Goal: Task Accomplishment & Management: Manage account settings

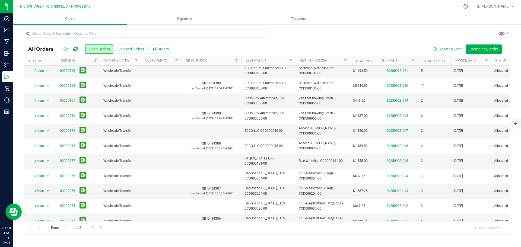
scroll to position [149, 0]
click at [92, 229] on span "Go to the next page" at bounding box center [93, 227] width 4 height 4
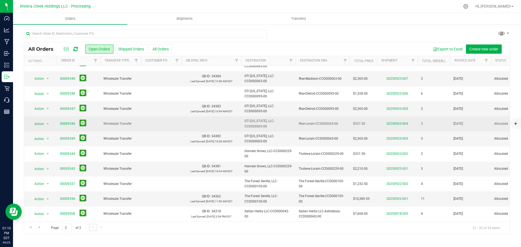
scroll to position [43, 0]
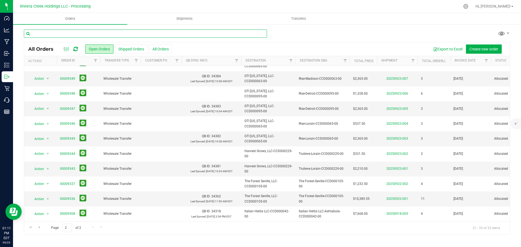
click at [61, 34] on input "text" at bounding box center [145, 34] width 243 height 8
paste input "CCD000042-00"
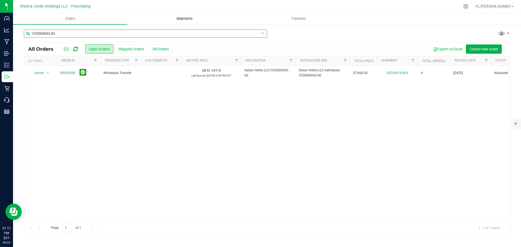
type input "CCD000042-00"
click at [182, 19] on span "Shipments" at bounding box center [184, 18] width 31 height 5
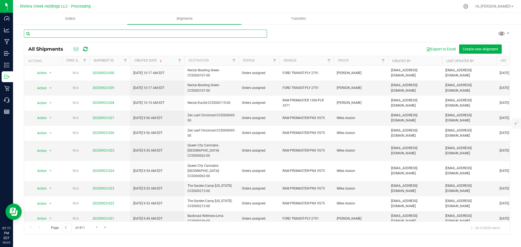
click at [62, 36] on input "text" at bounding box center [145, 34] width 243 height 8
paste input "CCD000042-00"
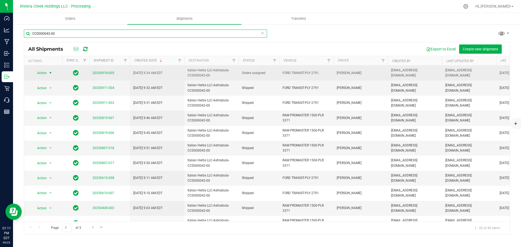
type input "CCD000042-00"
click at [47, 71] on span "select" at bounding box center [50, 73] width 7 height 8
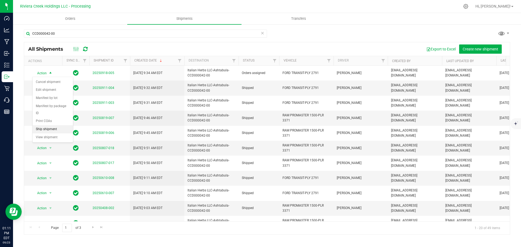
click at [56, 125] on li "Ship shipment" at bounding box center [53, 129] width 40 height 8
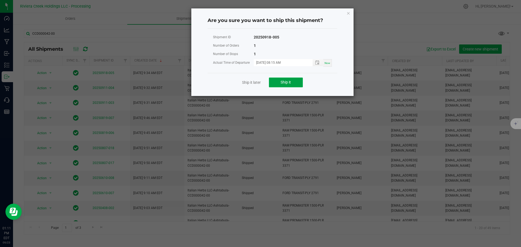
click at [282, 84] on span "Ship it" at bounding box center [286, 82] width 10 height 4
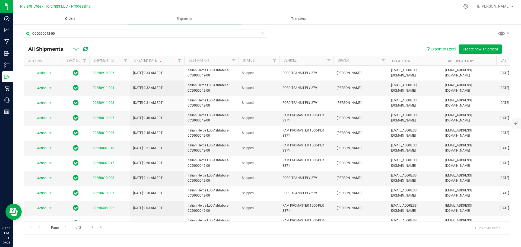
click at [72, 19] on span "Orders" at bounding box center [70, 18] width 25 height 5
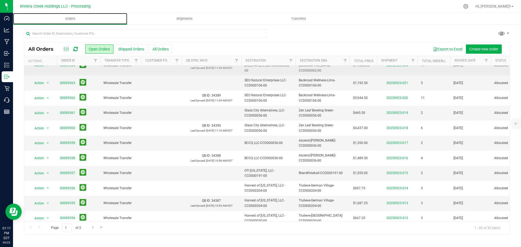
scroll to position [149, 0]
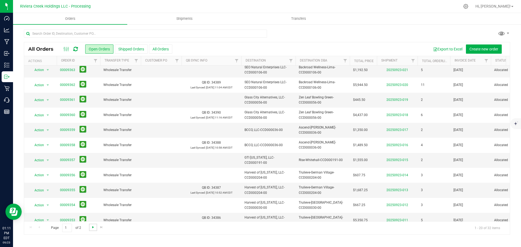
click at [92, 228] on span "Go to the next page" at bounding box center [93, 227] width 4 height 4
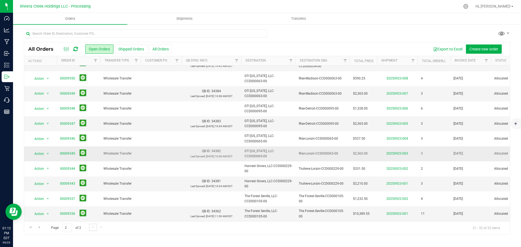
scroll to position [0, 0]
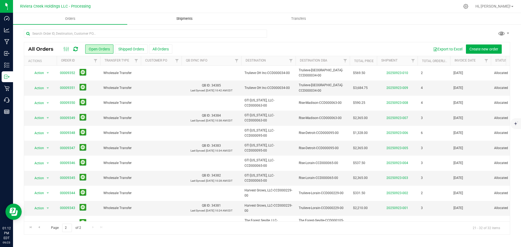
click at [182, 18] on span "Shipments" at bounding box center [184, 18] width 31 height 5
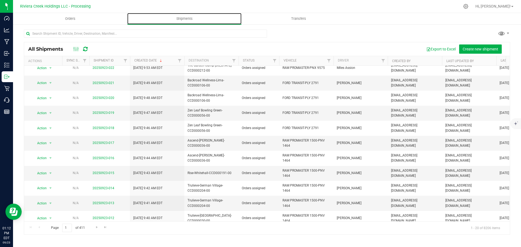
scroll to position [149, 0]
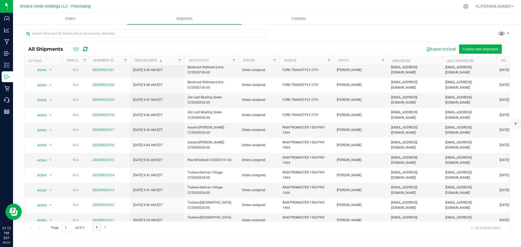
click at [97, 228] on span "Go to the next page" at bounding box center [97, 227] width 4 height 4
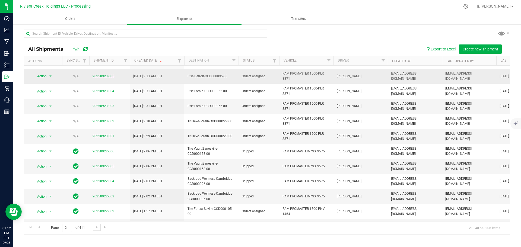
scroll to position [81, 0]
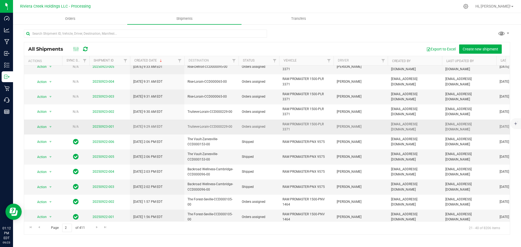
click at [98, 129] on span "20250923-001" at bounding box center [104, 126] width 22 height 5
click at [100, 127] on link "20250923-001" at bounding box center [104, 127] width 22 height 4
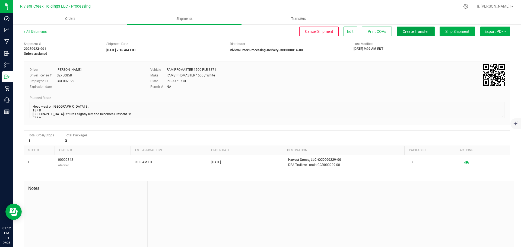
click at [408, 32] on span "Create Transfer" at bounding box center [416, 31] width 26 height 4
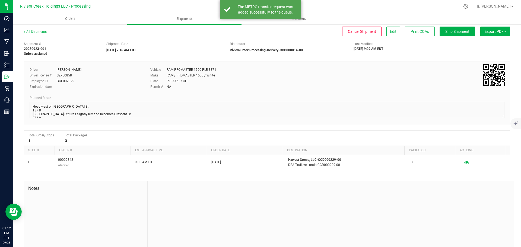
click at [39, 32] on link "All Shipments" at bounding box center [35, 32] width 23 height 4
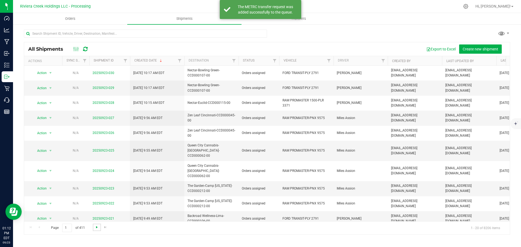
click at [95, 226] on span "Go to the next page" at bounding box center [97, 227] width 4 height 4
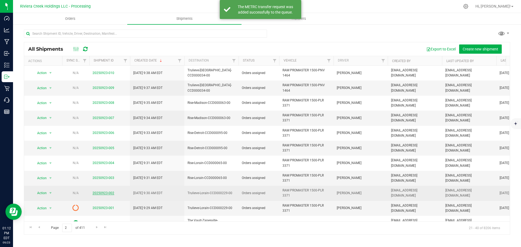
click at [100, 192] on link "20250923-002" at bounding box center [104, 193] width 22 height 4
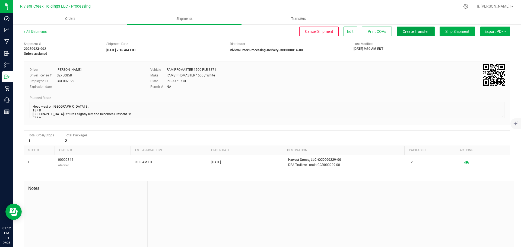
click at [403, 32] on span "Create Transfer" at bounding box center [416, 31] width 26 height 4
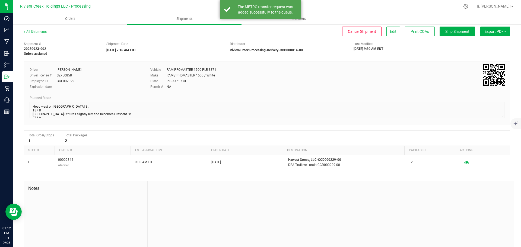
click at [36, 31] on link "All Shipments" at bounding box center [35, 32] width 23 height 4
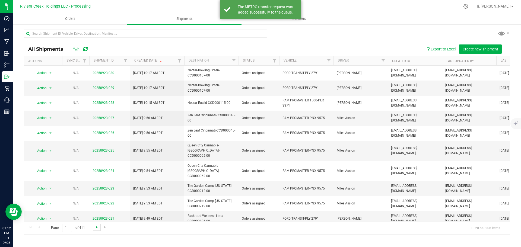
click at [96, 228] on span "Go to the next page" at bounding box center [97, 227] width 4 height 4
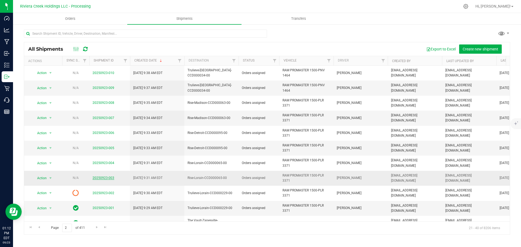
click at [102, 177] on link "20250923-003" at bounding box center [104, 178] width 22 height 4
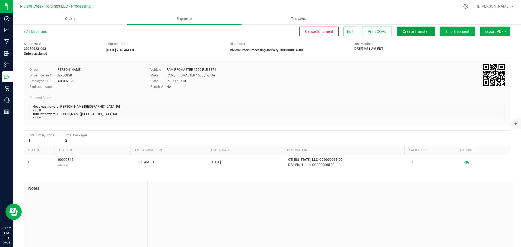
click at [403, 34] on span "Create Transfer" at bounding box center [416, 31] width 26 height 4
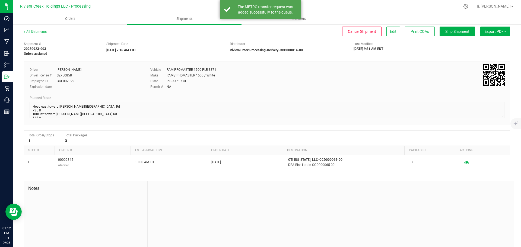
click at [39, 32] on link "All Shipments" at bounding box center [35, 32] width 23 height 4
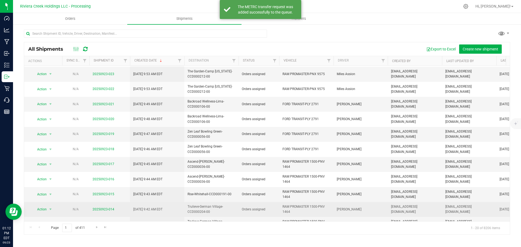
scroll to position [149, 0]
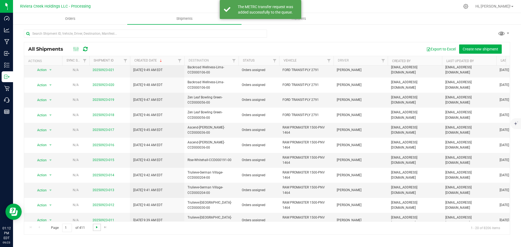
click at [96, 228] on span "Go to the next page" at bounding box center [97, 227] width 4 height 4
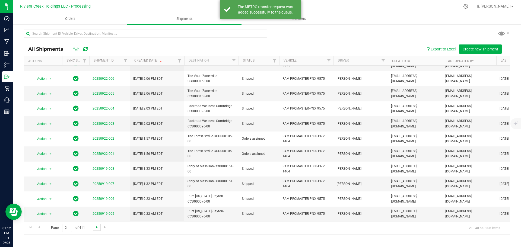
scroll to position [0, 0]
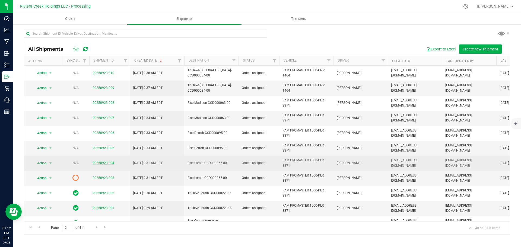
click at [99, 165] on link "20250923-004" at bounding box center [104, 163] width 22 height 4
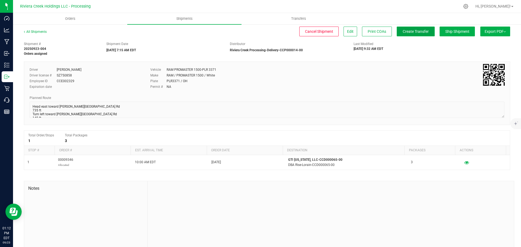
click at [403, 30] on span "Create Transfer" at bounding box center [416, 31] width 26 height 4
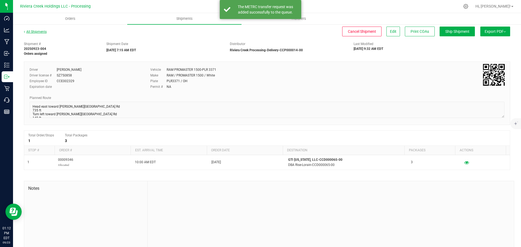
click at [34, 32] on link "All Shipments" at bounding box center [35, 32] width 23 height 4
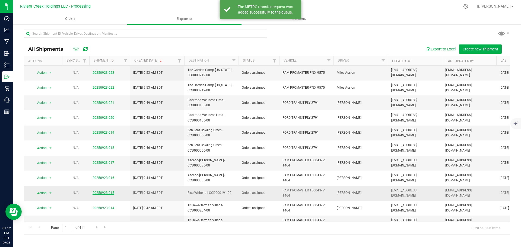
scroll to position [149, 0]
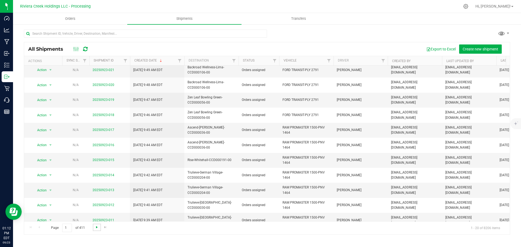
click at [96, 228] on span "Go to the next page" at bounding box center [97, 227] width 4 height 4
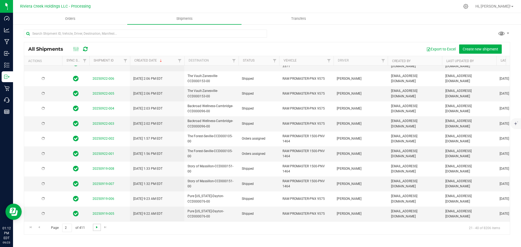
scroll to position [0, 0]
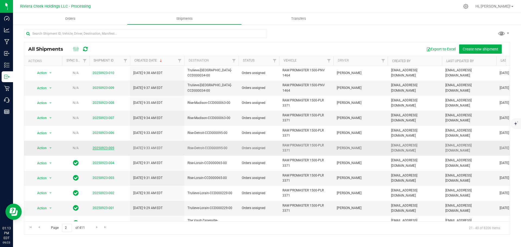
click at [107, 148] on link "20250923-005" at bounding box center [104, 148] width 22 height 4
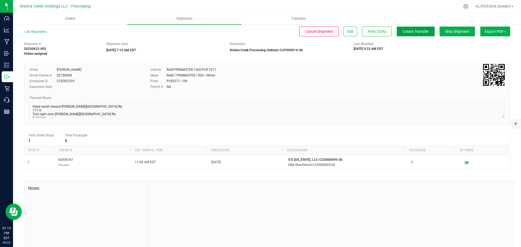
click at [403, 33] on span "Create Transfer" at bounding box center [416, 31] width 26 height 4
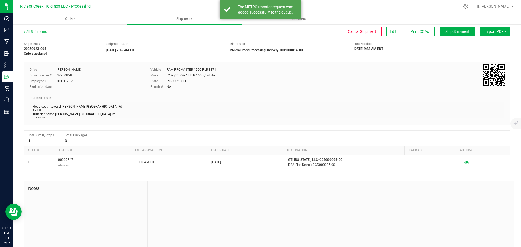
click at [40, 33] on link "All Shipments" at bounding box center [35, 32] width 23 height 4
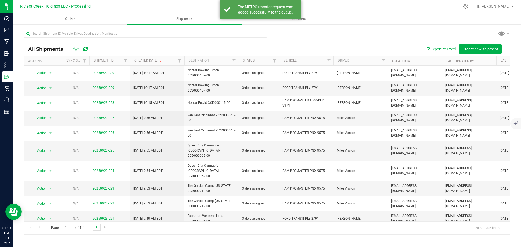
click at [96, 228] on span "Go to the next page" at bounding box center [97, 227] width 4 height 4
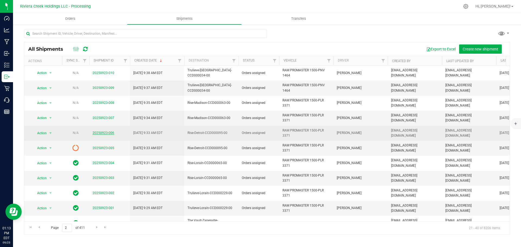
click at [100, 134] on link "20250923-006" at bounding box center [104, 133] width 22 height 4
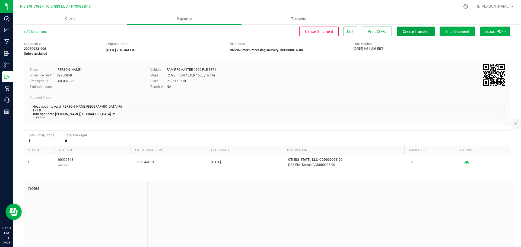
click at [408, 32] on span "Create Transfer" at bounding box center [416, 31] width 26 height 4
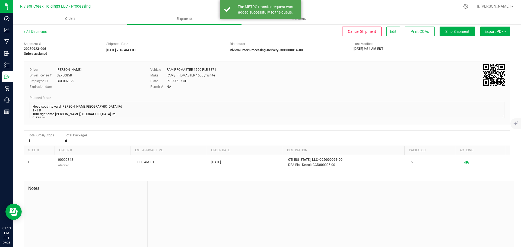
click at [38, 31] on link "All Shipments" at bounding box center [35, 32] width 23 height 4
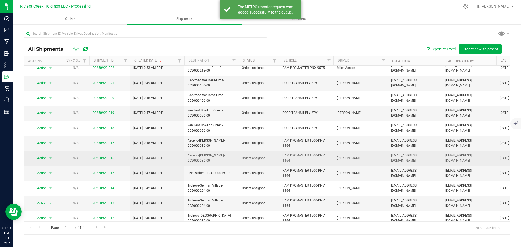
scroll to position [149, 0]
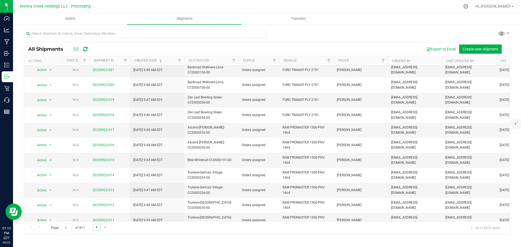
click at [96, 228] on span "Go to the next page" at bounding box center [97, 227] width 4 height 4
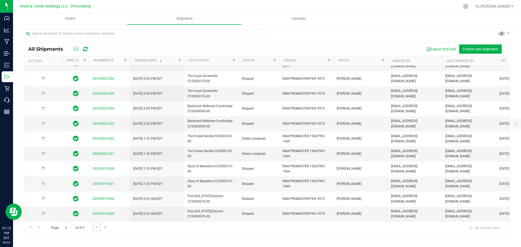
scroll to position [0, 0]
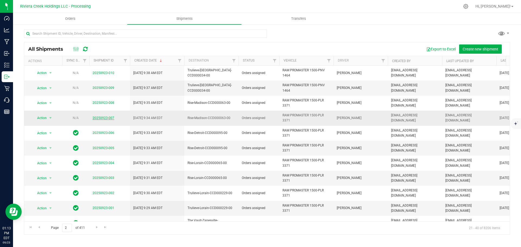
click at [106, 119] on link "20250923-007" at bounding box center [104, 118] width 22 height 4
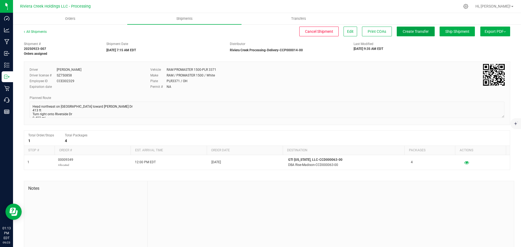
click at [405, 31] on span "Create Transfer" at bounding box center [416, 31] width 26 height 4
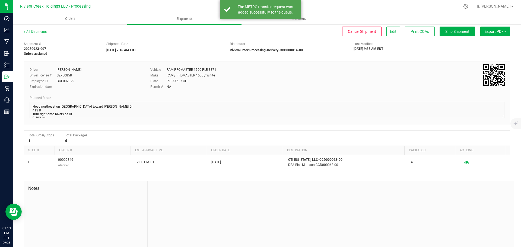
click at [39, 31] on link "All Shipments" at bounding box center [35, 32] width 23 height 4
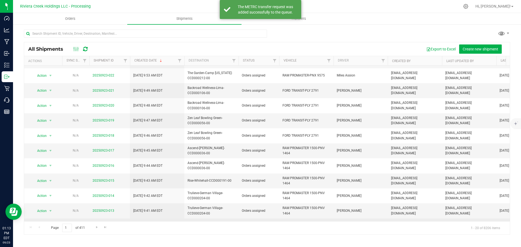
scroll to position [149, 0]
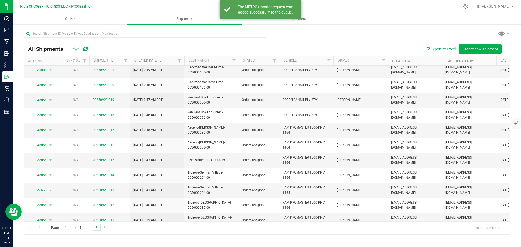
click at [96, 227] on span "Go to the next page" at bounding box center [97, 227] width 4 height 4
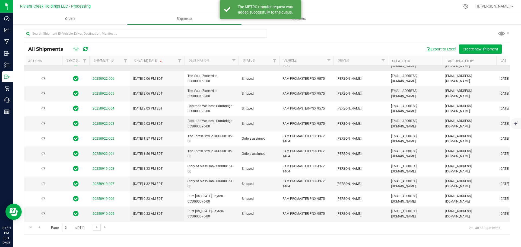
scroll to position [0, 0]
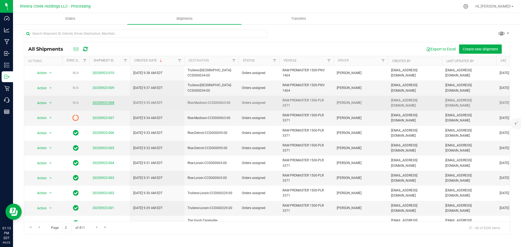
click at [101, 102] on link "20250923-008" at bounding box center [104, 103] width 22 height 4
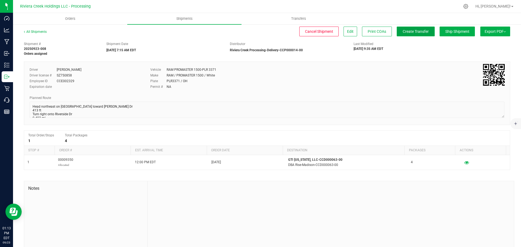
click at [403, 32] on span "Create Transfer" at bounding box center [416, 31] width 26 height 4
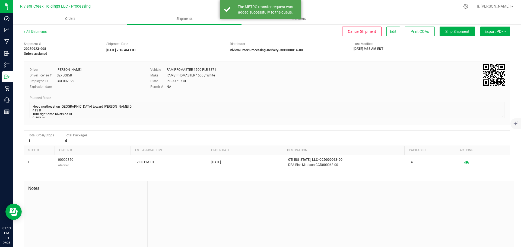
click at [36, 32] on link "All Shipments" at bounding box center [35, 32] width 23 height 4
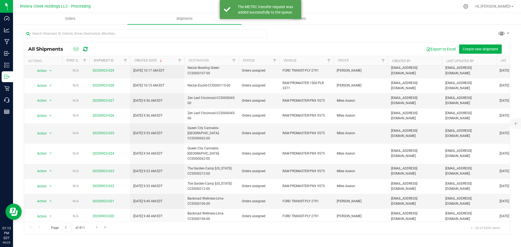
scroll to position [54, 0]
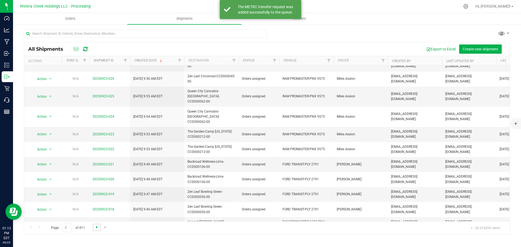
click at [95, 229] on span "Go to the next page" at bounding box center [97, 227] width 4 height 4
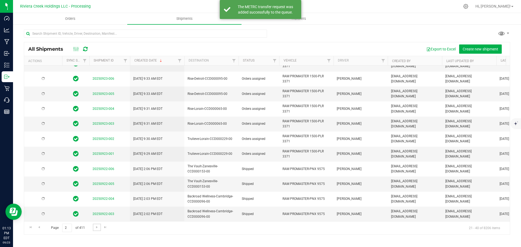
scroll to position [0, 0]
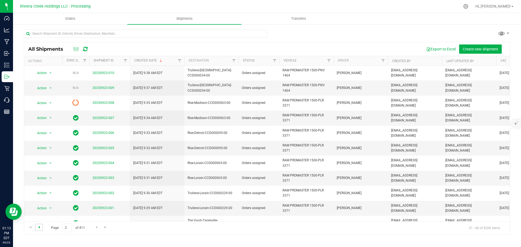
click at [39, 228] on span "Go to the previous page" at bounding box center [39, 227] width 4 height 4
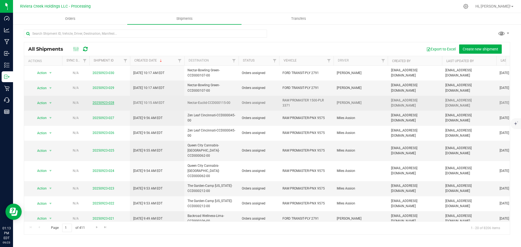
click at [105, 103] on link "20250923-028" at bounding box center [104, 103] width 22 height 4
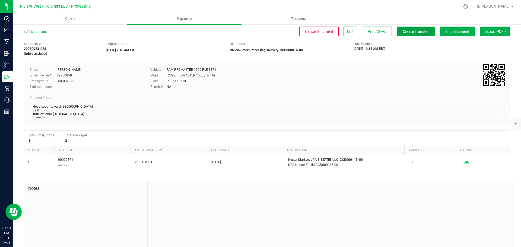
click at [403, 32] on span "Create Transfer" at bounding box center [416, 31] width 26 height 4
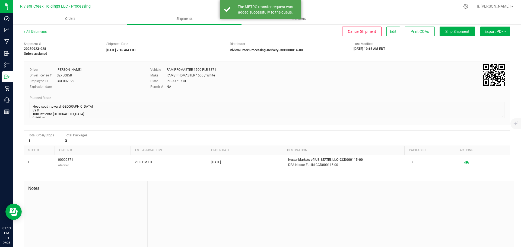
click at [36, 31] on link "All Shipments" at bounding box center [35, 32] width 23 height 4
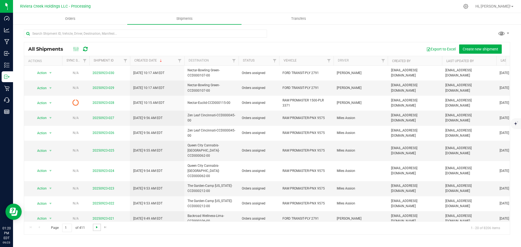
click at [96, 227] on span "Go to the next page" at bounding box center [97, 227] width 4 height 4
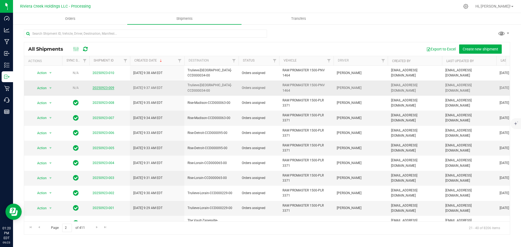
click at [108, 88] on link "20250923-009" at bounding box center [104, 88] width 22 height 4
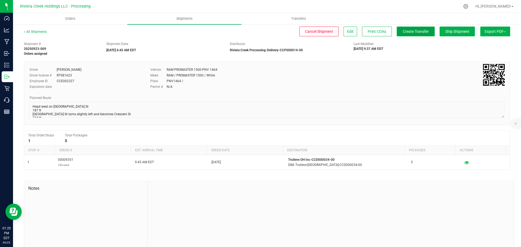
click at [407, 32] on span "Create Transfer" at bounding box center [416, 31] width 26 height 4
click at [33, 32] on link "All Shipments" at bounding box center [35, 32] width 23 height 4
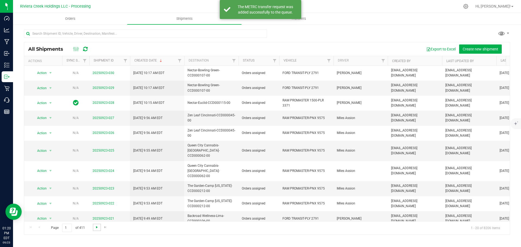
click at [95, 228] on span "Go to the next page" at bounding box center [97, 227] width 4 height 4
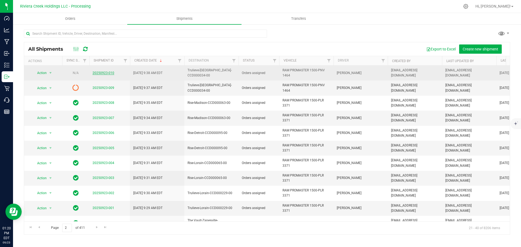
click at [105, 74] on link "20250923-010" at bounding box center [104, 73] width 22 height 4
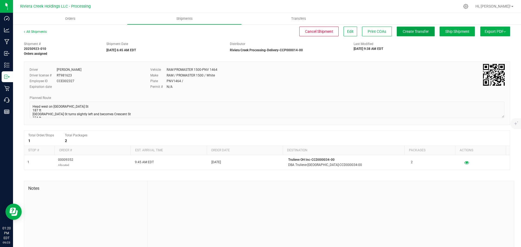
click at [403, 33] on span "Create Transfer" at bounding box center [416, 31] width 26 height 4
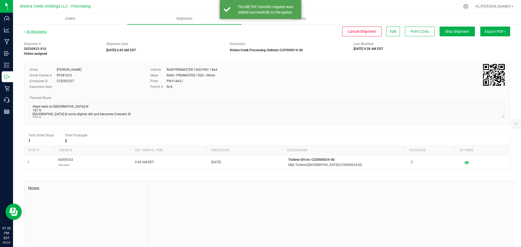
click at [33, 32] on link "All Shipments" at bounding box center [35, 32] width 23 height 4
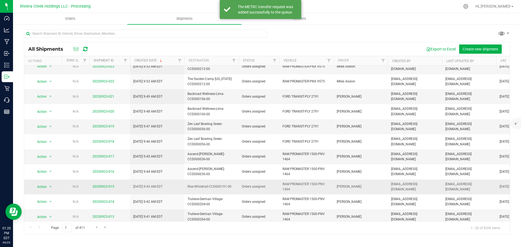
scroll to position [149, 0]
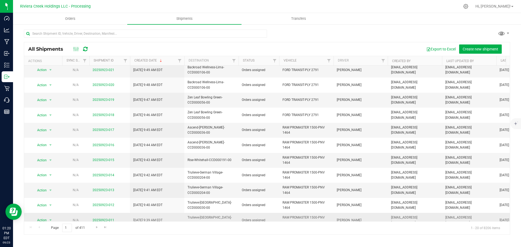
click at [105, 219] on link "20250923-011" at bounding box center [104, 221] width 22 height 4
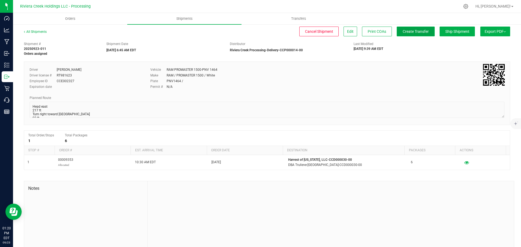
click at [404, 34] on button "Create Transfer" at bounding box center [416, 32] width 38 height 10
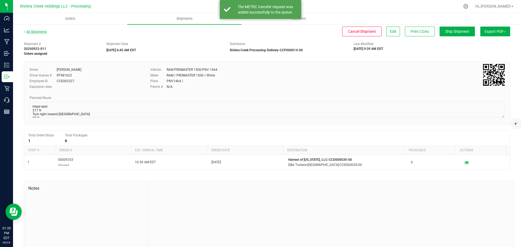
click at [32, 32] on link "All Shipments" at bounding box center [35, 32] width 23 height 4
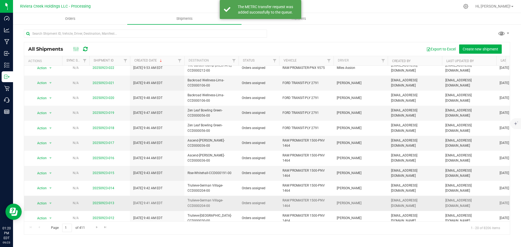
scroll to position [149, 0]
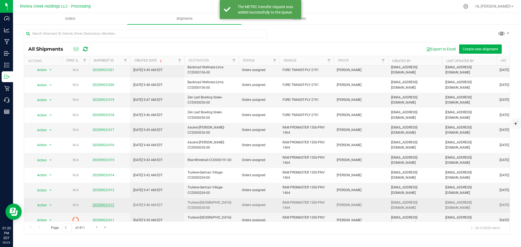
click at [102, 203] on link "20250923-012" at bounding box center [104, 205] width 22 height 4
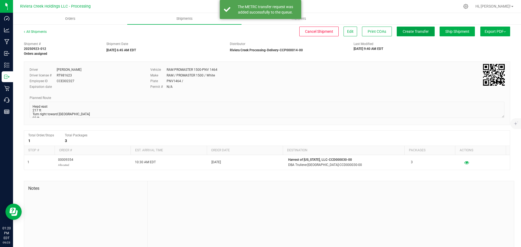
click at [407, 33] on span "Create Transfer" at bounding box center [416, 31] width 26 height 4
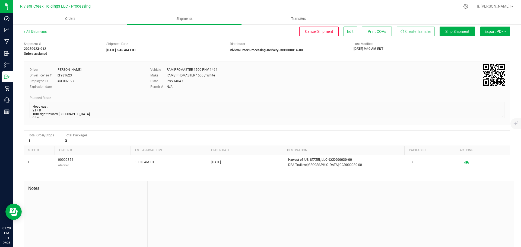
click at [39, 32] on link "All Shipments" at bounding box center [35, 32] width 23 height 4
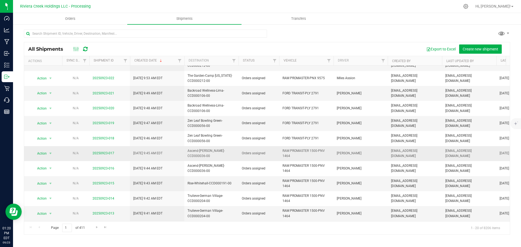
scroll to position [136, 0]
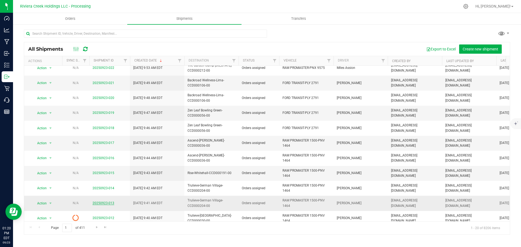
click at [101, 202] on link "20250923-013" at bounding box center [104, 204] width 22 height 4
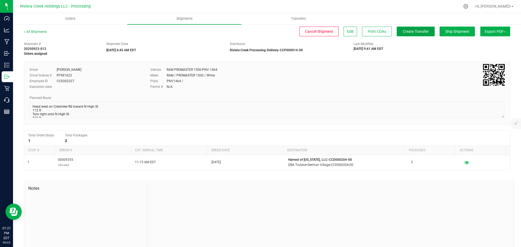
click at [405, 33] on span "Create Transfer" at bounding box center [416, 31] width 26 height 4
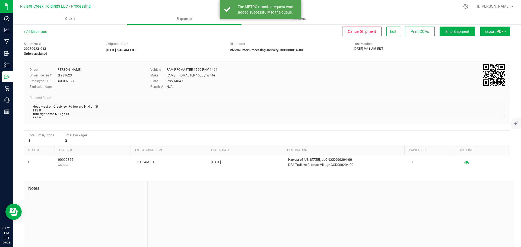
click at [36, 32] on link "All Shipments" at bounding box center [35, 32] width 23 height 4
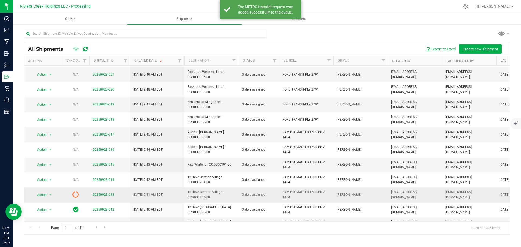
scroll to position [149, 0]
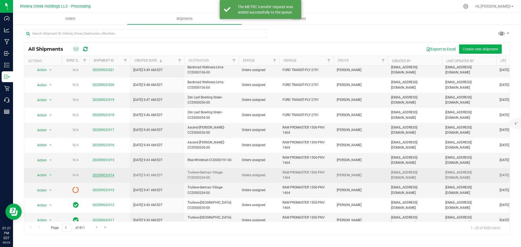
click at [102, 174] on link "20250923-014" at bounding box center [104, 176] width 22 height 4
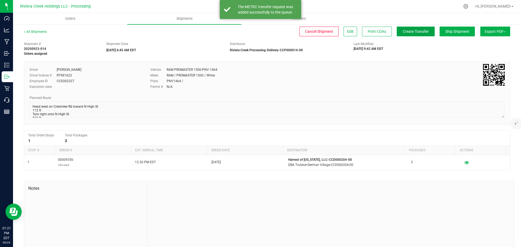
click at [413, 34] on button "Create Transfer" at bounding box center [416, 32] width 38 height 10
click at [39, 32] on link "All Shipments" at bounding box center [35, 32] width 23 height 4
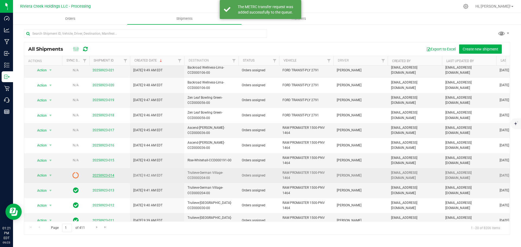
scroll to position [149, 0]
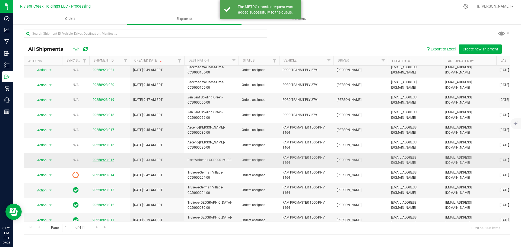
click at [106, 158] on link "20250923-015" at bounding box center [104, 160] width 22 height 4
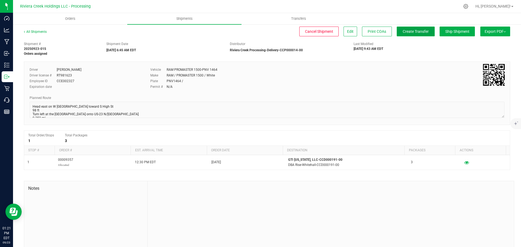
click at [405, 33] on span "Create Transfer" at bounding box center [416, 31] width 26 height 4
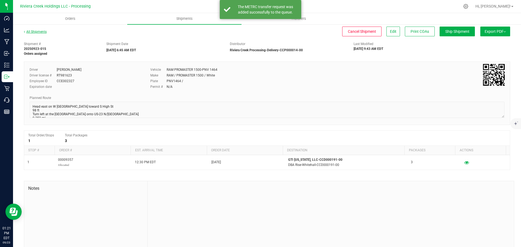
click at [36, 32] on link "All Shipments" at bounding box center [35, 32] width 23 height 4
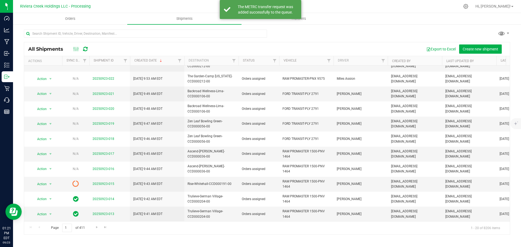
scroll to position [136, 0]
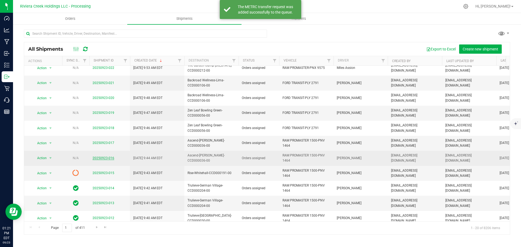
click at [104, 156] on link "20250923-016" at bounding box center [104, 158] width 22 height 4
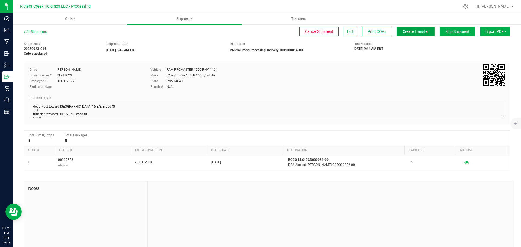
click at [403, 34] on button "Create Transfer" at bounding box center [416, 32] width 38 height 10
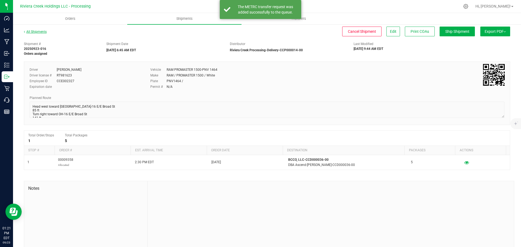
click at [40, 32] on link "All Shipments" at bounding box center [35, 32] width 23 height 4
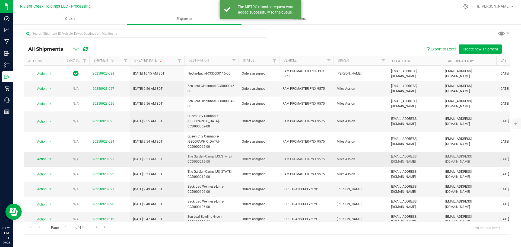
scroll to position [109, 0]
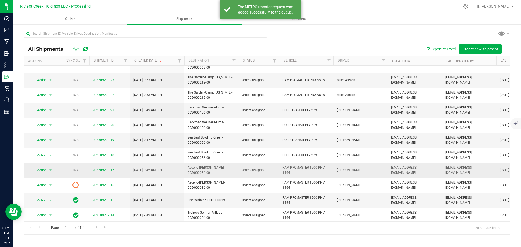
click at [104, 168] on link "20250923-017" at bounding box center [104, 170] width 22 height 4
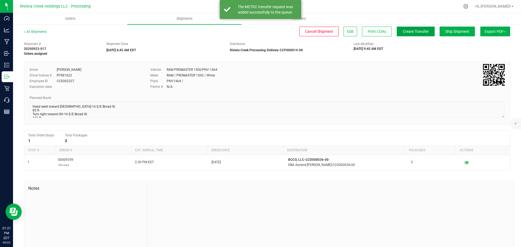
click at [404, 33] on span "Create Transfer" at bounding box center [416, 31] width 26 height 4
click at [33, 32] on link "All Shipments" at bounding box center [35, 32] width 23 height 4
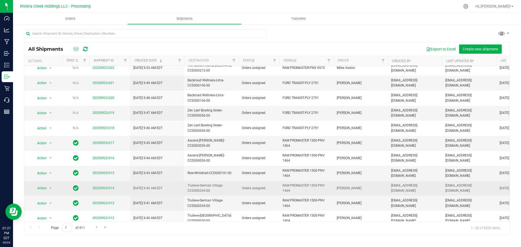
scroll to position [149, 0]
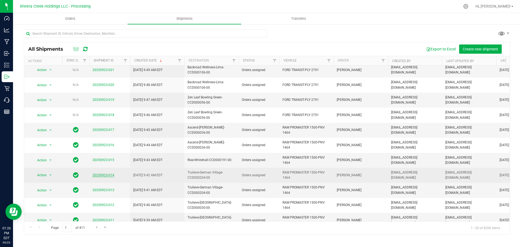
click at [99, 174] on link "20250923-014" at bounding box center [104, 176] width 22 height 4
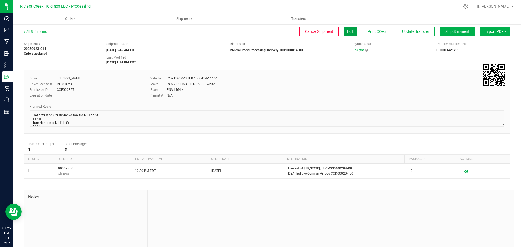
click at [347, 33] on span "Edit" at bounding box center [350, 31] width 7 height 4
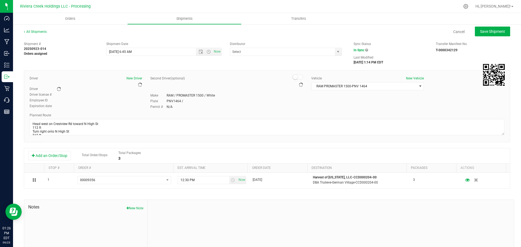
type input "Riviera Creek Processing-Delivery-CCP000014-00"
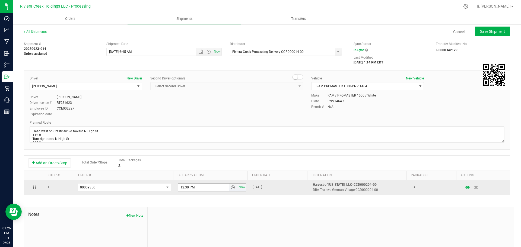
click at [231, 189] on span "select" at bounding box center [233, 187] width 4 height 4
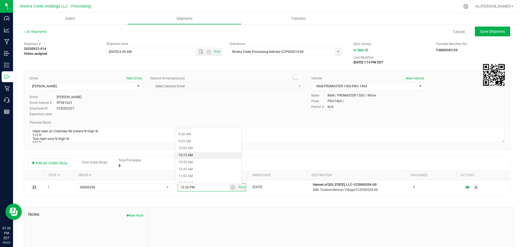
scroll to position [272, 0]
click at [193, 179] on li "11:30 AM" at bounding box center [208, 181] width 66 height 7
type input "11:30 AM"
click at [480, 33] on span "Save Shipment" at bounding box center [492, 31] width 25 height 4
type input "9/24/2025 10:45 AM"
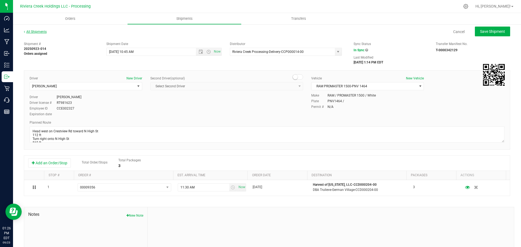
click at [40, 32] on link "All Shipments" at bounding box center [35, 32] width 23 height 4
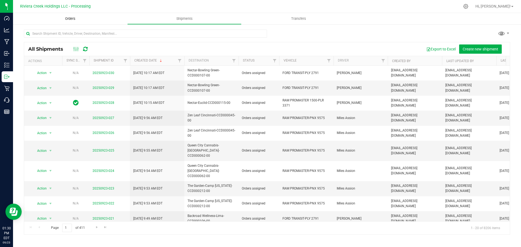
click at [67, 17] on span "Orders" at bounding box center [70, 18] width 25 height 5
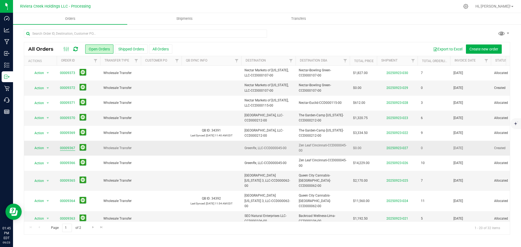
click at [68, 147] on link "00009367" at bounding box center [67, 148] width 15 height 5
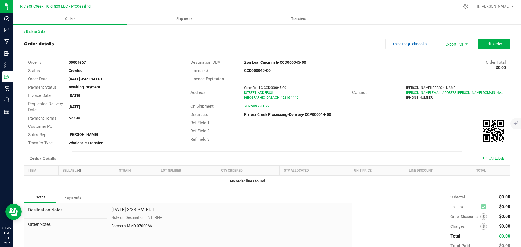
click at [43, 32] on link "Back to Orders" at bounding box center [35, 32] width 23 height 4
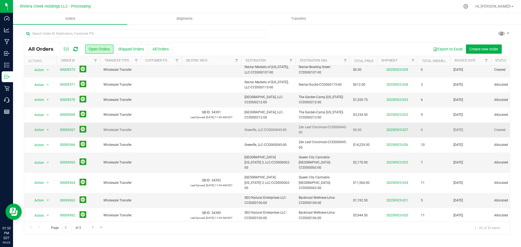
scroll to position [27, 0]
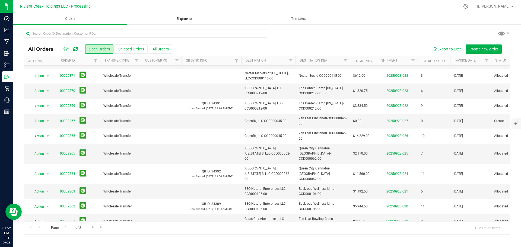
click at [180, 18] on span "Shipments" at bounding box center [184, 18] width 31 height 5
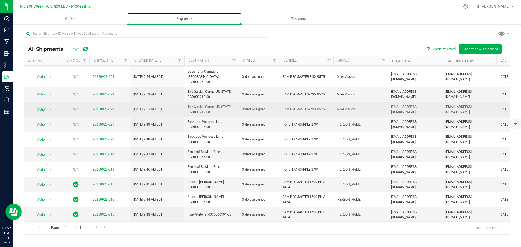
scroll to position [109, 0]
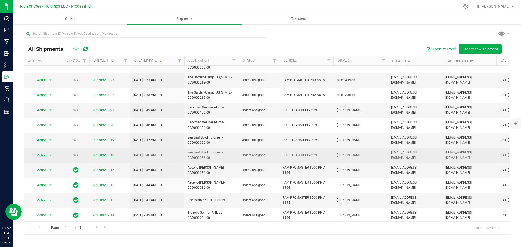
click at [103, 153] on link "20250923-018" at bounding box center [104, 155] width 22 height 4
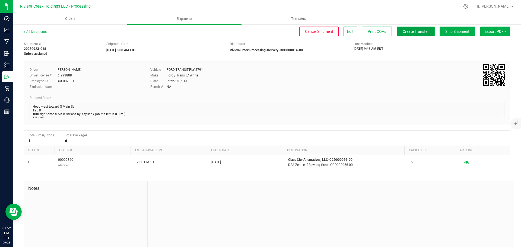
click at [410, 31] on span "Create Transfer" at bounding box center [416, 31] width 26 height 4
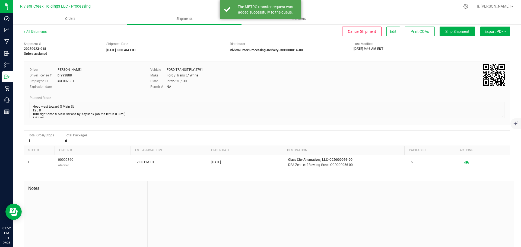
click at [35, 31] on link "All Shipments" at bounding box center [35, 32] width 23 height 4
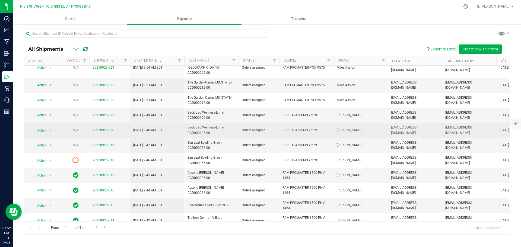
scroll to position [109, 0]
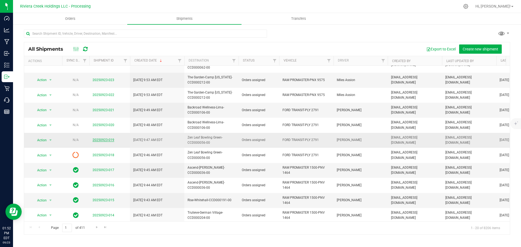
click at [103, 138] on link "20250923-019" at bounding box center [104, 140] width 22 height 4
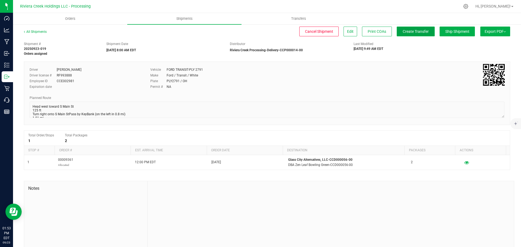
click at [413, 34] on button "Create Transfer" at bounding box center [416, 32] width 38 height 10
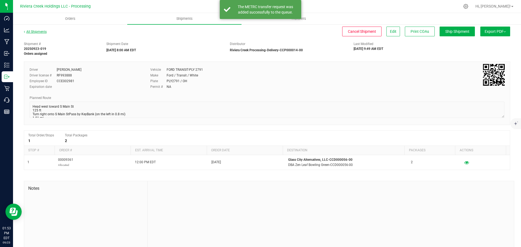
click at [40, 31] on link "All Shipments" at bounding box center [35, 32] width 23 height 4
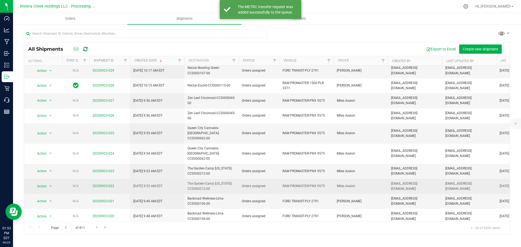
scroll to position [54, 0]
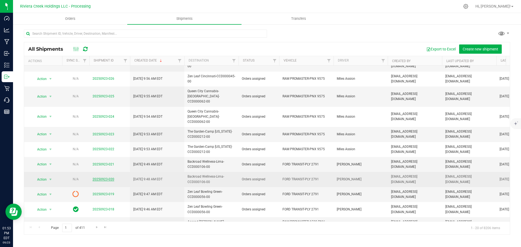
click at [103, 178] on link "20250923-020" at bounding box center [104, 180] width 22 height 4
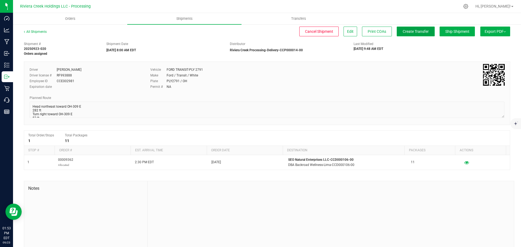
click at [412, 32] on span "Create Transfer" at bounding box center [416, 31] width 26 height 4
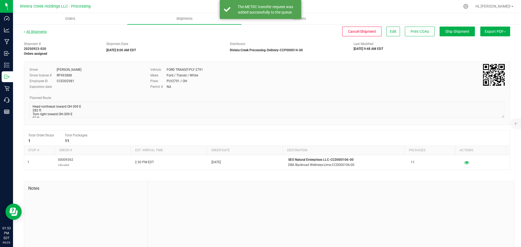
click at [41, 32] on link "All Shipments" at bounding box center [35, 32] width 23 height 4
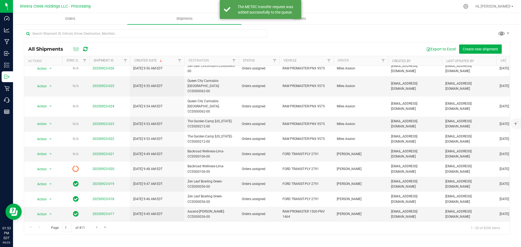
scroll to position [109, 0]
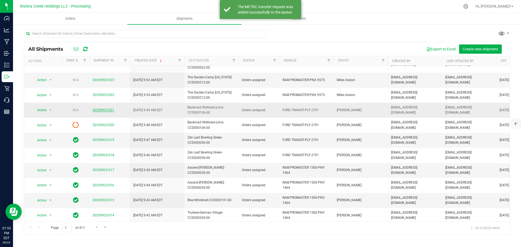
click at [106, 108] on link "20250923-021" at bounding box center [104, 110] width 22 height 4
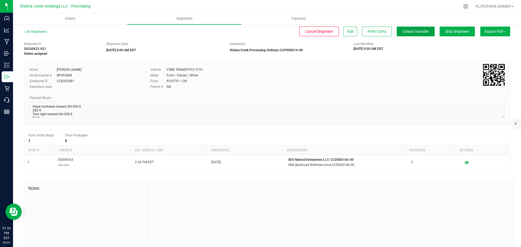
click at [411, 30] on span "Create Transfer" at bounding box center [416, 31] width 26 height 4
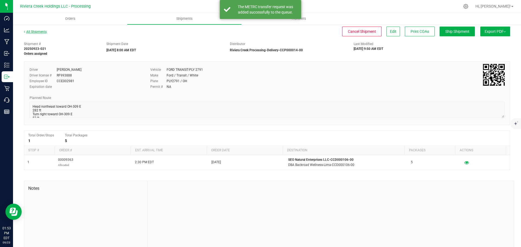
click at [39, 32] on link "All Shipments" at bounding box center [35, 32] width 23 height 4
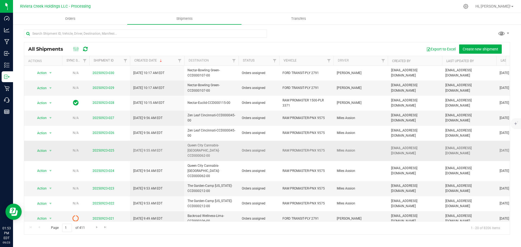
scroll to position [27, 0]
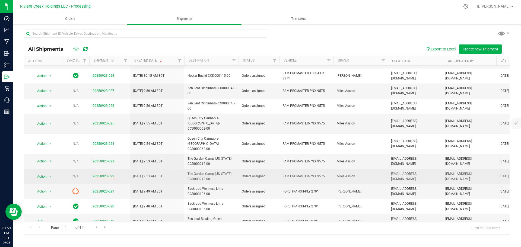
click at [101, 175] on link "20250923-022" at bounding box center [104, 177] width 22 height 4
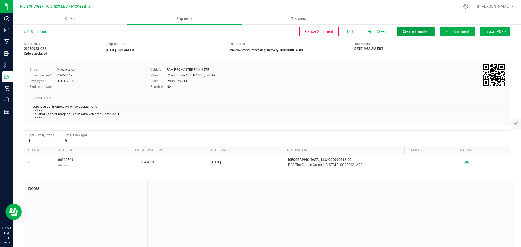
click at [413, 33] on span "Create Transfer" at bounding box center [416, 31] width 26 height 4
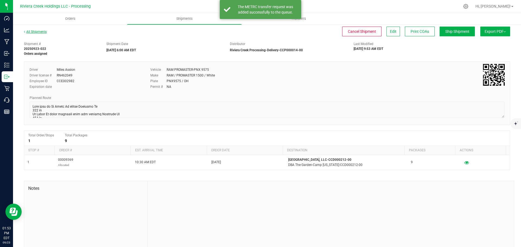
click at [39, 33] on link "All Shipments" at bounding box center [35, 32] width 23 height 4
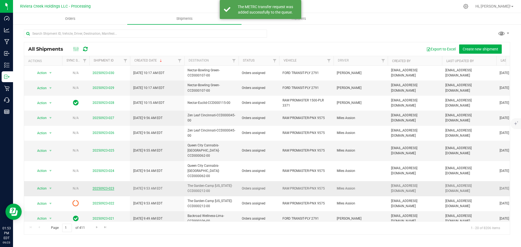
click at [105, 187] on link "20250923-023" at bounding box center [104, 189] width 22 height 4
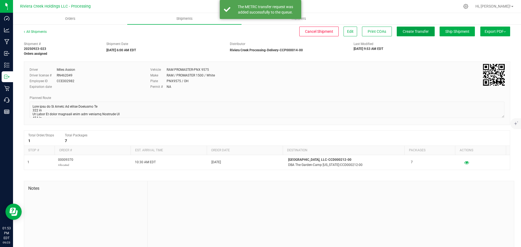
click at [410, 33] on span "Create Transfer" at bounding box center [416, 31] width 26 height 4
click at [37, 31] on link "All Shipments" at bounding box center [35, 32] width 23 height 4
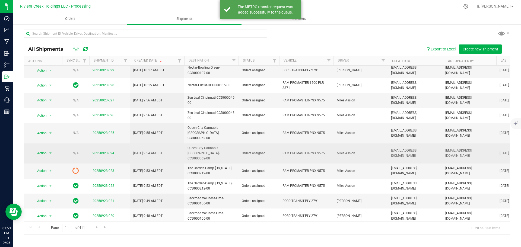
scroll to position [27, 0]
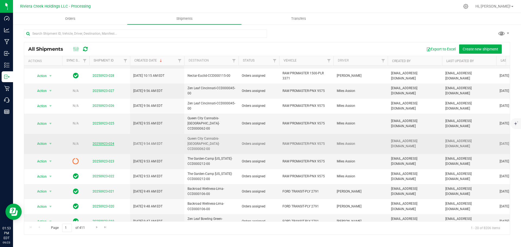
click at [103, 142] on link "20250923-024" at bounding box center [104, 144] width 22 height 4
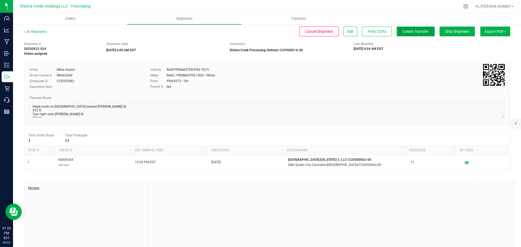
click at [403, 33] on span "Create Transfer" at bounding box center [416, 31] width 26 height 4
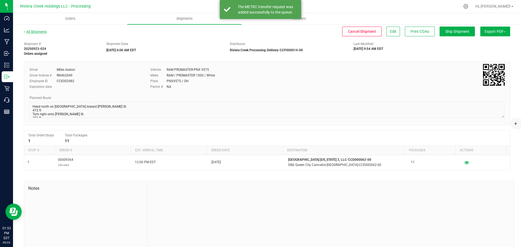
click at [41, 31] on link "All Shipments" at bounding box center [35, 32] width 23 height 4
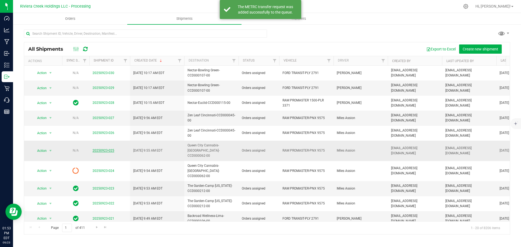
click at [106, 149] on link "20250923-025" at bounding box center [104, 151] width 22 height 4
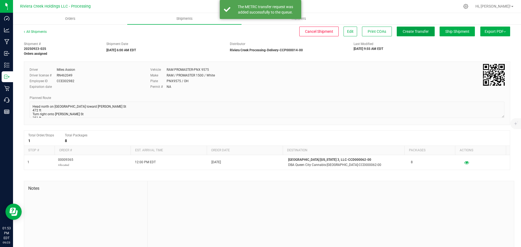
click at [404, 31] on span "Create Transfer" at bounding box center [416, 31] width 26 height 4
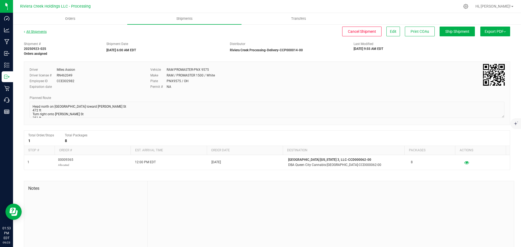
click at [36, 31] on link "All Shipments" at bounding box center [35, 32] width 23 height 4
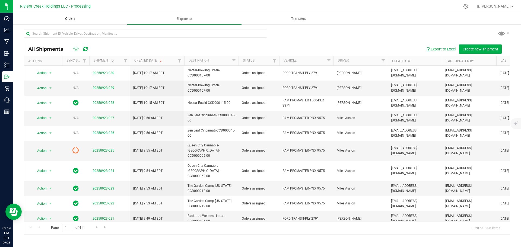
click at [73, 19] on span "Orders" at bounding box center [70, 18] width 25 height 5
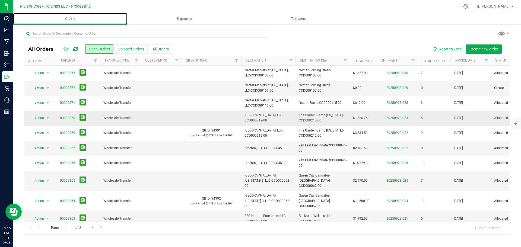
scroll to position [27, 0]
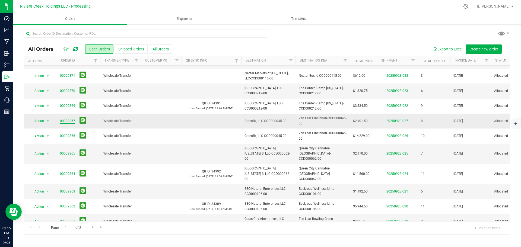
click at [64, 120] on link "00009367" at bounding box center [67, 121] width 15 height 5
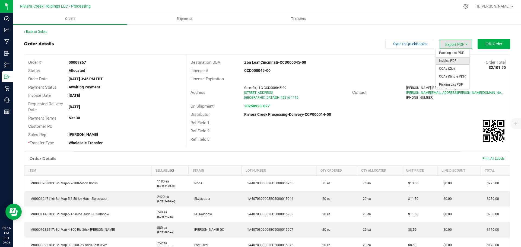
click at [449, 59] on span "Invoice PDF" at bounding box center [453, 61] width 34 height 8
click at [42, 32] on link "Back to Orders" at bounding box center [35, 32] width 23 height 4
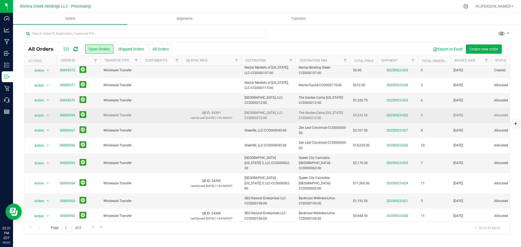
scroll to position [27, 0]
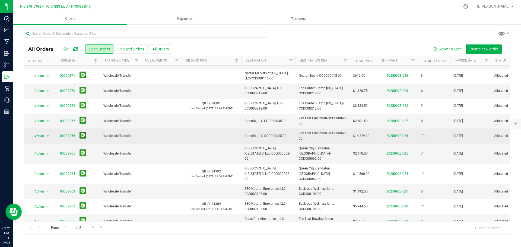
click at [81, 135] on button at bounding box center [83, 135] width 7 height 7
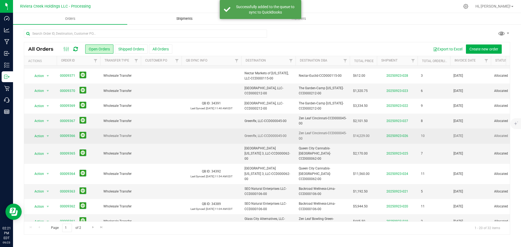
click at [181, 20] on span "Shipments" at bounding box center [184, 18] width 31 height 5
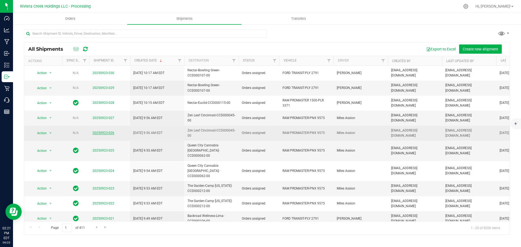
click at [98, 134] on link "20250923-026" at bounding box center [104, 133] width 22 height 4
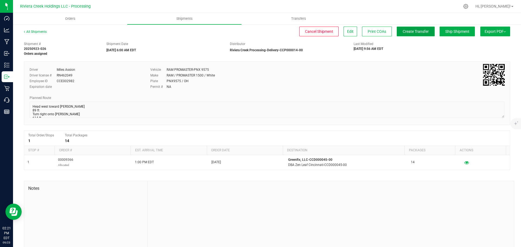
click at [403, 33] on span "Create Transfer" at bounding box center [416, 31] width 26 height 4
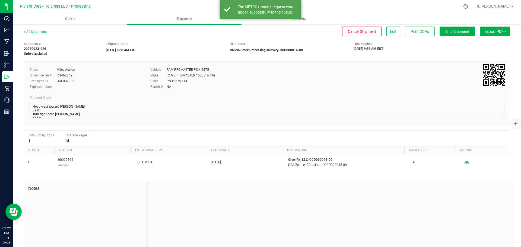
click at [37, 31] on link "All Shipments" at bounding box center [35, 32] width 23 height 4
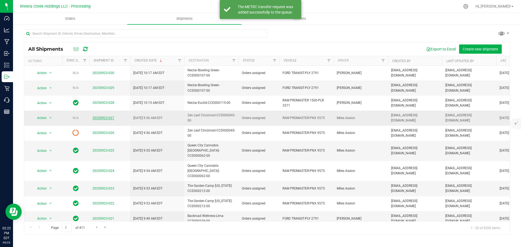
click at [105, 118] on link "20250923-027" at bounding box center [104, 118] width 22 height 4
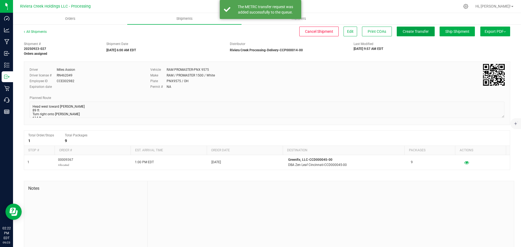
click at [403, 33] on span "Create Transfer" at bounding box center [416, 31] width 26 height 4
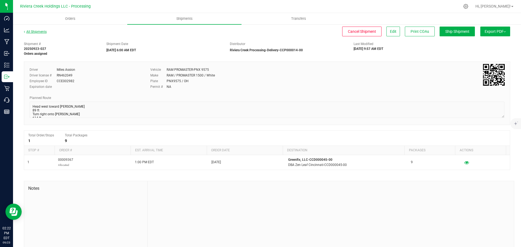
click at [37, 32] on link "All Shipments" at bounding box center [35, 32] width 23 height 4
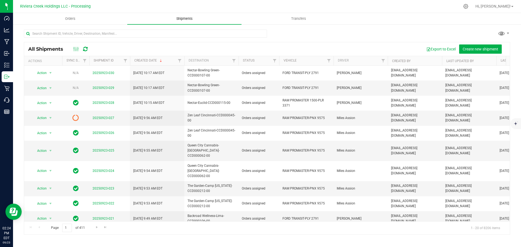
click at [186, 19] on span "Shipments" at bounding box center [184, 18] width 31 height 5
click at [110, 32] on input "text" at bounding box center [145, 34] width 243 height 8
paste input "CCD000141-00"
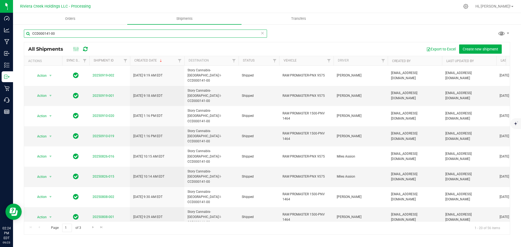
type input "CCD000141-00"
click at [70, 19] on span "Orders" at bounding box center [70, 18] width 25 height 5
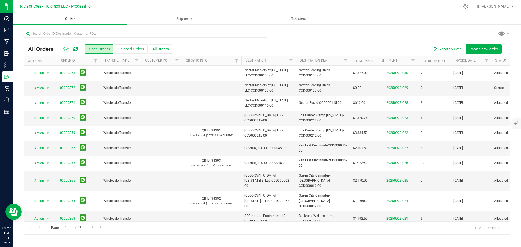
click at [74, 19] on span "Orders" at bounding box center [70, 18] width 25 height 5
click at [475, 50] on span "Create new order" at bounding box center [484, 49] width 29 height 4
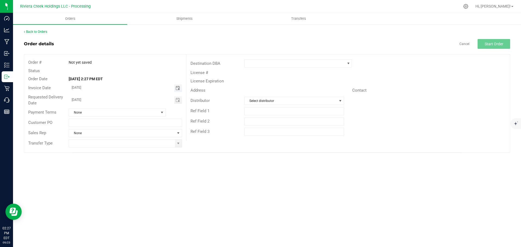
click at [177, 89] on span "Toggle calendar" at bounding box center [178, 88] width 4 height 4
click at [122, 143] on span "25" at bounding box center [125, 141] width 8 height 8
type input "[DATE]"
click at [178, 102] on span "Toggle calendar" at bounding box center [178, 100] width 4 height 4
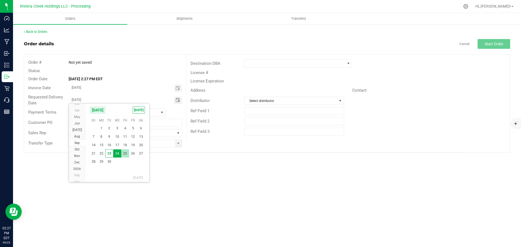
click at [125, 154] on span "25" at bounding box center [125, 154] width 8 height 8
type input "[DATE]"
click at [177, 146] on span at bounding box center [178, 143] width 4 height 4
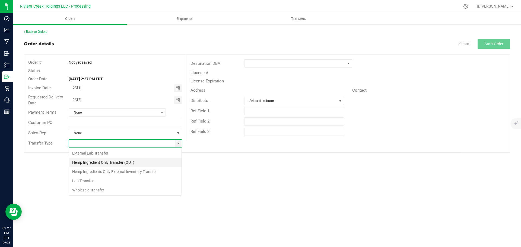
scroll to position [8, 114]
click at [84, 191] on li "Wholesale Transfer" at bounding box center [125, 190] width 113 height 9
type input "Wholesale Transfer"
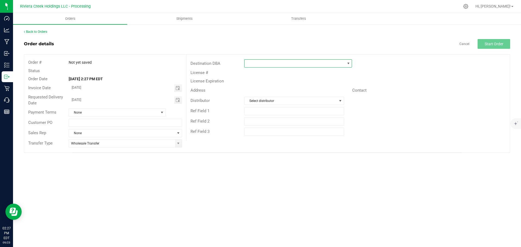
click at [256, 63] on span at bounding box center [295, 64] width 100 height 8
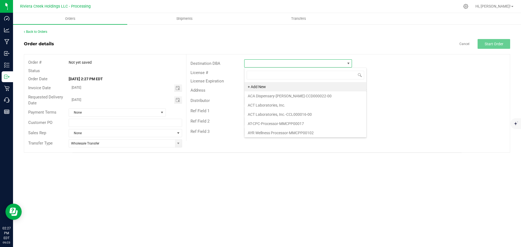
scroll to position [8, 108]
type input "pure"
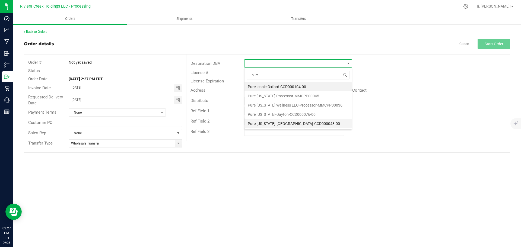
click at [273, 126] on li "Pure [US_STATE]-[GEOGRAPHIC_DATA]-CCD000043-00" at bounding box center [298, 123] width 107 height 9
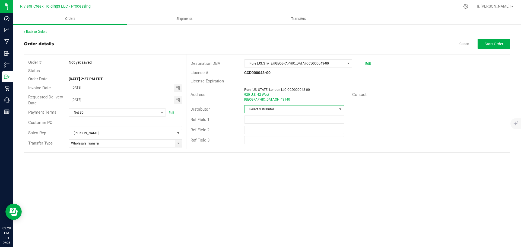
click at [269, 109] on span "Select distributor" at bounding box center [291, 110] width 92 height 8
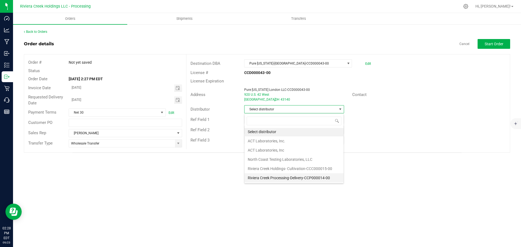
scroll to position [1, 0]
click at [266, 180] on li "Riviera Creek Processing-Delivery-CCP000014-00" at bounding box center [294, 177] width 99 height 9
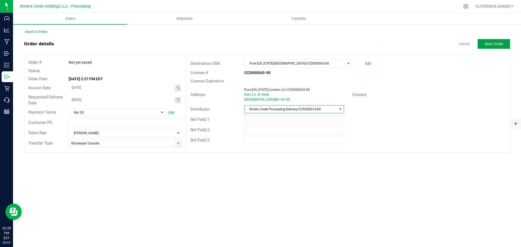
click at [493, 43] on span "Start Order" at bounding box center [494, 44] width 19 height 4
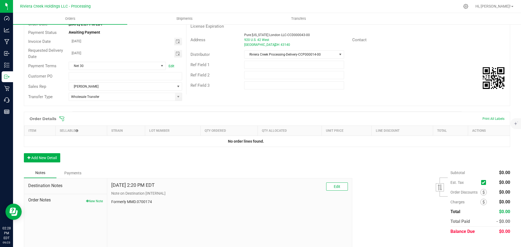
scroll to position [65, 0]
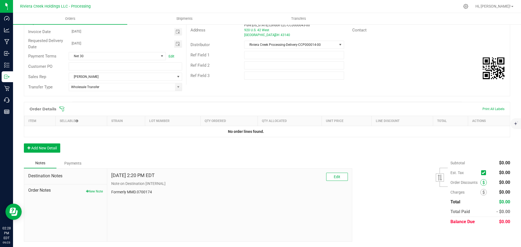
click at [483, 182] on icon at bounding box center [484, 183] width 2 height 4
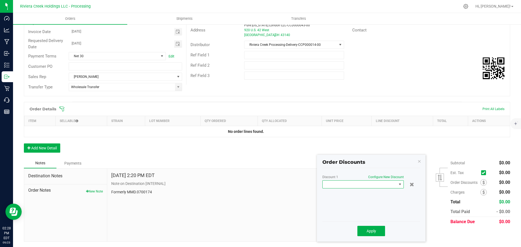
click at [357, 183] on span at bounding box center [360, 185] width 74 height 8
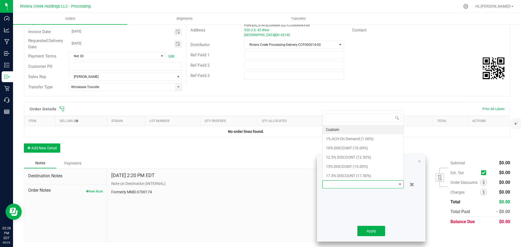
scroll to position [8, 81]
click at [348, 150] on li "10% DISCOUNT (10.00%)" at bounding box center [363, 148] width 81 height 9
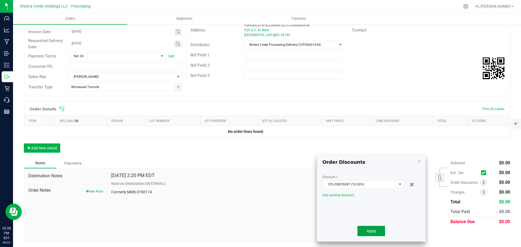
click at [369, 234] on span "Apply" at bounding box center [372, 231] width 10 height 4
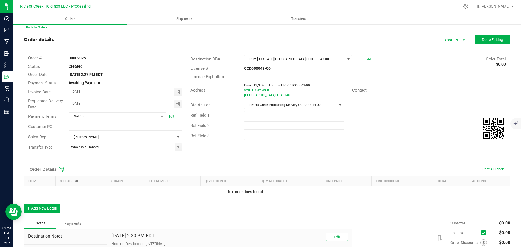
scroll to position [0, 0]
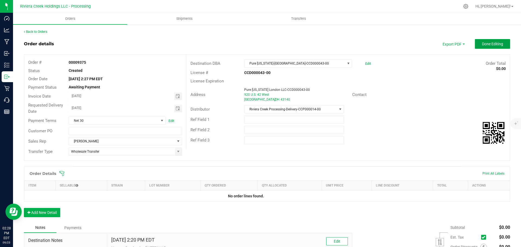
click at [483, 47] on button "Done Editing" at bounding box center [492, 44] width 35 height 10
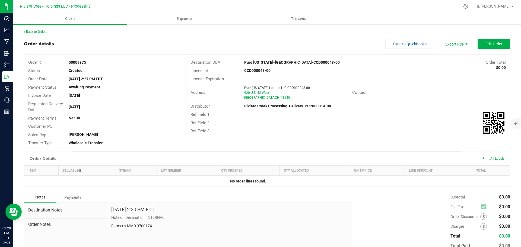
drag, startPoint x: 68, startPoint y: 62, endPoint x: 88, endPoint y: 63, distance: 19.9
click at [88, 63] on div "00009375" at bounding box center [125, 63] width 121 height 6
copy strong "00009375"
click at [40, 33] on link "Back to Orders" at bounding box center [35, 32] width 23 height 4
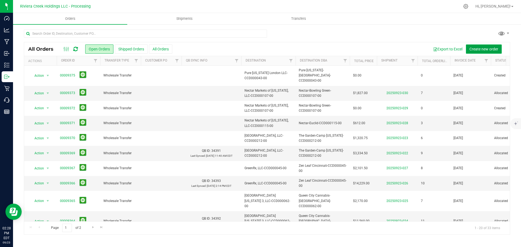
click at [483, 48] on span "Create new order" at bounding box center [484, 49] width 29 height 4
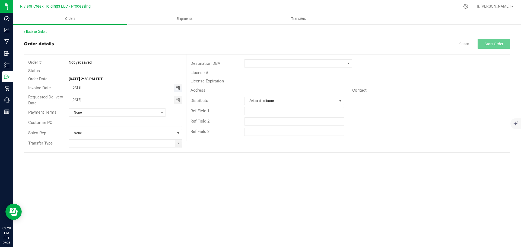
click at [177, 88] on span "Toggle calendar" at bounding box center [178, 88] width 4 height 4
click at [124, 143] on span "25" at bounding box center [125, 141] width 8 height 8
type input "[DATE]"
click at [177, 101] on span "Toggle calendar" at bounding box center [178, 100] width 4 height 4
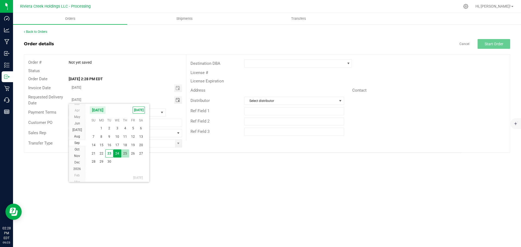
click at [127, 154] on span "25" at bounding box center [125, 154] width 8 height 8
type input "[DATE]"
click at [178, 145] on span at bounding box center [178, 143] width 4 height 4
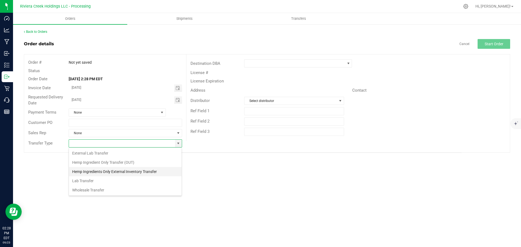
scroll to position [8, 114]
click at [83, 189] on li "Wholesale Transfer" at bounding box center [125, 190] width 113 height 9
type input "Wholesale Transfer"
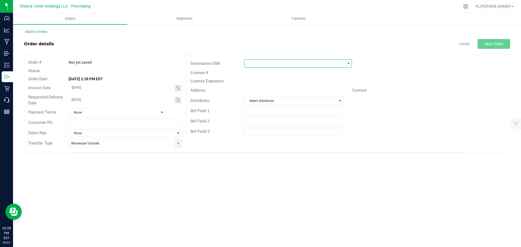
click at [260, 65] on span at bounding box center [295, 64] width 100 height 8
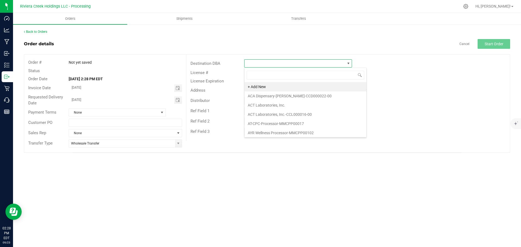
scroll to position [8, 108]
type input "pure"
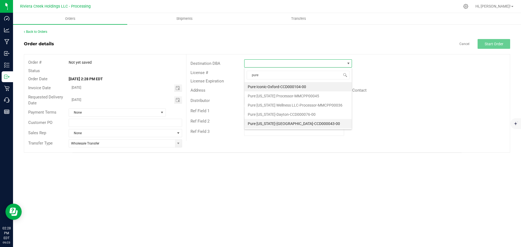
click at [261, 124] on li "Pure Ohio-London-CCD000043-00" at bounding box center [298, 123] width 107 height 9
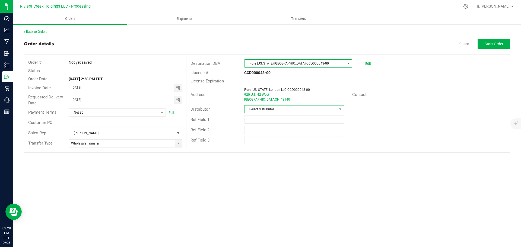
click at [264, 111] on span "Select distributor" at bounding box center [291, 110] width 92 height 8
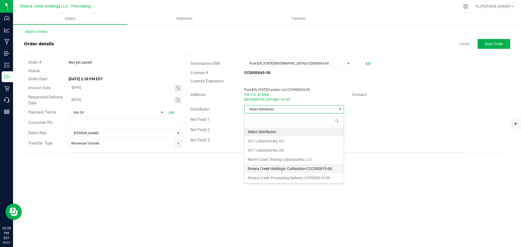
scroll to position [1, 0]
click at [265, 176] on li "Riviera Creek Processing-Delivery-CCP000014-00" at bounding box center [294, 177] width 99 height 9
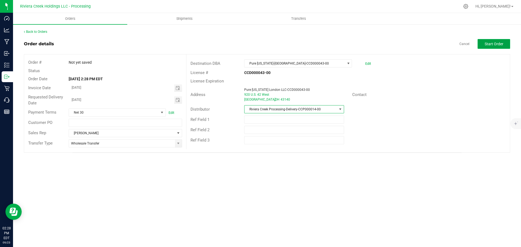
click at [490, 46] on span "Start Order" at bounding box center [494, 44] width 19 height 4
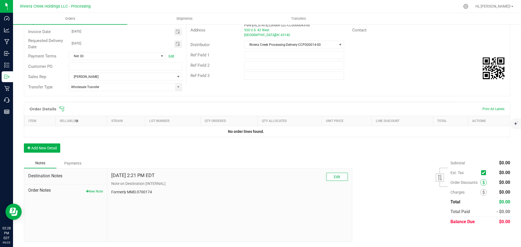
click at [481, 183] on span at bounding box center [484, 183] width 7 height 7
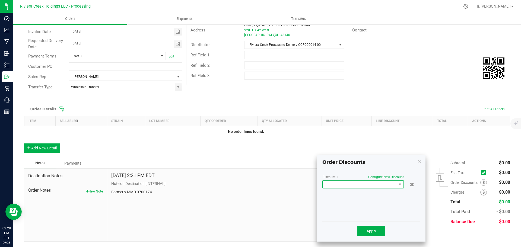
click at [371, 187] on span at bounding box center [360, 185] width 74 height 8
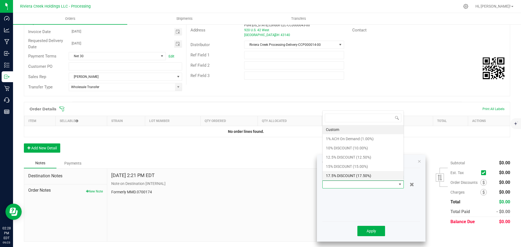
scroll to position [8, 81]
click at [341, 150] on li "10% DISCOUNT (10.00%)" at bounding box center [363, 148] width 81 height 9
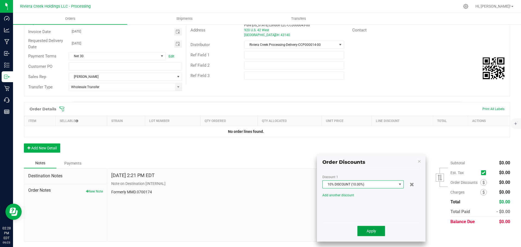
click at [367, 232] on span "Apply" at bounding box center [372, 231] width 10 height 4
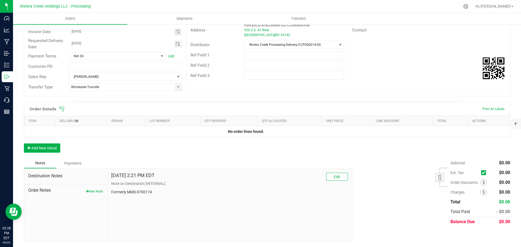
scroll to position [0, 0]
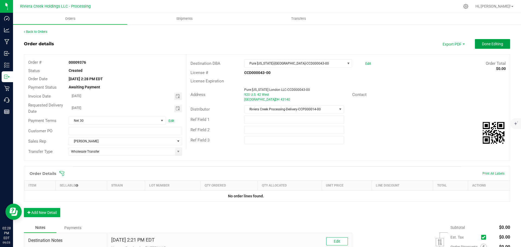
click at [482, 43] on span "Done Editing" at bounding box center [492, 44] width 21 height 4
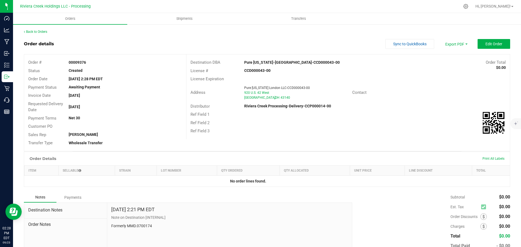
drag, startPoint x: 68, startPoint y: 61, endPoint x: 85, endPoint y: 62, distance: 17.7
click at [85, 62] on div "00009376" at bounding box center [125, 63] width 121 height 6
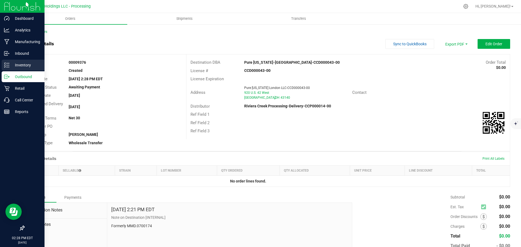
copy strong "00009376"
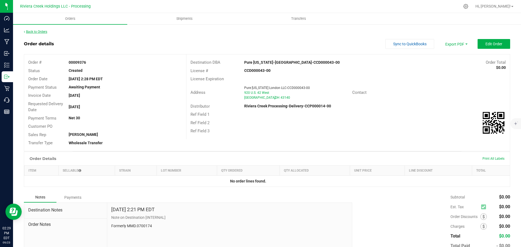
click at [39, 30] on link "Back to Orders" at bounding box center [35, 32] width 23 height 4
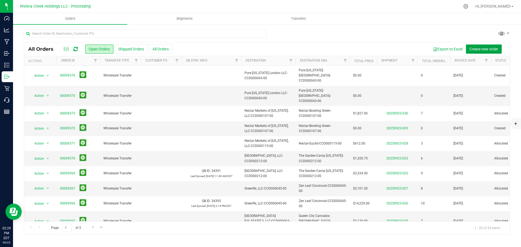
click at [476, 49] on span "Create new order" at bounding box center [484, 49] width 29 height 4
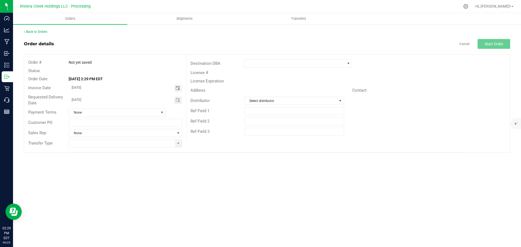
click at [177, 88] on span "Toggle calendar" at bounding box center [178, 88] width 4 height 4
click at [127, 142] on span "25" at bounding box center [125, 141] width 8 height 8
type input "09/25/2025"
click at [178, 101] on span "Toggle calendar" at bounding box center [178, 100] width 4 height 4
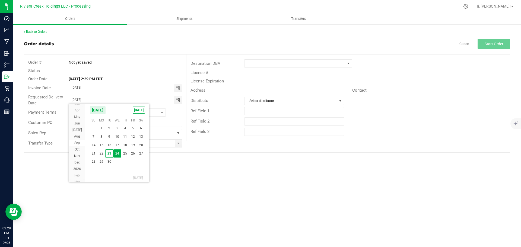
drag, startPoint x: 125, startPoint y: 155, endPoint x: 130, endPoint y: 155, distance: 5.2
click at [125, 155] on span "25" at bounding box center [125, 154] width 8 height 8
type input "09/25/2025"
click at [178, 146] on span at bounding box center [178, 144] width 7 height 8
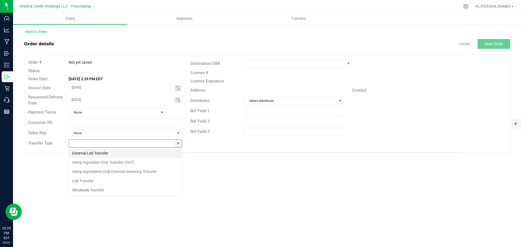
scroll to position [8, 114]
click at [85, 191] on li "Wholesale Transfer" at bounding box center [125, 190] width 113 height 9
type input "Wholesale Transfer"
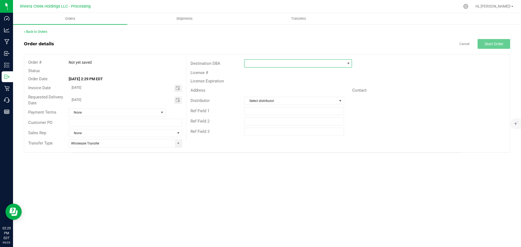
click at [253, 66] on span at bounding box center [295, 64] width 100 height 8
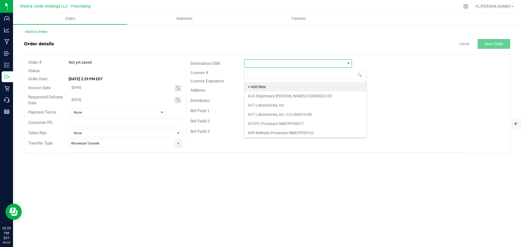
scroll to position [8, 108]
type input "colum"
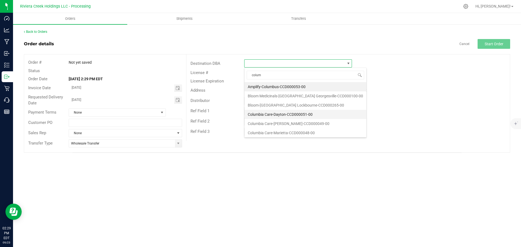
click at [275, 113] on li "Columbia Care-Dayton-CCD000051-00" at bounding box center [306, 114] width 122 height 9
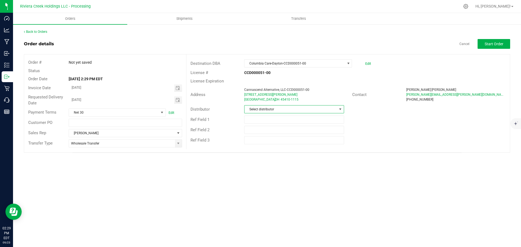
click at [273, 110] on span "Select distributor" at bounding box center [291, 110] width 92 height 8
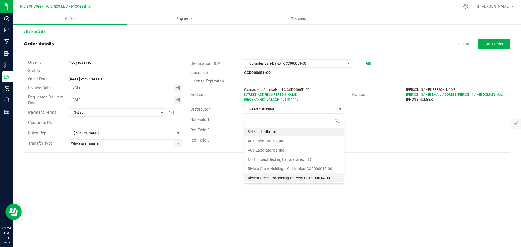
scroll to position [1, 0]
click at [270, 179] on li "Riviera Creek Processing-Delivery-CCP000014-00" at bounding box center [294, 177] width 99 height 9
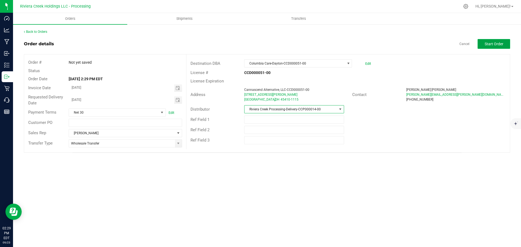
click at [483, 45] on button "Start Order" at bounding box center [494, 44] width 33 height 10
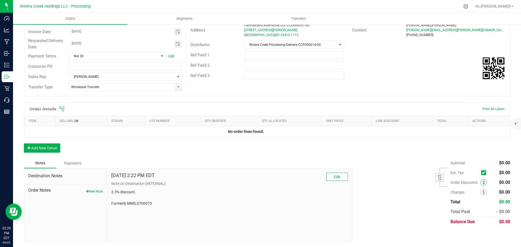
click at [483, 183] on icon at bounding box center [484, 183] width 2 height 4
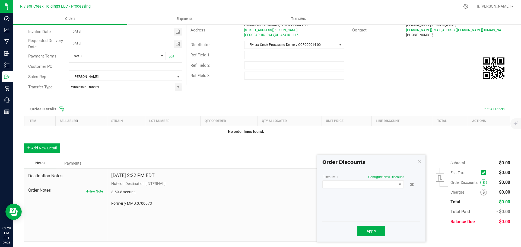
scroll to position [65, 0]
click at [357, 187] on span at bounding box center [360, 185] width 74 height 8
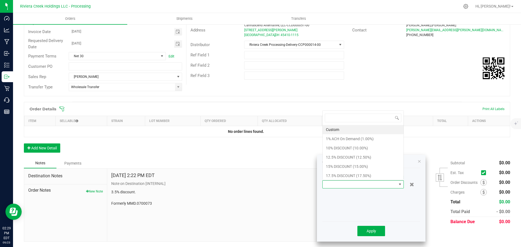
scroll to position [8, 81]
click at [349, 178] on li "17.5% DISCOUNT (17.50%)" at bounding box center [363, 175] width 81 height 9
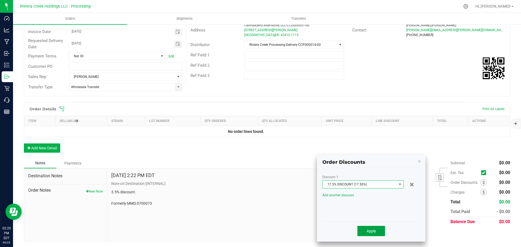
click at [366, 231] on button "Apply" at bounding box center [372, 231] width 28 height 10
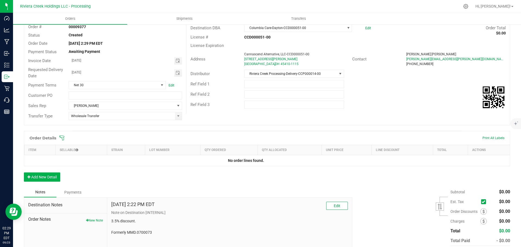
scroll to position [0, 0]
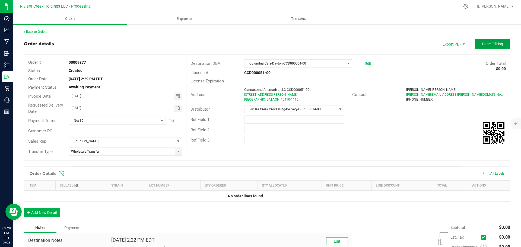
click at [483, 43] on span "Done Editing" at bounding box center [492, 44] width 21 height 4
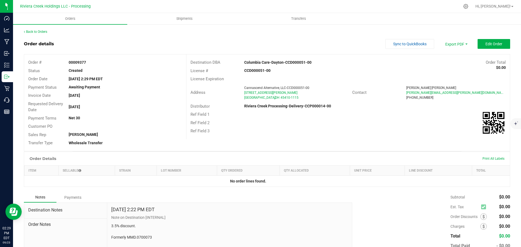
drag, startPoint x: 67, startPoint y: 62, endPoint x: 90, endPoint y: 66, distance: 23.4
click at [90, 66] on div "Order # 00009377" at bounding box center [105, 62] width 162 height 8
copy strong "00009377"
click at [43, 32] on link "Back to Orders" at bounding box center [35, 32] width 23 height 4
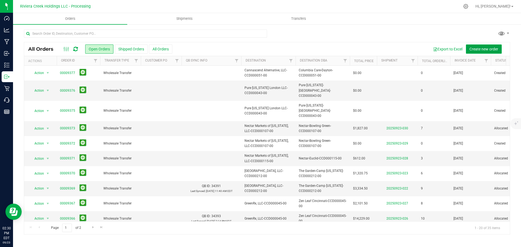
click at [475, 50] on span "Create new order" at bounding box center [484, 49] width 29 height 4
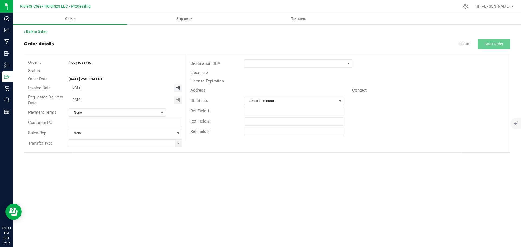
click at [178, 89] on span "Toggle calendar" at bounding box center [178, 88] width 4 height 4
click at [125, 141] on span "25" at bounding box center [125, 141] width 8 height 8
type input "09/25/2025"
click at [178, 101] on span "Toggle calendar" at bounding box center [178, 100] width 4 height 4
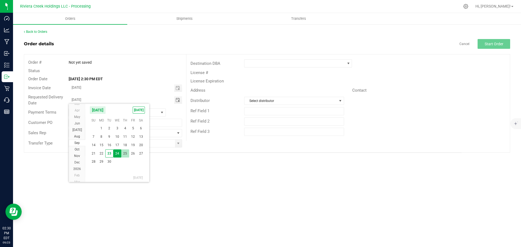
click at [124, 155] on span "25" at bounding box center [125, 154] width 8 height 8
type input "09/25/2025"
click at [177, 144] on span at bounding box center [178, 143] width 4 height 4
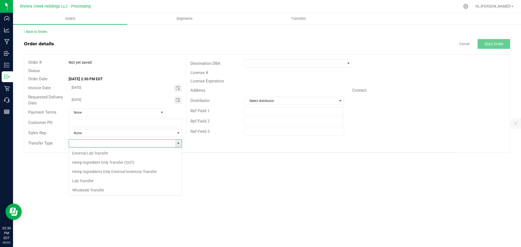
scroll to position [8, 114]
click at [86, 189] on li "Wholesale Transfer" at bounding box center [125, 190] width 113 height 9
type input "Wholesale Transfer"
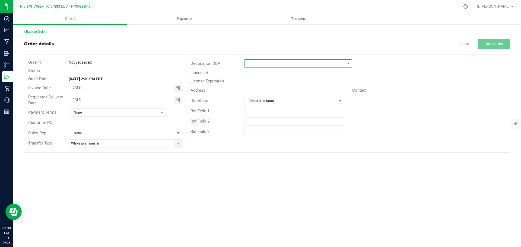
click at [260, 65] on span at bounding box center [295, 64] width 100 height 8
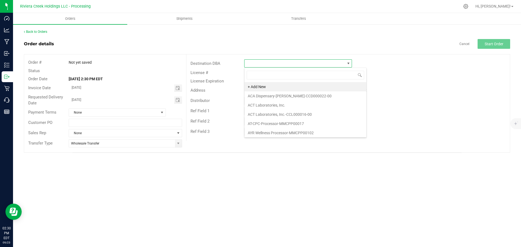
scroll to position [8, 108]
type input "col"
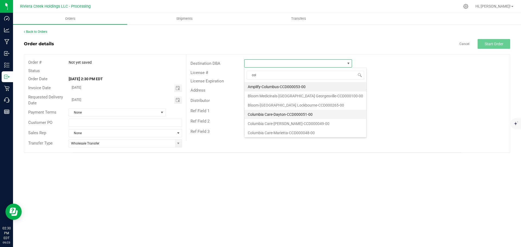
click at [276, 115] on li "Columbia Care-Dayton-CCD000051-00" at bounding box center [306, 114] width 122 height 9
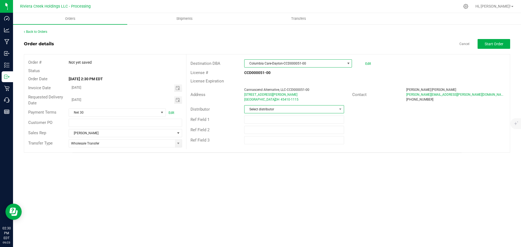
click at [277, 110] on span "Select distributor" at bounding box center [291, 110] width 92 height 8
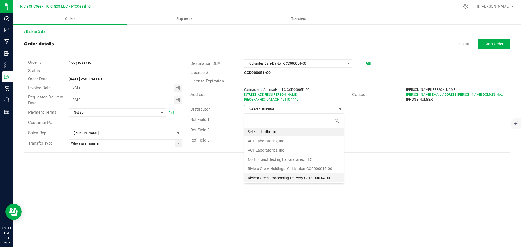
scroll to position [1, 0]
click at [276, 177] on li "Riviera Creek Processing-Delivery-CCP000014-00" at bounding box center [294, 177] width 99 height 9
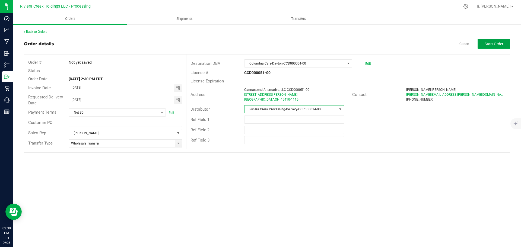
click at [492, 45] on span "Start Order" at bounding box center [494, 44] width 19 height 4
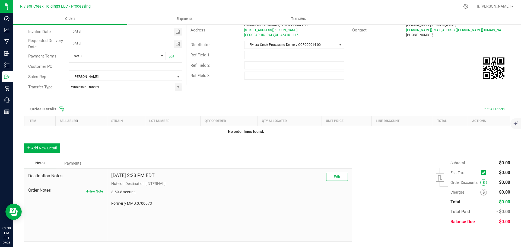
click at [483, 182] on icon at bounding box center [484, 183] width 2 height 4
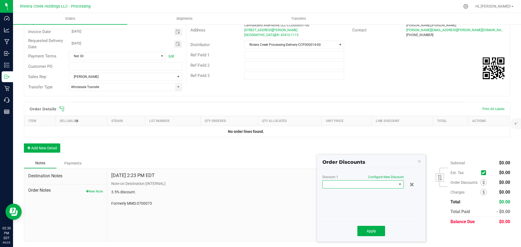
click at [357, 186] on span at bounding box center [360, 185] width 74 height 8
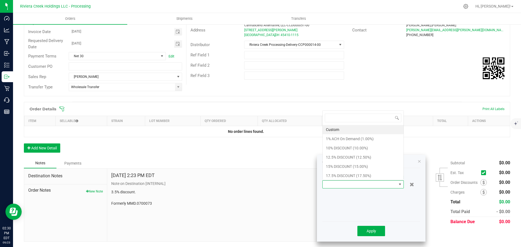
scroll to position [0, 0]
click at [349, 176] on li "17.5% DISCOUNT (17.50%)" at bounding box center [363, 175] width 81 height 9
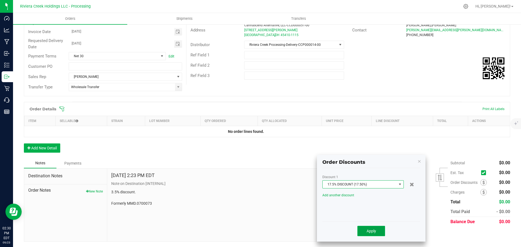
click at [372, 234] on span "Apply" at bounding box center [372, 231] width 10 height 4
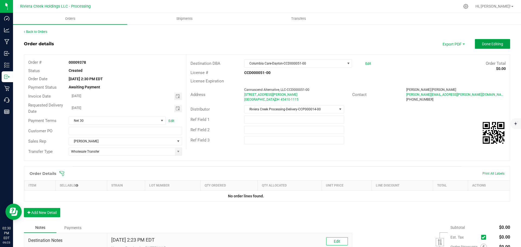
click at [482, 45] on span "Done Editing" at bounding box center [492, 44] width 21 height 4
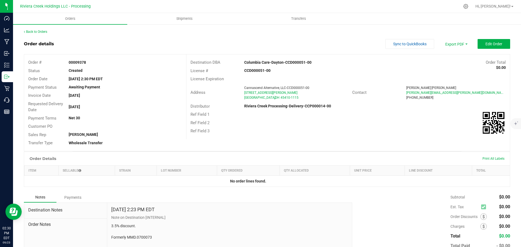
drag, startPoint x: 67, startPoint y: 61, endPoint x: 87, endPoint y: 65, distance: 21.0
click at [87, 64] on div "00009378" at bounding box center [125, 63] width 121 height 6
copy strong "00009378"
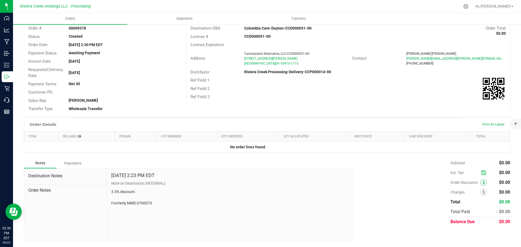
click at [483, 184] on icon at bounding box center [484, 183] width 2 height 4
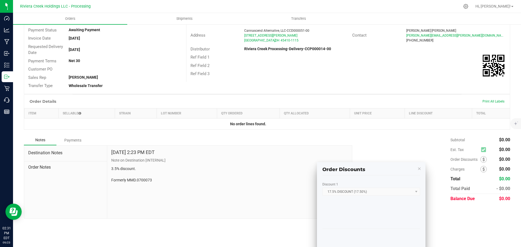
scroll to position [59, 0]
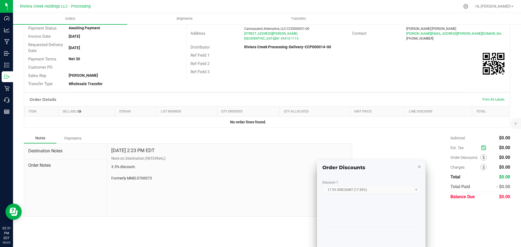
click at [419, 170] on span "button" at bounding box center [420, 167] width 4 height 8
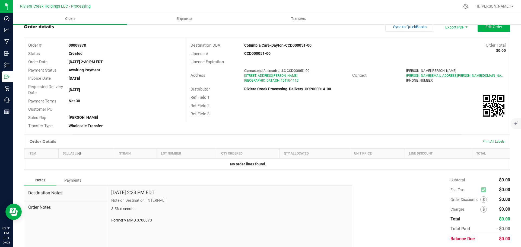
scroll to position [0, 0]
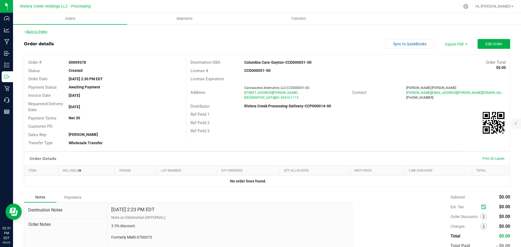
click at [33, 30] on link "Back to Orders" at bounding box center [35, 32] width 23 height 4
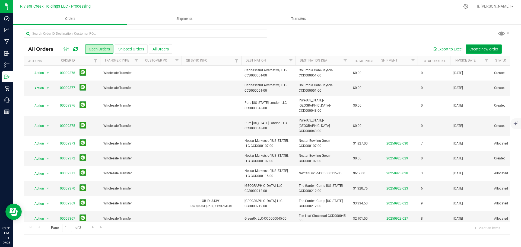
click at [479, 49] on span "Create new order" at bounding box center [484, 49] width 29 height 4
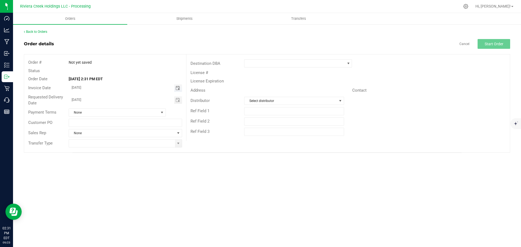
click at [178, 88] on span "Toggle calendar" at bounding box center [178, 88] width 4 height 4
click at [126, 142] on span "25" at bounding box center [125, 141] width 8 height 8
type input "09/25/2025"
click at [177, 100] on span "Toggle calendar" at bounding box center [178, 100] width 4 height 4
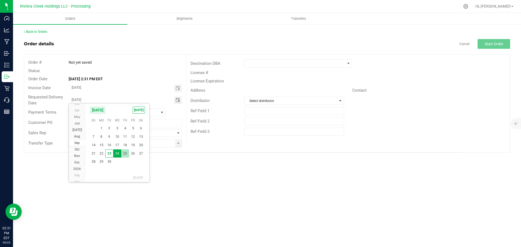
click at [125, 154] on span "25" at bounding box center [125, 154] width 8 height 8
type input "09/25/2025"
click at [177, 145] on span at bounding box center [178, 143] width 4 height 4
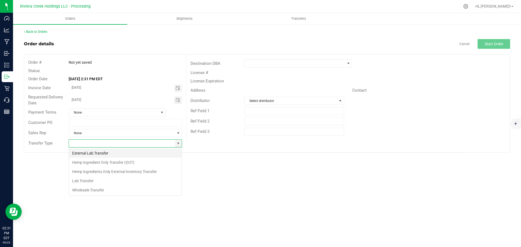
scroll to position [8, 114]
click at [92, 190] on li "Wholesale Transfer" at bounding box center [125, 190] width 113 height 9
type input "Wholesale Transfer"
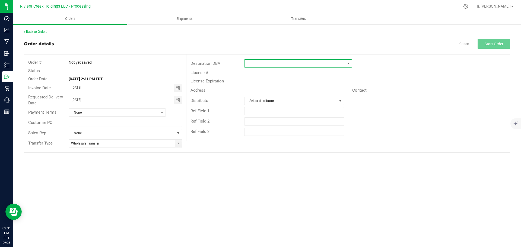
click at [248, 65] on span at bounding box center [295, 64] width 100 height 8
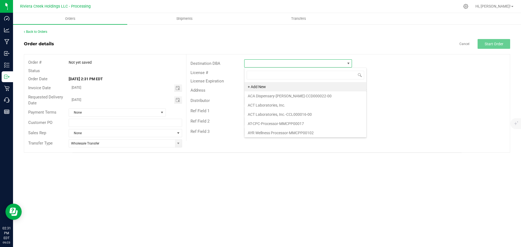
scroll to position [8, 108]
type input "zen"
click at [263, 130] on li "Zen Leaf Dayton-CCD000047-00" at bounding box center [298, 132] width 107 height 9
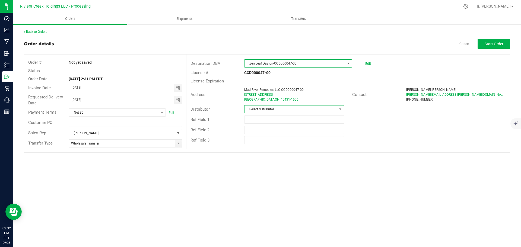
click at [262, 110] on span "Select distributor" at bounding box center [291, 110] width 92 height 8
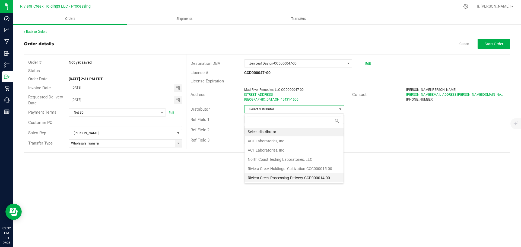
scroll to position [1, 0]
click at [280, 179] on li "Riviera Creek Processing-Delivery-CCP000014-00" at bounding box center [294, 177] width 99 height 9
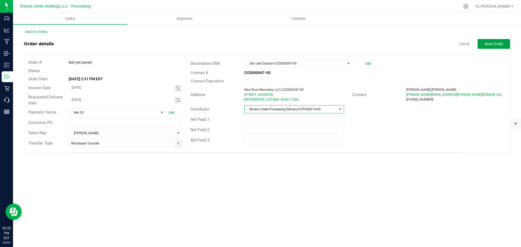
click at [489, 46] on span "Start Order" at bounding box center [494, 44] width 19 height 4
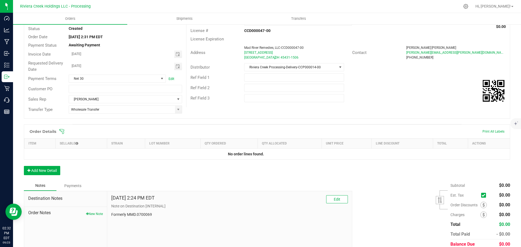
scroll to position [54, 0]
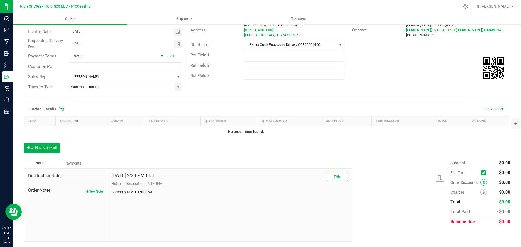
click at [483, 184] on icon at bounding box center [484, 183] width 2 height 4
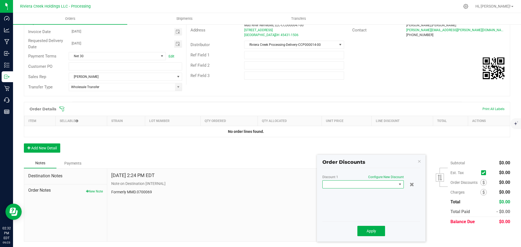
click at [333, 188] on span at bounding box center [360, 185] width 74 height 8
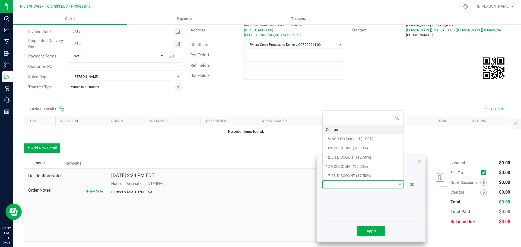
scroll to position [8, 81]
click at [342, 149] on li "10% DISCOUNT (10.00%)" at bounding box center [363, 148] width 81 height 9
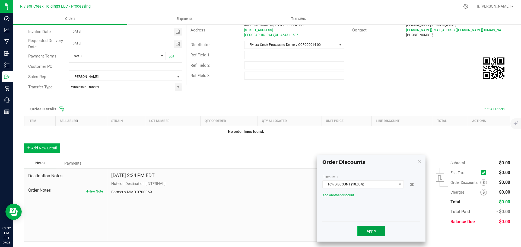
click at [371, 234] on span "Apply" at bounding box center [372, 231] width 10 height 4
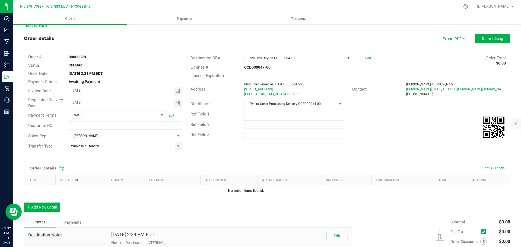
scroll to position [0, 0]
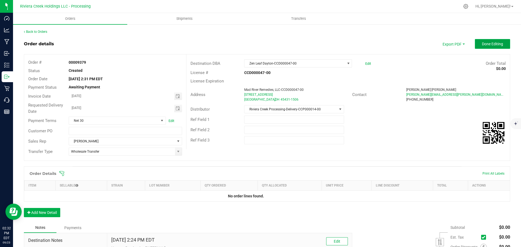
click at [487, 43] on span "Done Editing" at bounding box center [492, 44] width 21 height 4
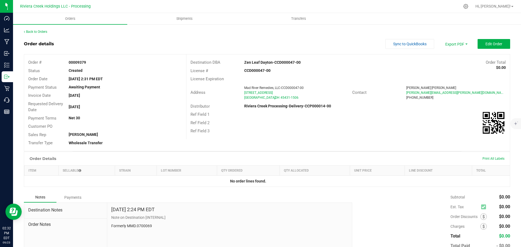
drag, startPoint x: 69, startPoint y: 63, endPoint x: 89, endPoint y: 65, distance: 20.2
click at [89, 65] on div "00009379" at bounding box center [125, 63] width 121 height 6
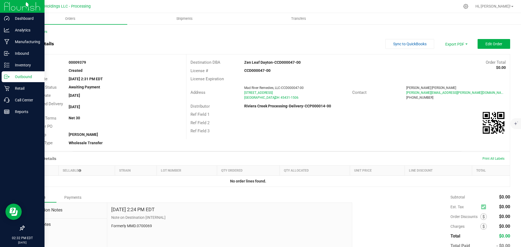
copy strong "00009379"
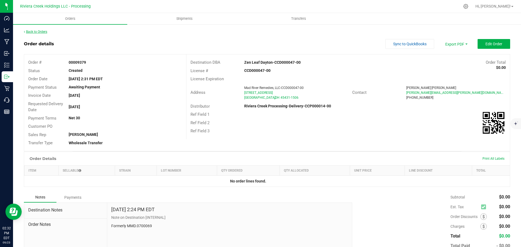
click at [38, 30] on link "Back to Orders" at bounding box center [35, 32] width 23 height 4
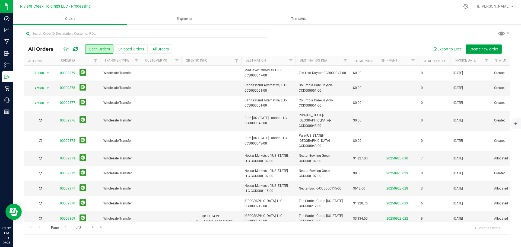
click at [481, 50] on span "Create new order" at bounding box center [484, 49] width 29 height 4
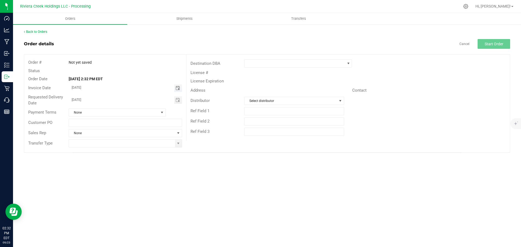
click at [178, 90] on span "Toggle calendar" at bounding box center [178, 88] width 4 height 4
click at [127, 141] on span "25" at bounding box center [125, 141] width 8 height 8
type input "09/25/2025"
click at [177, 100] on span "Toggle calendar" at bounding box center [178, 100] width 4 height 4
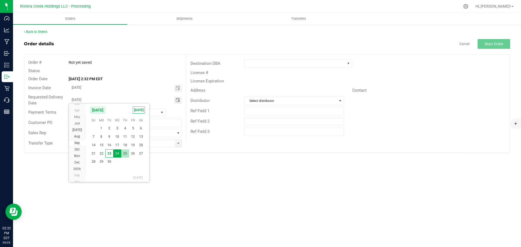
click at [125, 154] on span "25" at bounding box center [125, 154] width 8 height 8
type input "09/25/2025"
click at [179, 145] on span at bounding box center [178, 143] width 4 height 4
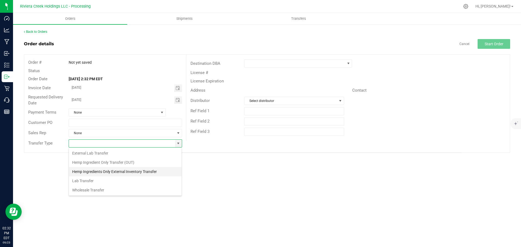
scroll to position [8, 114]
click at [92, 189] on li "Wholesale Transfer" at bounding box center [125, 190] width 113 height 9
type input "Wholesale Transfer"
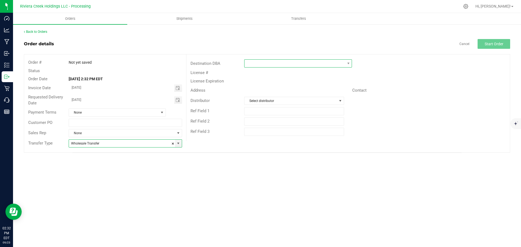
click at [253, 66] on span at bounding box center [295, 64] width 100 height 8
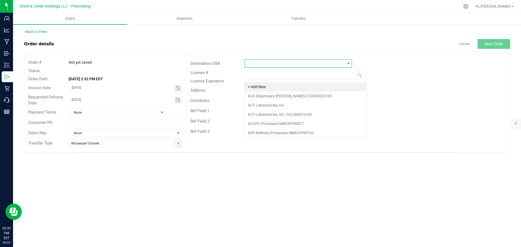
scroll to position [8, 108]
type input "zen"
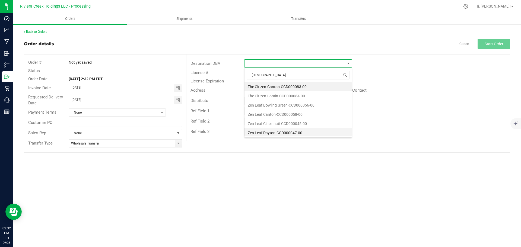
click at [265, 131] on li "Zen Leaf Dayton-CCD000047-00" at bounding box center [298, 132] width 107 height 9
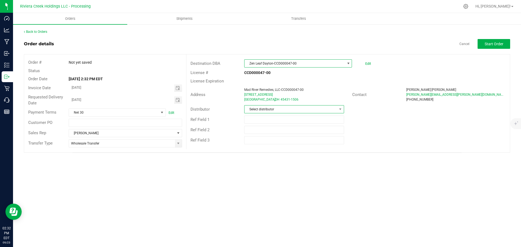
click at [270, 110] on span "Select distributor" at bounding box center [291, 110] width 92 height 8
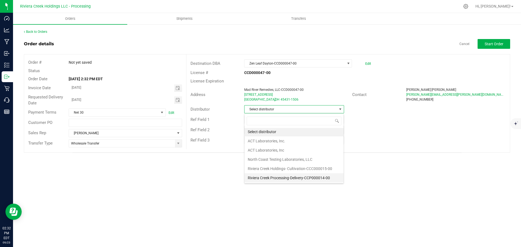
scroll to position [1, 0]
click at [281, 176] on li "Riviera Creek Processing-Delivery-CCP000014-00" at bounding box center [294, 177] width 99 height 9
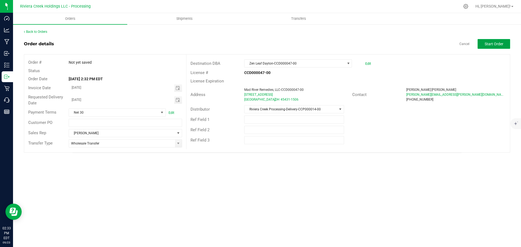
click at [498, 43] on span "Start Order" at bounding box center [494, 44] width 19 height 4
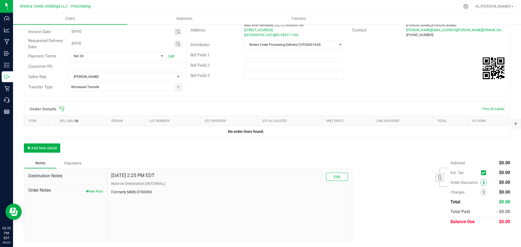
click at [481, 182] on span at bounding box center [484, 183] width 7 height 7
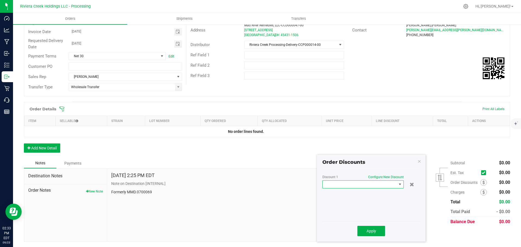
click at [355, 181] on span at bounding box center [360, 185] width 74 height 8
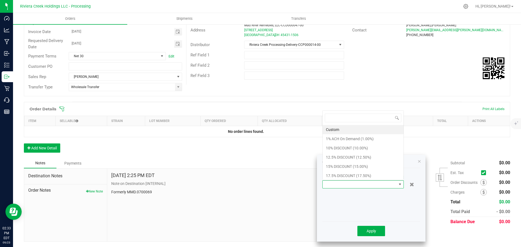
scroll to position [8, 81]
click at [338, 149] on li "10% DISCOUNT (10.00%)" at bounding box center [363, 148] width 81 height 9
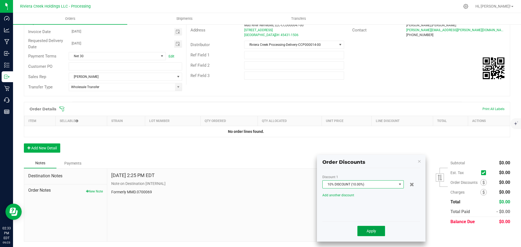
click at [369, 231] on span "Apply" at bounding box center [372, 231] width 10 height 4
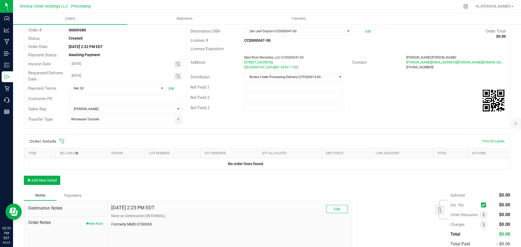
scroll to position [0, 0]
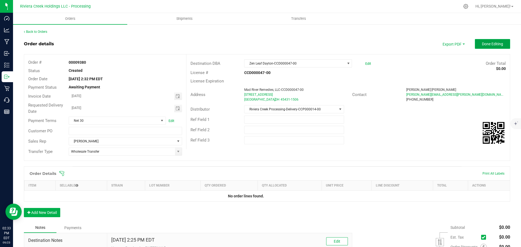
click at [478, 41] on button "Done Editing" at bounding box center [492, 44] width 35 height 10
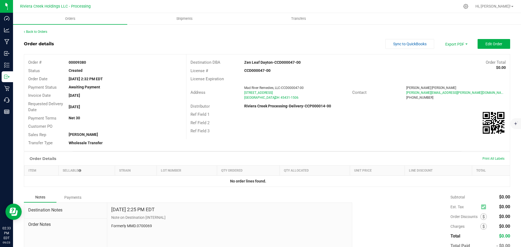
drag, startPoint x: 68, startPoint y: 63, endPoint x: 87, endPoint y: 65, distance: 19.9
click at [87, 65] on div "00009380" at bounding box center [125, 63] width 121 height 6
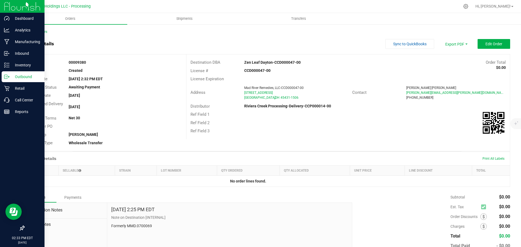
copy strong "00009380"
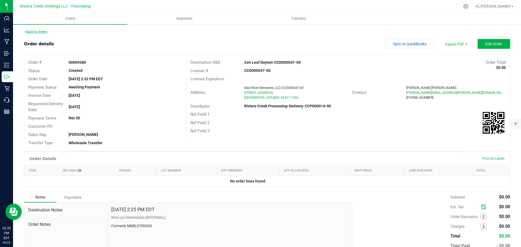
click at [38, 31] on link "Back to Orders" at bounding box center [35, 32] width 23 height 4
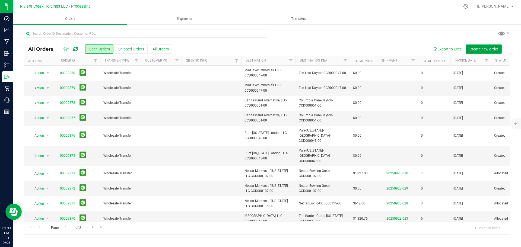
click at [478, 50] on span "Create new order" at bounding box center [484, 49] width 29 height 4
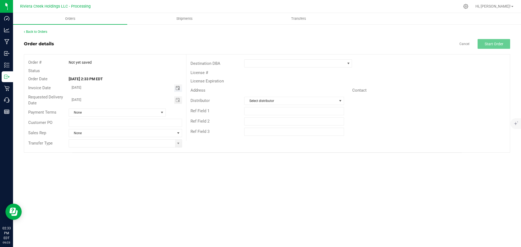
click at [177, 89] on span "Toggle calendar" at bounding box center [178, 88] width 4 height 4
click at [126, 142] on span "25" at bounding box center [125, 141] width 8 height 8
type input "09/25/2025"
click at [177, 100] on span "Toggle calendar" at bounding box center [178, 100] width 4 height 4
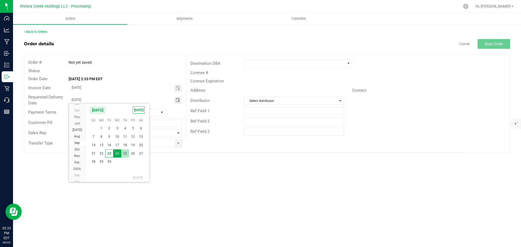
click at [127, 154] on span "25" at bounding box center [125, 154] width 8 height 8
type input "09/25/2025"
click at [177, 146] on span at bounding box center [178, 143] width 4 height 4
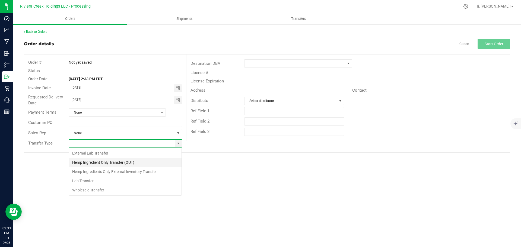
scroll to position [8, 114]
click at [90, 190] on li "Wholesale Transfer" at bounding box center [125, 190] width 113 height 9
type input "Wholesale Transfer"
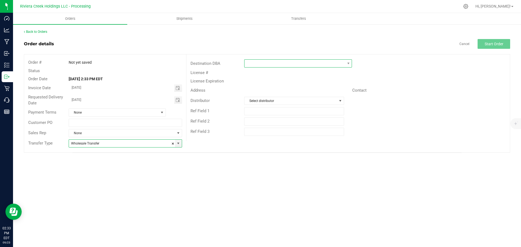
click at [254, 64] on span at bounding box center [295, 64] width 100 height 8
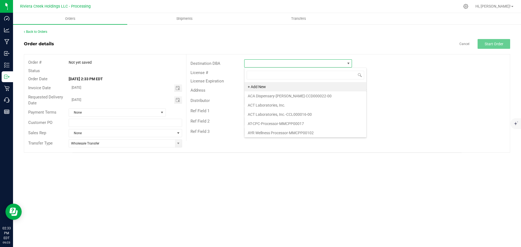
scroll to position [8, 108]
type input "harv"
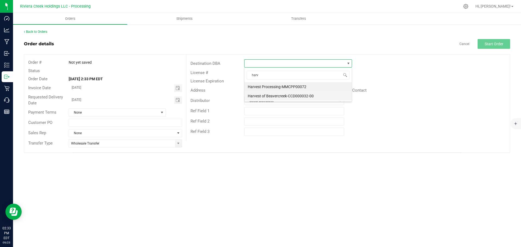
click at [262, 97] on li "Harvest of Beavercreek-CCD000032-00" at bounding box center [298, 96] width 107 height 9
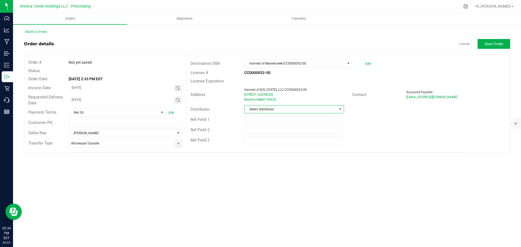
click at [260, 110] on span "Select distributor" at bounding box center [291, 110] width 92 height 8
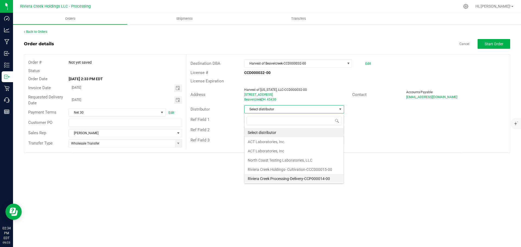
scroll to position [1, 0]
click at [263, 179] on li "Riviera Creek Processing-Delivery-CCP000014-00" at bounding box center [294, 177] width 99 height 9
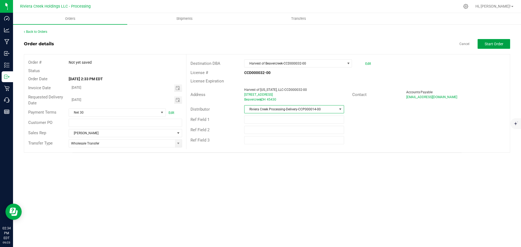
click at [496, 47] on button "Start Order" at bounding box center [494, 44] width 33 height 10
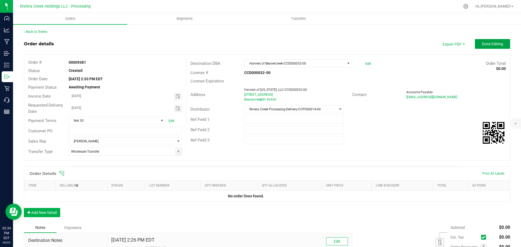
click at [496, 47] on button "Done Editing" at bounding box center [492, 44] width 35 height 10
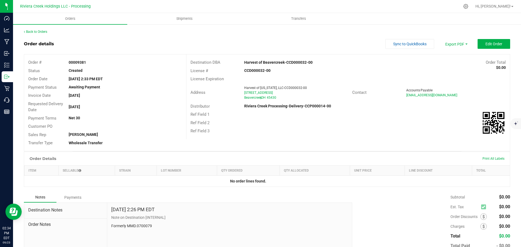
drag, startPoint x: 67, startPoint y: 62, endPoint x: 87, endPoint y: 63, distance: 20.1
click at [87, 63] on div "00009381" at bounding box center [125, 63] width 121 height 6
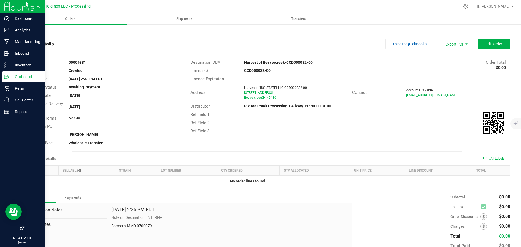
copy strong "00009381"
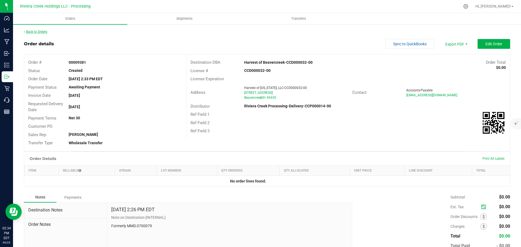
click at [42, 33] on link "Back to Orders" at bounding box center [35, 32] width 23 height 4
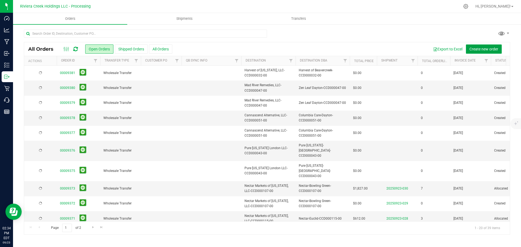
click at [483, 49] on span "Create new order" at bounding box center [484, 49] width 29 height 4
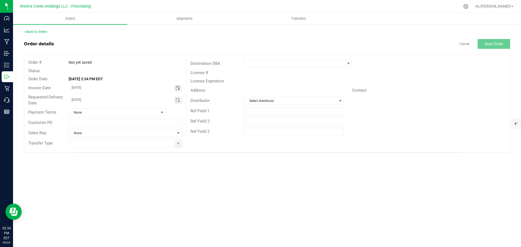
click at [178, 88] on span "Toggle calendar" at bounding box center [178, 88] width 4 height 4
click at [126, 141] on span "25" at bounding box center [125, 141] width 8 height 8
type input "09/25/2025"
click at [178, 102] on span "Toggle calendar" at bounding box center [178, 100] width 4 height 4
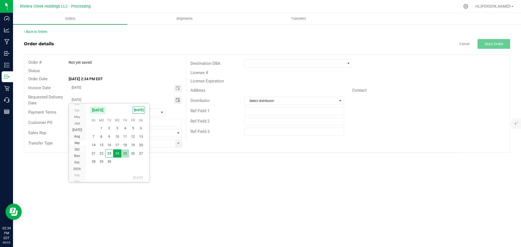
click at [127, 154] on span "25" at bounding box center [125, 154] width 8 height 8
type input "09/25/2025"
click at [178, 144] on span at bounding box center [178, 143] width 4 height 4
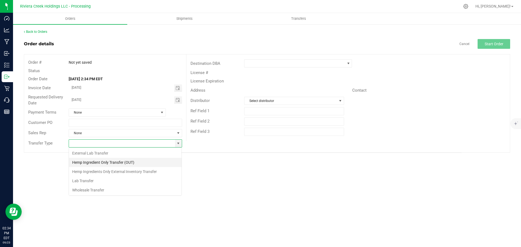
scroll to position [8, 114]
click at [96, 190] on li "Wholesale Transfer" at bounding box center [125, 190] width 113 height 9
type input "Wholesale Transfer"
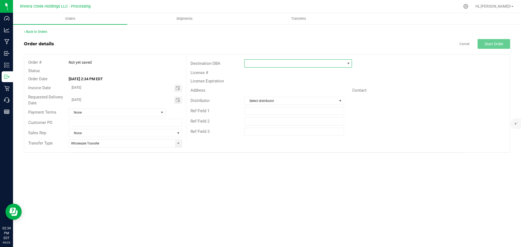
click at [258, 65] on span at bounding box center [295, 64] width 100 height 8
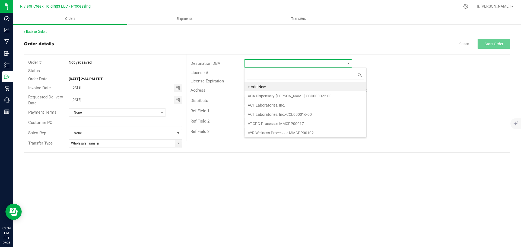
scroll to position [8, 108]
type input "harv"
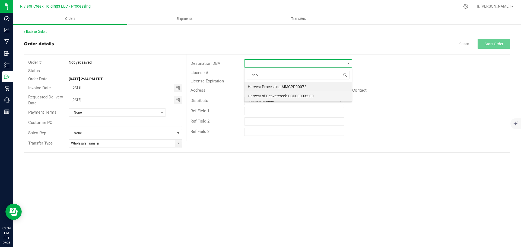
click at [262, 96] on li "Harvest of Beavercreek-CCD000032-00" at bounding box center [298, 96] width 107 height 9
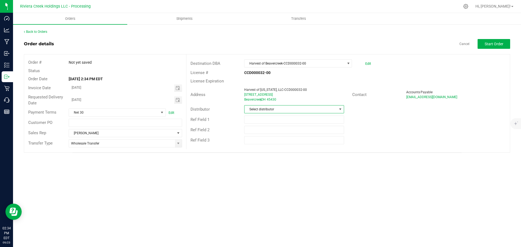
click at [264, 109] on span "Select distributor" at bounding box center [291, 110] width 92 height 8
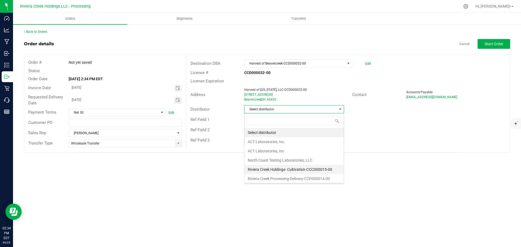
scroll to position [1, 0]
click at [276, 178] on li "Riviera Creek Processing-Delivery-CCP000014-00" at bounding box center [294, 177] width 99 height 9
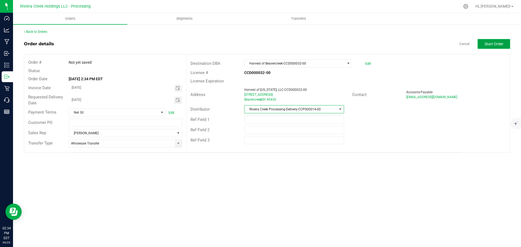
click at [483, 46] on button "Start Order" at bounding box center [494, 44] width 33 height 10
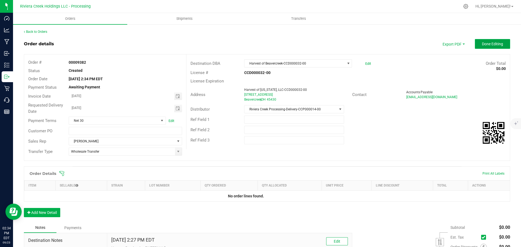
click at [483, 43] on span "Done Editing" at bounding box center [492, 44] width 21 height 4
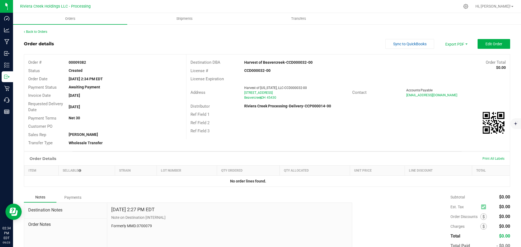
drag, startPoint x: 69, startPoint y: 62, endPoint x: 91, endPoint y: 65, distance: 21.9
click at [91, 65] on div "00009382" at bounding box center [125, 63] width 121 height 6
copy strong "00009382"
click at [36, 32] on link "Back to Orders" at bounding box center [35, 32] width 23 height 4
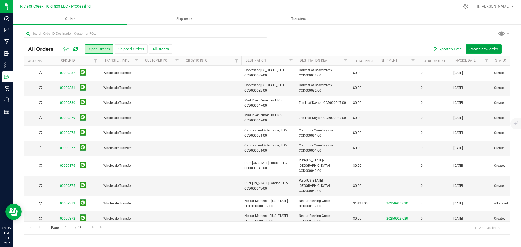
click at [478, 49] on span "Create new order" at bounding box center [484, 49] width 29 height 4
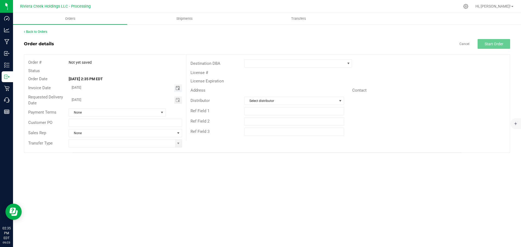
click at [179, 88] on span "Toggle calendar" at bounding box center [178, 88] width 4 height 4
click at [127, 142] on span "25" at bounding box center [125, 141] width 8 height 8
type input "09/25/2025"
click at [178, 100] on span "Toggle calendar" at bounding box center [178, 100] width 4 height 4
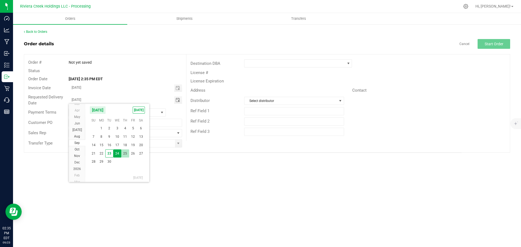
click at [124, 154] on span "25" at bounding box center [125, 154] width 8 height 8
type input "09/25/2025"
drag, startPoint x: 178, startPoint y: 146, endPoint x: 158, endPoint y: 147, distance: 20.2
click at [178, 146] on span at bounding box center [178, 143] width 4 height 4
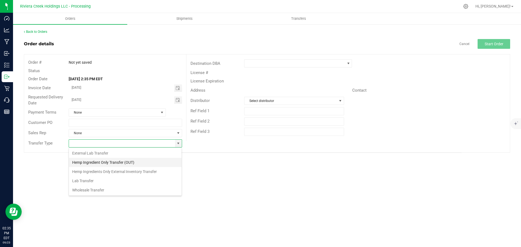
scroll to position [8, 114]
drag, startPoint x: 84, startPoint y: 190, endPoint x: 148, endPoint y: 160, distance: 70.7
click at [84, 190] on li "Wholesale Transfer" at bounding box center [125, 190] width 113 height 9
type input "Wholesale Transfer"
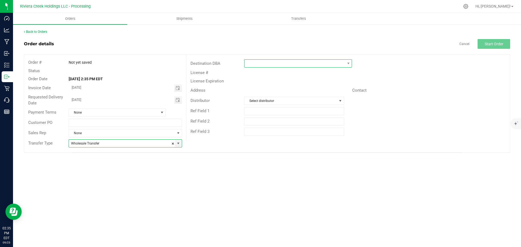
click at [256, 62] on span at bounding box center [295, 64] width 100 height 8
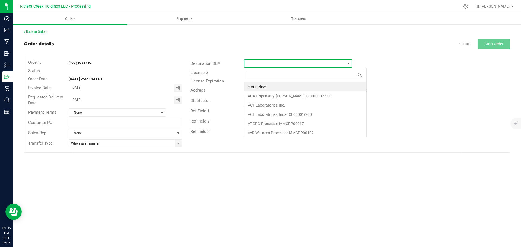
scroll to position [8, 108]
type input "tru"
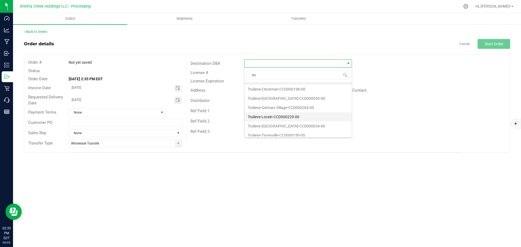
scroll to position [10, 0]
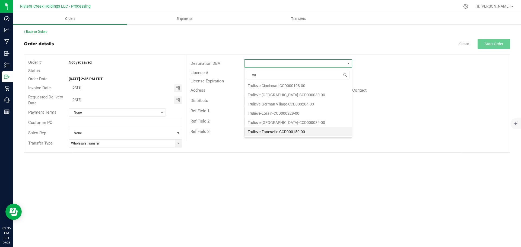
click at [264, 132] on li "Trulieve-Zanesville-CCD000150-00" at bounding box center [298, 131] width 107 height 9
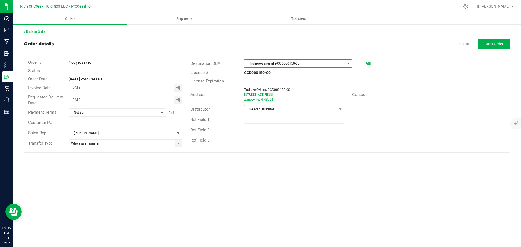
click at [268, 113] on span "Select distributor" at bounding box center [291, 110] width 92 height 8
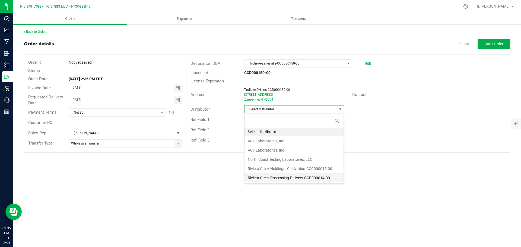
scroll to position [1, 0]
click at [268, 177] on li "Riviera Creek Processing-Delivery-CCP000014-00" at bounding box center [294, 177] width 99 height 9
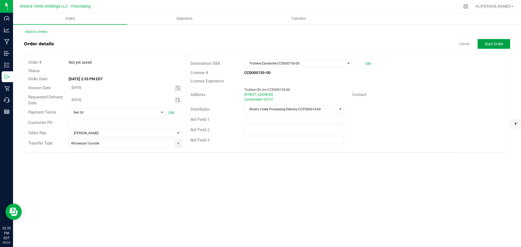
click at [498, 46] on span "Start Order" at bounding box center [494, 44] width 19 height 4
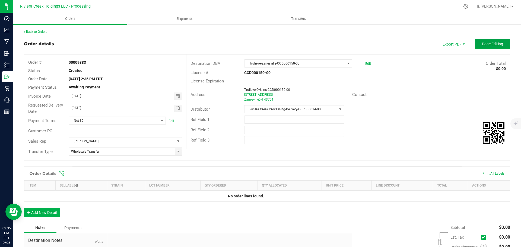
click at [490, 42] on span "Done Editing" at bounding box center [492, 44] width 21 height 4
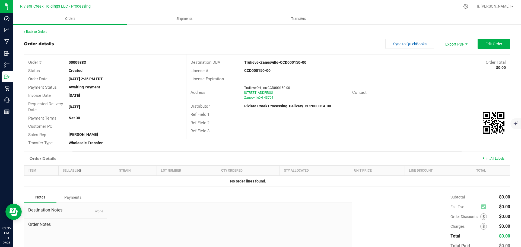
drag, startPoint x: 67, startPoint y: 61, endPoint x: 96, endPoint y: 63, distance: 28.3
click at [96, 63] on div "00009383" at bounding box center [125, 63] width 121 height 6
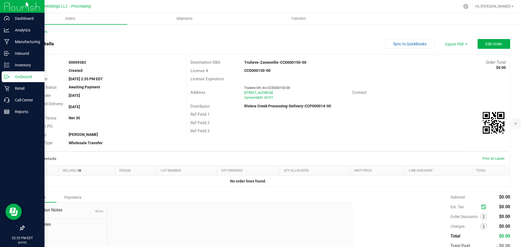
copy strong "00009383"
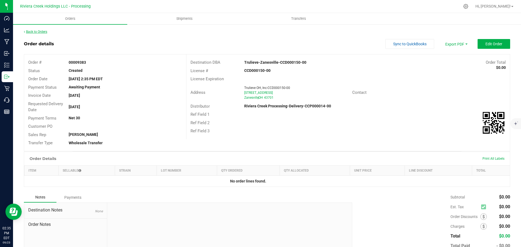
click at [41, 30] on link "Back to Orders" at bounding box center [35, 32] width 23 height 4
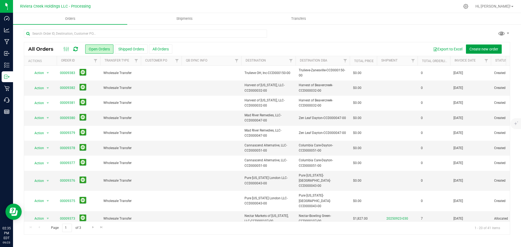
click at [477, 48] on span "Create new order" at bounding box center [484, 49] width 29 height 4
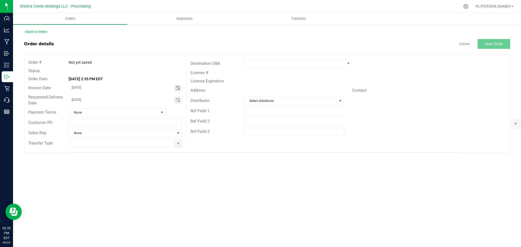
click at [176, 89] on span "Toggle calendar" at bounding box center [178, 88] width 4 height 4
click at [125, 143] on span "25" at bounding box center [125, 141] width 8 height 8
type input "09/25/2025"
click at [177, 101] on span "Toggle calendar" at bounding box center [178, 100] width 4 height 4
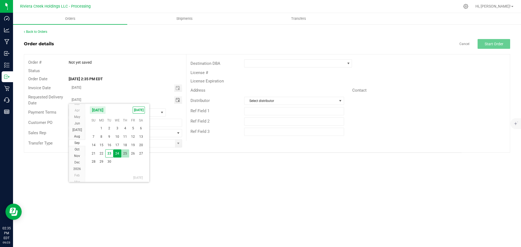
click at [128, 153] on span "25" at bounding box center [125, 154] width 8 height 8
type input "09/25/2025"
click at [177, 145] on span at bounding box center [178, 143] width 4 height 4
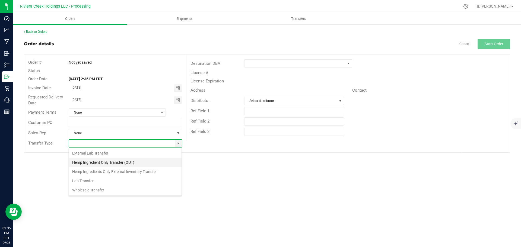
scroll to position [8, 114]
drag, startPoint x: 98, startPoint y: 189, endPoint x: 150, endPoint y: 169, distance: 56.2
click at [98, 189] on li "Wholesale Transfer" at bounding box center [125, 190] width 113 height 9
type input "Wholesale Transfer"
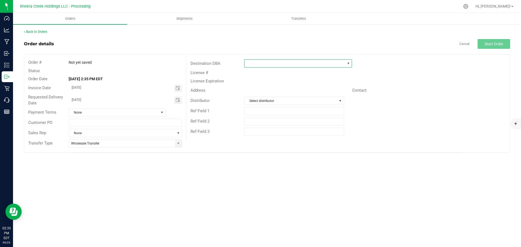
click at [262, 64] on span at bounding box center [295, 64] width 100 height 8
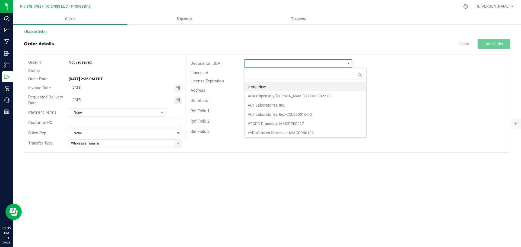
scroll to position [8, 108]
type input "tru"
click at [264, 130] on li "Trulieve-Zanesville-CCD000150-00" at bounding box center [298, 131] width 107 height 9
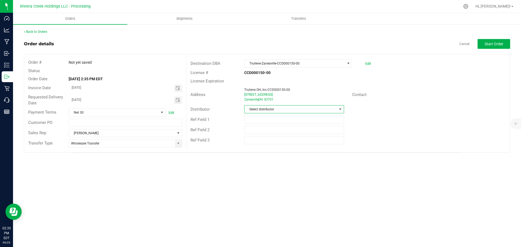
click at [272, 110] on span "Select distributor" at bounding box center [291, 110] width 92 height 8
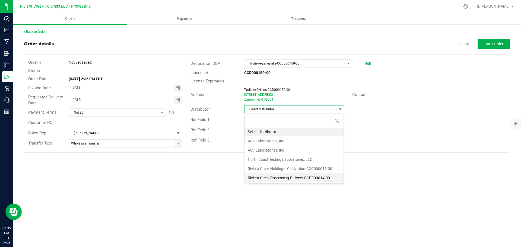
scroll to position [1, 0]
click at [267, 176] on li "Riviera Creek Processing-Delivery-CCP000014-00" at bounding box center [294, 177] width 99 height 9
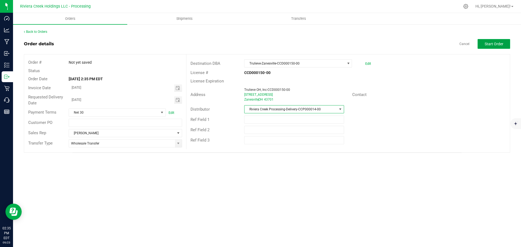
click at [486, 43] on span "Start Order" at bounding box center [494, 44] width 19 height 4
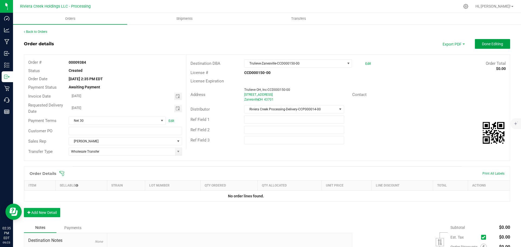
click at [486, 43] on span "Done Editing" at bounding box center [492, 44] width 21 height 4
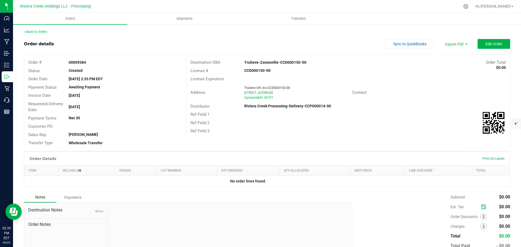
drag, startPoint x: 68, startPoint y: 62, endPoint x: 90, endPoint y: 66, distance: 21.7
click at [90, 66] on div "Order # 00009384" at bounding box center [105, 62] width 162 height 8
copy strong "00009384"
click at [42, 31] on link "Back to Orders" at bounding box center [35, 32] width 23 height 4
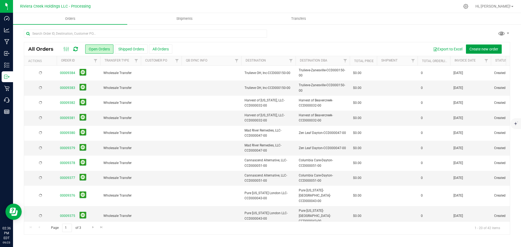
click at [481, 49] on span "Create new order" at bounding box center [484, 49] width 29 height 4
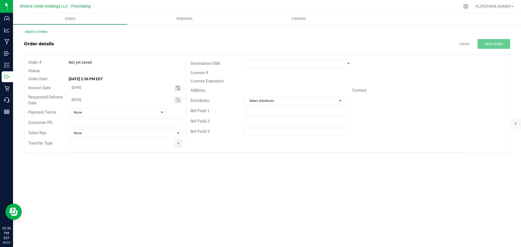
click at [178, 88] on span "Toggle calendar" at bounding box center [178, 88] width 4 height 4
click at [126, 141] on span "25" at bounding box center [125, 141] width 8 height 8
type input "09/25/2025"
click at [177, 101] on span "Toggle calendar" at bounding box center [178, 100] width 4 height 4
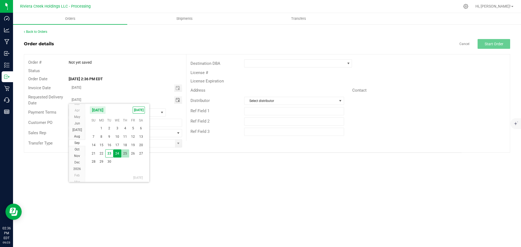
click at [127, 152] on span "25" at bounding box center [125, 154] width 8 height 8
type input "09/25/2025"
click at [178, 144] on span at bounding box center [178, 143] width 4 height 4
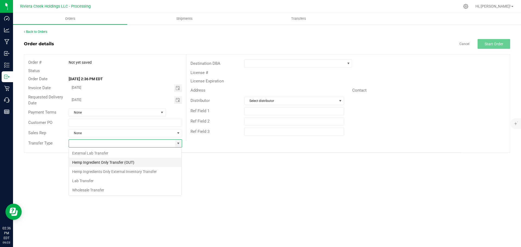
scroll to position [8, 114]
click at [98, 188] on li "Wholesale Transfer" at bounding box center [125, 190] width 113 height 9
type input "Wholesale Transfer"
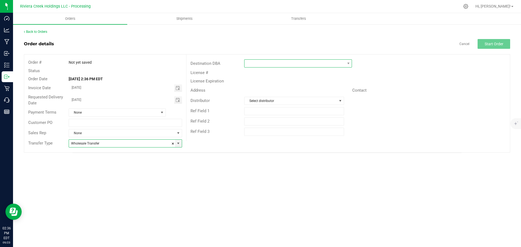
click at [253, 63] on span at bounding box center [295, 64] width 100 height 8
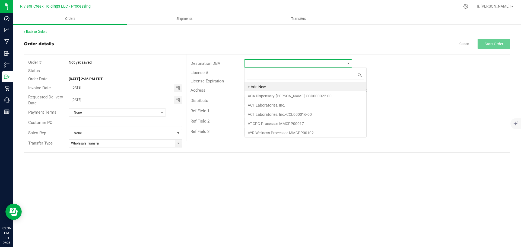
scroll to position [8, 108]
type input "col"
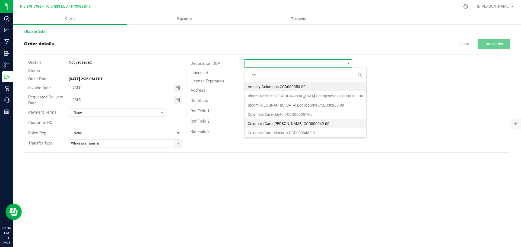
click at [265, 123] on li "Columbia Care-[PERSON_NAME]-CCD000049-00" at bounding box center [306, 123] width 122 height 9
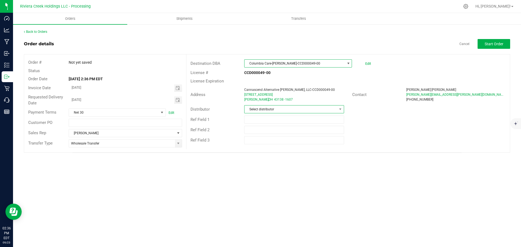
click at [269, 111] on span "Select distributor" at bounding box center [291, 110] width 92 height 8
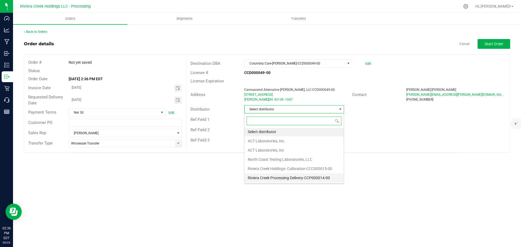
scroll to position [1, 0]
click at [270, 178] on li "Riviera Creek Processing-Delivery-CCP000014-00" at bounding box center [294, 177] width 99 height 9
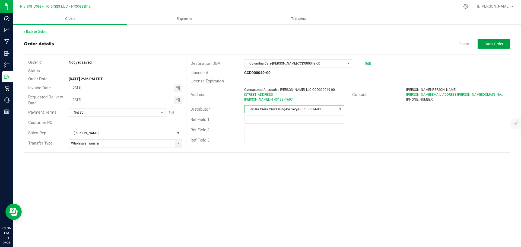
click at [491, 45] on span "Start Order" at bounding box center [494, 44] width 19 height 4
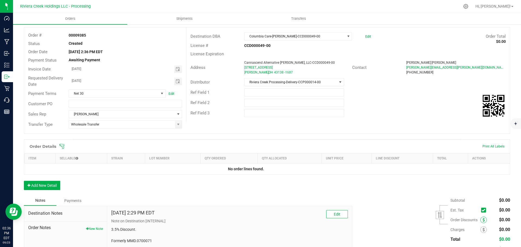
click at [481, 222] on span at bounding box center [484, 220] width 7 height 7
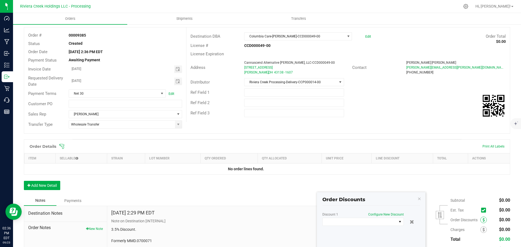
scroll to position [65, 0]
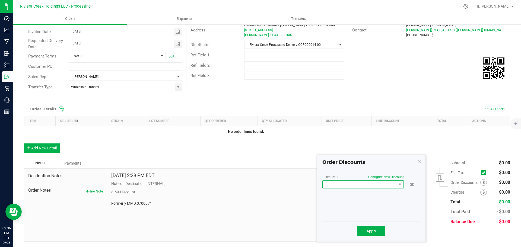
click at [353, 185] on span at bounding box center [360, 185] width 74 height 8
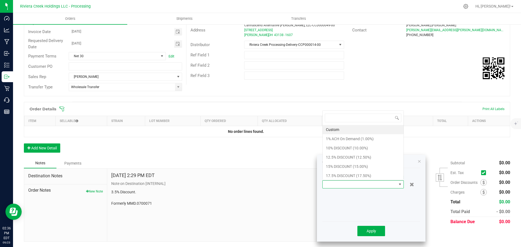
scroll to position [8, 81]
click at [334, 174] on li "17.5% DISCOUNT (17.50%)" at bounding box center [363, 175] width 81 height 9
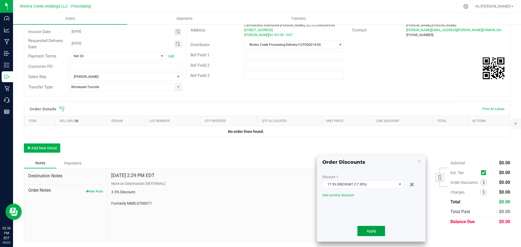
click at [373, 233] on span "Apply" at bounding box center [372, 231] width 10 height 4
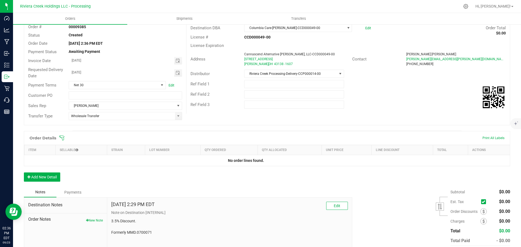
scroll to position [0, 0]
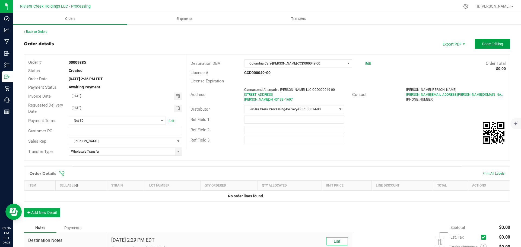
click at [488, 48] on button "Done Editing" at bounding box center [492, 44] width 35 height 10
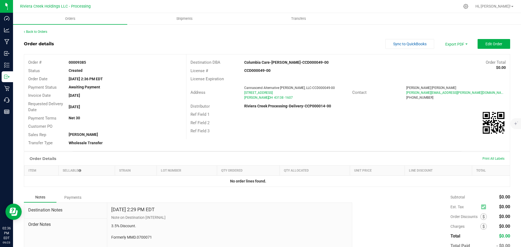
drag, startPoint x: 65, startPoint y: 63, endPoint x: 90, endPoint y: 65, distance: 25.0
click at [90, 65] on div "00009385" at bounding box center [125, 63] width 121 height 6
click at [37, 32] on link "Back to Orders" at bounding box center [35, 32] width 23 height 4
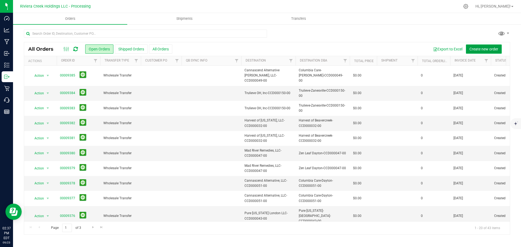
click at [482, 50] on span "Create new order" at bounding box center [484, 49] width 29 height 4
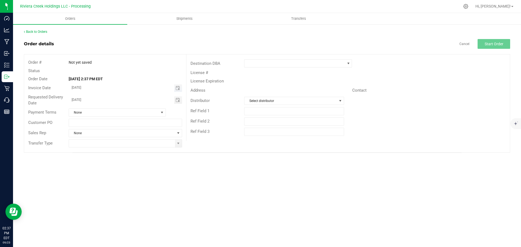
click at [178, 91] on span "Toggle calendar" at bounding box center [178, 88] width 8 height 8
click at [125, 142] on span "25" at bounding box center [125, 141] width 8 height 8
type input "09/25/2025"
click at [177, 101] on span "Toggle calendar" at bounding box center [178, 100] width 4 height 4
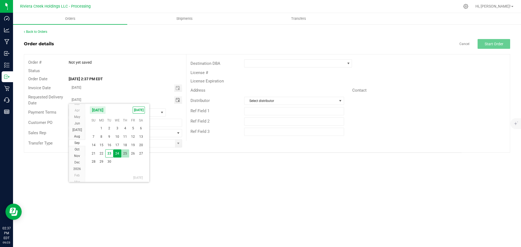
click at [125, 154] on span "25" at bounding box center [125, 154] width 8 height 8
type input "09/25/2025"
click at [176, 144] on span at bounding box center [178, 144] width 7 height 8
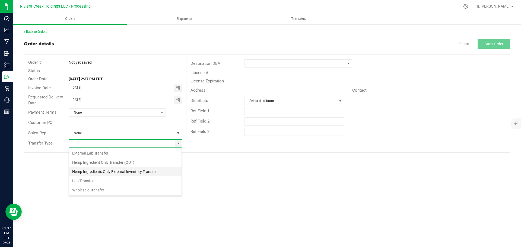
scroll to position [8, 114]
click at [88, 190] on li "Wholesale Transfer" at bounding box center [125, 190] width 113 height 9
type input "Wholesale Transfer"
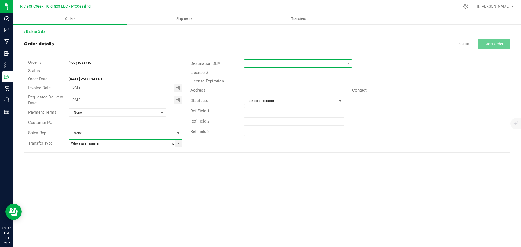
click at [257, 65] on span at bounding box center [295, 64] width 100 height 8
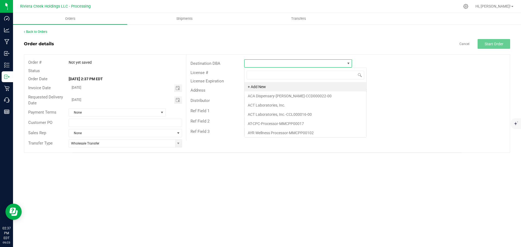
scroll to position [8, 108]
type input "colu"
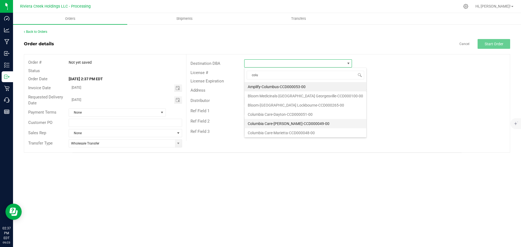
click at [271, 121] on li "Columbia Care-[PERSON_NAME]-CCD000049-00" at bounding box center [306, 123] width 122 height 9
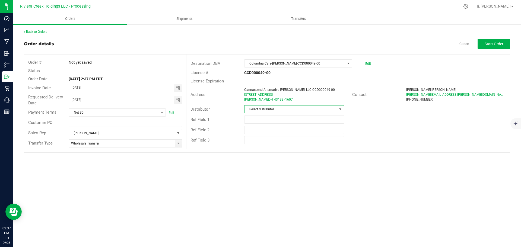
click at [276, 111] on span "Select distributor" at bounding box center [291, 110] width 92 height 8
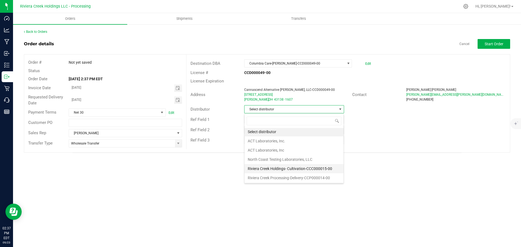
scroll to position [1, 0]
click at [285, 176] on li "Riviera Creek Processing-Delivery-CCP000014-00" at bounding box center [294, 177] width 99 height 9
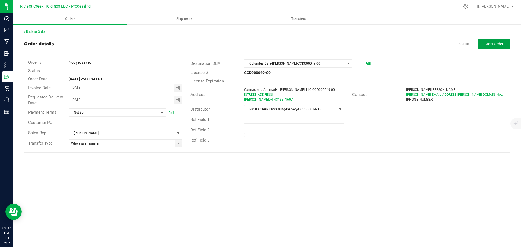
click at [490, 46] on span "Start Order" at bounding box center [494, 44] width 19 height 4
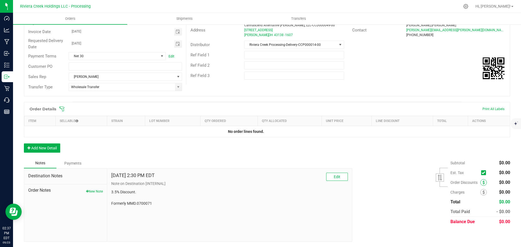
click at [483, 184] on icon at bounding box center [484, 183] width 2 height 4
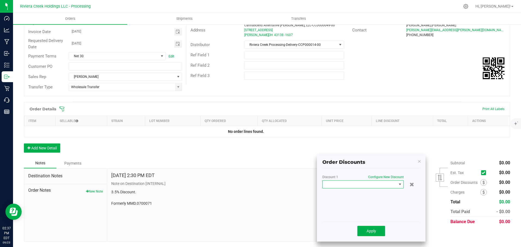
click at [374, 186] on span at bounding box center [360, 185] width 74 height 8
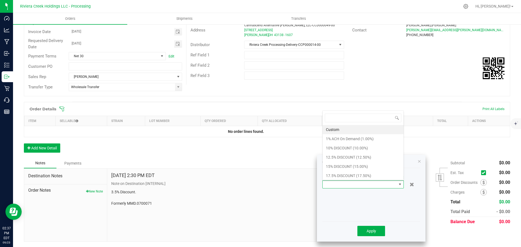
scroll to position [8, 81]
click at [366, 179] on li "17.5% DISCOUNT (17.50%)" at bounding box center [363, 175] width 81 height 9
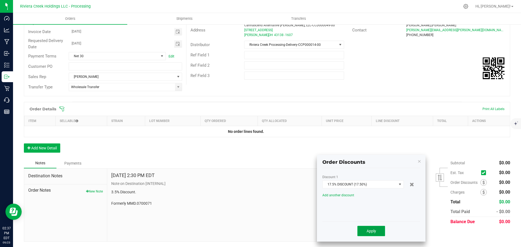
click at [369, 229] on button "Apply" at bounding box center [372, 231] width 28 height 10
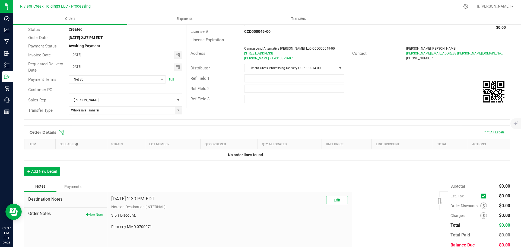
scroll to position [0, 0]
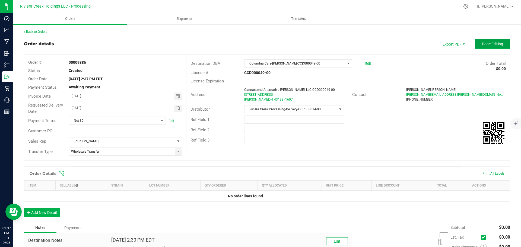
click at [488, 45] on span "Done Editing" at bounding box center [492, 44] width 21 height 4
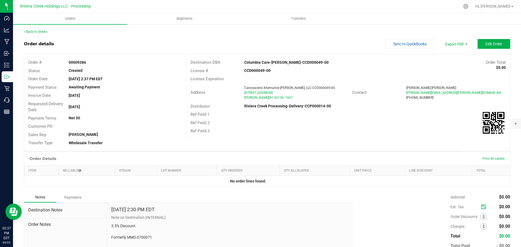
drag, startPoint x: 68, startPoint y: 62, endPoint x: 96, endPoint y: 65, distance: 28.7
click at [96, 65] on div "00009386" at bounding box center [125, 63] width 121 height 6
click at [40, 32] on link "Back to Orders" at bounding box center [35, 32] width 23 height 4
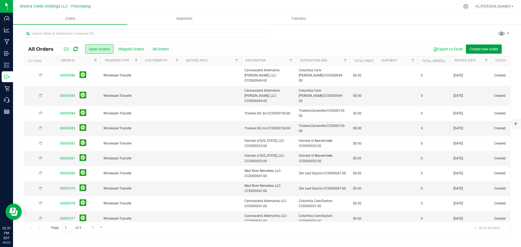
click at [482, 49] on span "Create new order" at bounding box center [484, 49] width 29 height 4
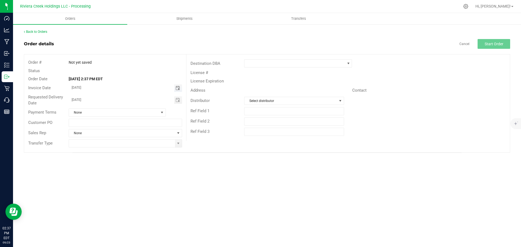
click at [179, 89] on span "Toggle calendar" at bounding box center [178, 88] width 4 height 4
click at [124, 143] on span "25" at bounding box center [125, 141] width 8 height 8
type input "09/25/2025"
click at [177, 100] on span "Toggle calendar" at bounding box center [178, 100] width 4 height 4
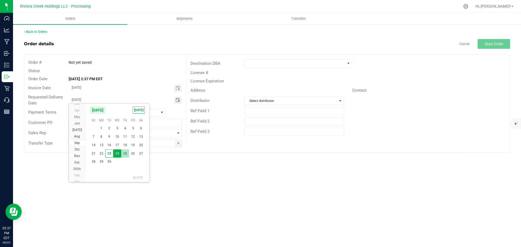
click at [127, 155] on span "25" at bounding box center [125, 154] width 8 height 8
type input "09/25/2025"
click at [178, 145] on span at bounding box center [178, 143] width 4 height 4
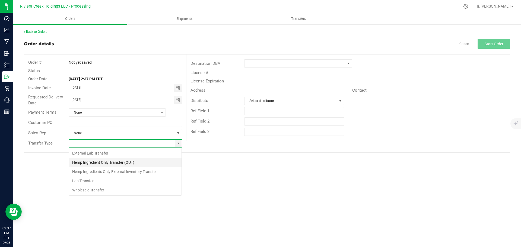
scroll to position [8, 114]
click at [89, 189] on li "Wholesale Transfer" at bounding box center [125, 190] width 113 height 9
type input "Wholesale Transfer"
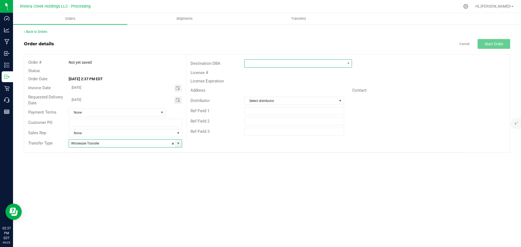
click at [248, 65] on span at bounding box center [295, 64] width 100 height 8
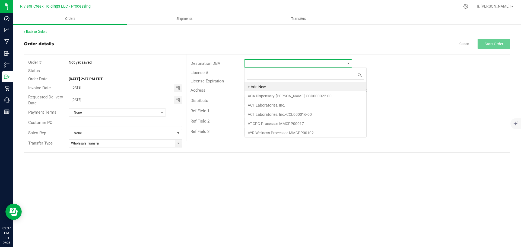
scroll to position [8, 108]
type input "colu"
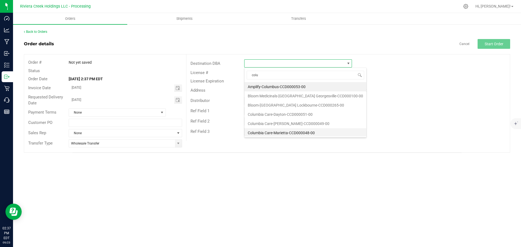
click at [271, 131] on li "Columbia Care-Marietta-CCD000048-00" at bounding box center [306, 132] width 122 height 9
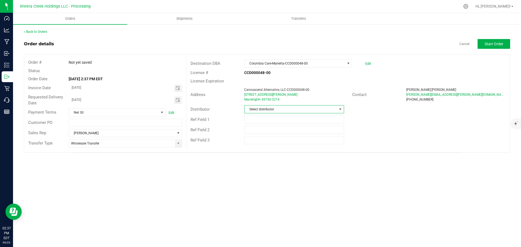
click at [278, 109] on span "Select distributor" at bounding box center [291, 110] width 92 height 8
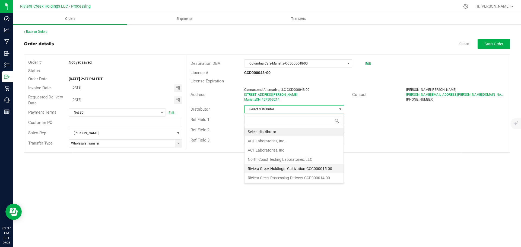
scroll to position [1, 0]
click at [275, 178] on li "Riviera Creek Processing-Delivery-CCP000014-00" at bounding box center [294, 177] width 99 height 9
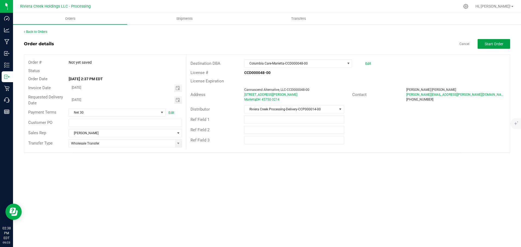
click at [487, 44] on span "Start Order" at bounding box center [494, 44] width 19 height 4
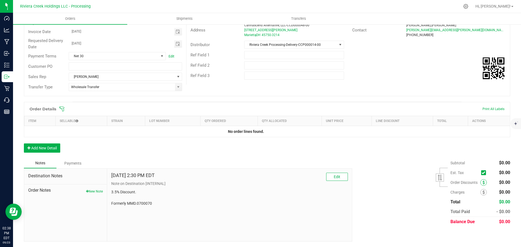
click at [481, 185] on span at bounding box center [484, 183] width 7 height 7
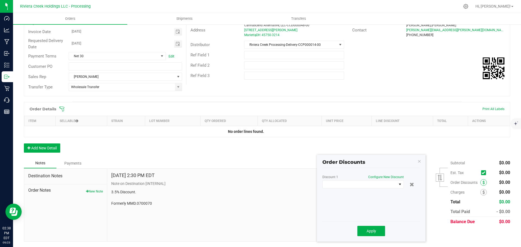
scroll to position [65, 0]
click at [364, 185] on span at bounding box center [360, 185] width 74 height 8
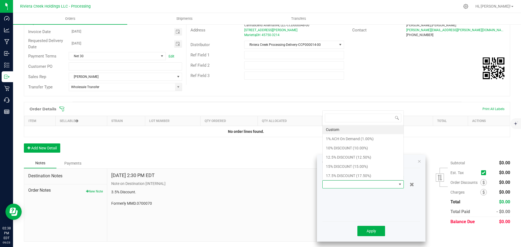
scroll to position [27149, 27075]
click at [335, 175] on li "17.5% DISCOUNT (17.50%)" at bounding box center [363, 175] width 81 height 9
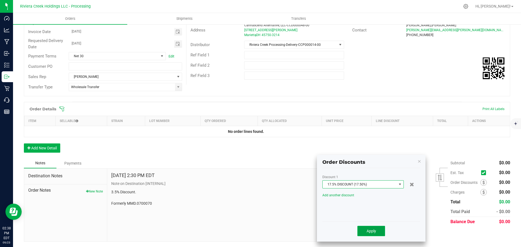
click at [365, 232] on button "Apply" at bounding box center [372, 231] width 28 height 10
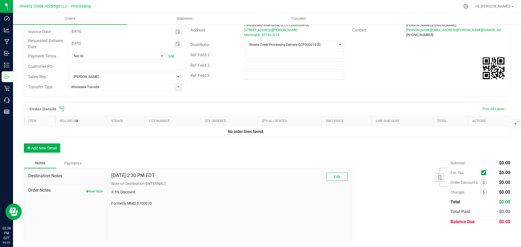
scroll to position [29, 0]
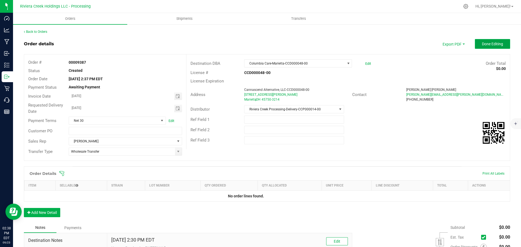
click at [489, 45] on span "Done Editing" at bounding box center [492, 44] width 21 height 4
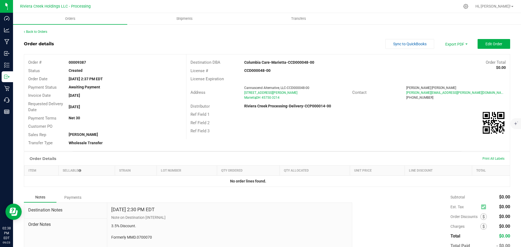
drag, startPoint x: 67, startPoint y: 63, endPoint x: 93, endPoint y: 65, distance: 25.4
click at [93, 65] on div "Order # 00009387" at bounding box center [105, 62] width 162 height 8
click at [43, 31] on link "Back to Orders" at bounding box center [35, 32] width 23 height 4
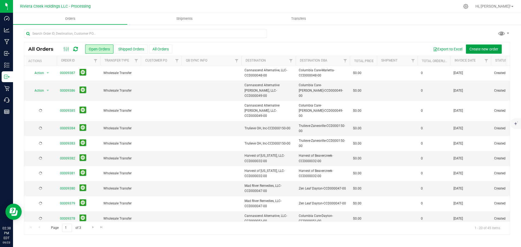
click at [478, 48] on span "Create new order" at bounding box center [484, 49] width 29 height 4
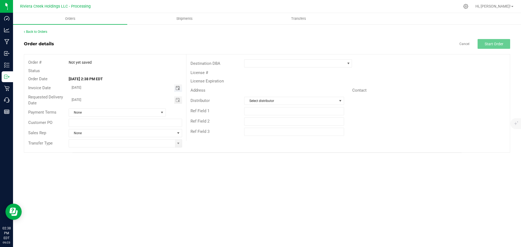
click at [177, 88] on span "Toggle calendar" at bounding box center [178, 88] width 4 height 4
click at [126, 143] on span "25" at bounding box center [125, 141] width 8 height 8
type input "09/25/2025"
click at [177, 101] on span "Toggle calendar" at bounding box center [178, 100] width 4 height 4
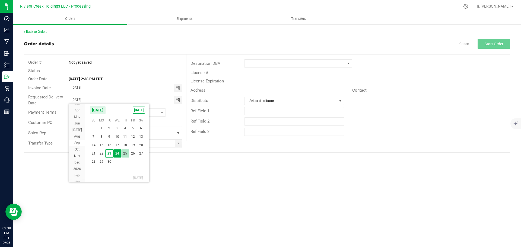
click at [123, 155] on span "25" at bounding box center [125, 154] width 8 height 8
type input "09/25/2025"
click at [178, 145] on span at bounding box center [178, 143] width 4 height 4
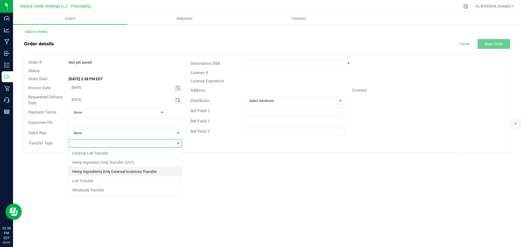
scroll to position [8, 114]
drag, startPoint x: 84, startPoint y: 190, endPoint x: 89, endPoint y: 188, distance: 5.6
click at [84, 190] on li "Wholesale Transfer" at bounding box center [125, 190] width 113 height 9
type input "Wholesale Transfer"
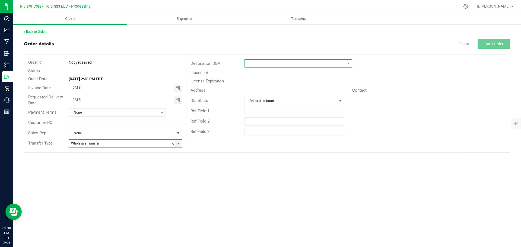
click at [257, 65] on span at bounding box center [295, 64] width 100 height 8
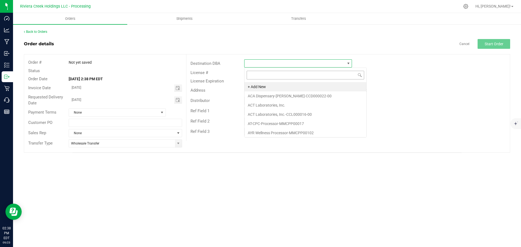
scroll to position [8, 108]
type input "colu"
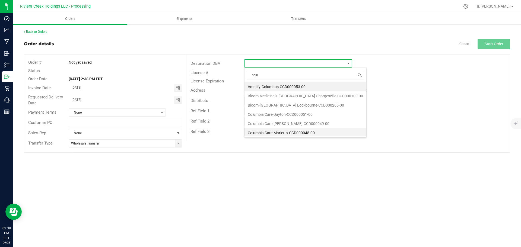
click at [266, 133] on li "Columbia Care-Marietta-CCD000048-00" at bounding box center [306, 132] width 122 height 9
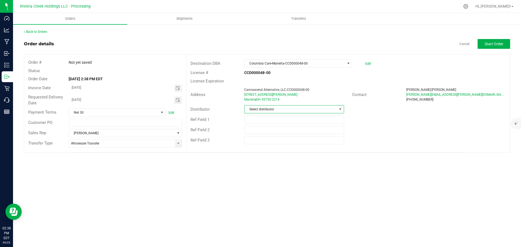
click at [265, 110] on span "Select distributor" at bounding box center [291, 110] width 92 height 8
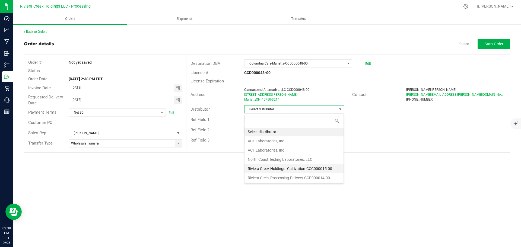
scroll to position [1, 0]
click at [270, 177] on li "Riviera Creek Processing-Delivery-CCP000014-00" at bounding box center [294, 177] width 99 height 9
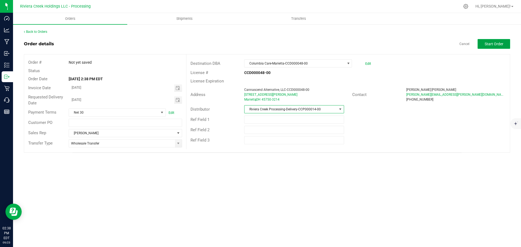
click at [496, 45] on span "Start Order" at bounding box center [494, 44] width 19 height 4
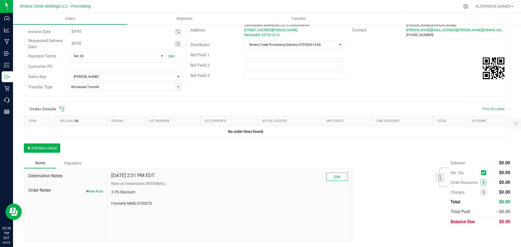
click at [481, 185] on span at bounding box center [484, 183] width 7 height 7
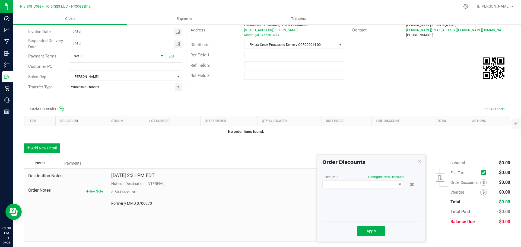
scroll to position [65, 0]
click at [378, 188] on span at bounding box center [360, 185] width 74 height 8
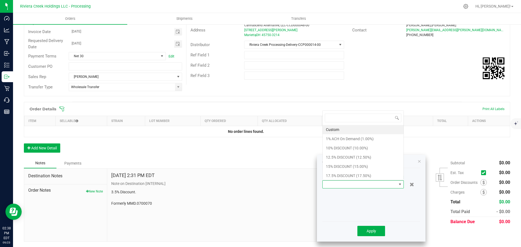
scroll to position [8, 81]
click at [355, 176] on li "17.5% DISCOUNT (17.50%)" at bounding box center [363, 175] width 81 height 9
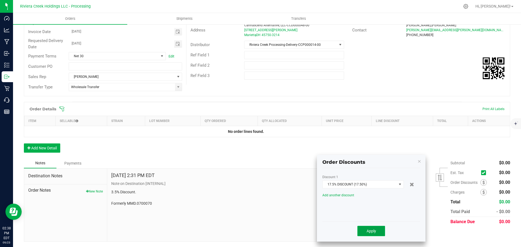
click at [367, 232] on span "Apply" at bounding box center [372, 231] width 10 height 4
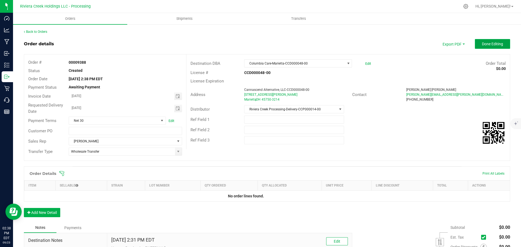
click at [482, 44] on span "Done Editing" at bounding box center [492, 44] width 21 height 4
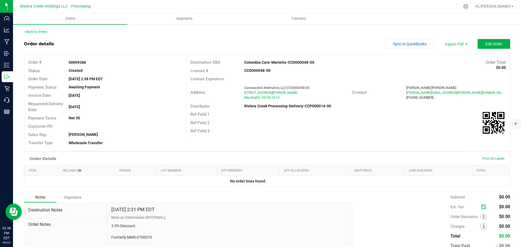
drag, startPoint x: 67, startPoint y: 62, endPoint x: 91, endPoint y: 64, distance: 24.5
click at [91, 64] on div "00009388" at bounding box center [125, 63] width 121 height 6
click at [38, 34] on div "Back to Orders" at bounding box center [267, 31] width 487 height 5
click at [38, 31] on link "Back to Orders" at bounding box center [35, 32] width 23 height 4
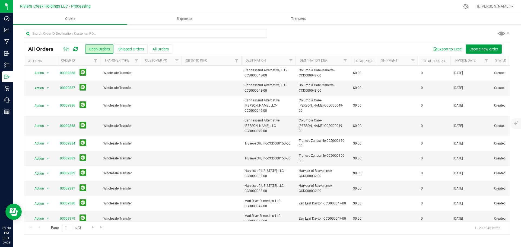
click at [480, 49] on span "Create new order" at bounding box center [484, 49] width 29 height 4
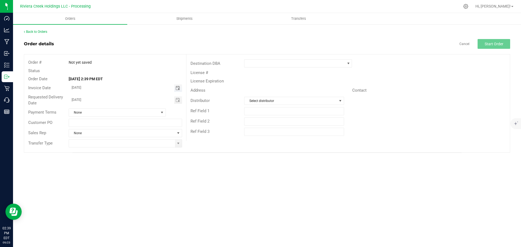
click at [177, 90] on span "Toggle calendar" at bounding box center [178, 88] width 4 height 4
click at [127, 142] on span "25" at bounding box center [125, 141] width 8 height 8
type input "09/25/2025"
click at [176, 101] on span "Toggle calendar" at bounding box center [178, 100] width 4 height 4
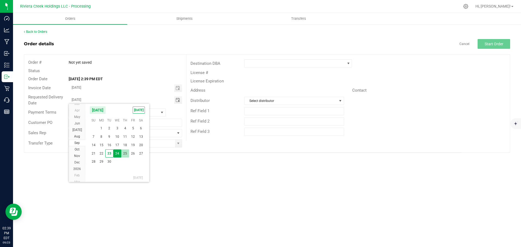
click at [124, 156] on span "25" at bounding box center [125, 154] width 8 height 8
type input "09/25/2025"
click at [179, 145] on span at bounding box center [178, 143] width 4 height 4
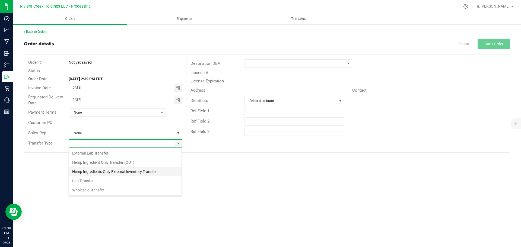
scroll to position [8, 114]
click at [92, 188] on li "Wholesale Transfer" at bounding box center [125, 190] width 113 height 9
type input "Wholesale Transfer"
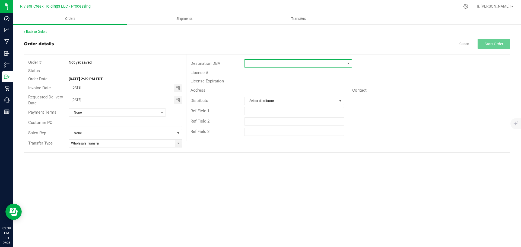
click at [269, 63] on span at bounding box center [295, 64] width 100 height 8
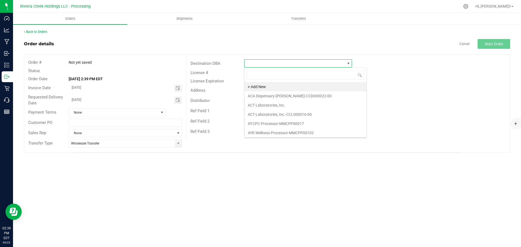
scroll to position [8, 108]
type input "bloo"
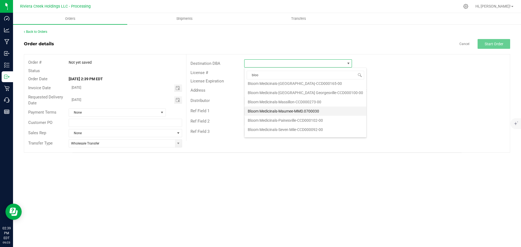
scroll to position [20, 0]
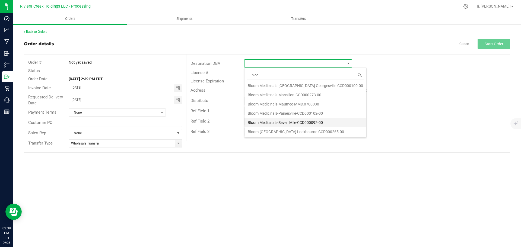
click at [280, 123] on li "Bloom Medicinals-Seven Mile-CCD000092-00" at bounding box center [306, 122] width 122 height 9
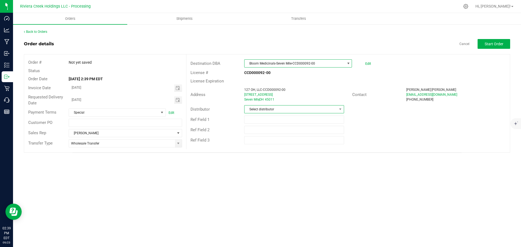
click at [319, 110] on span "Select distributor" at bounding box center [291, 110] width 92 height 8
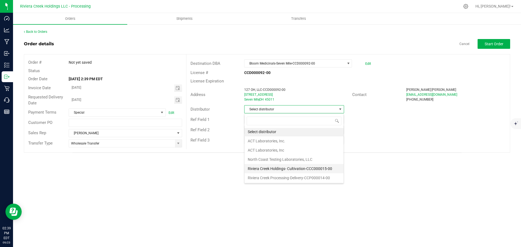
scroll to position [1, 0]
click at [291, 177] on li "Riviera Creek Processing-Delivery-CCP000014-00" at bounding box center [294, 177] width 99 height 9
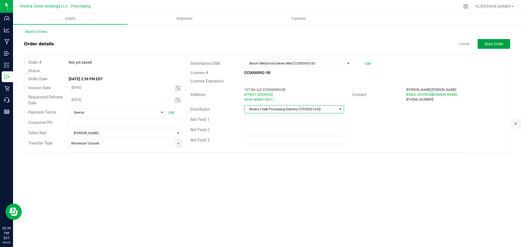
click at [491, 46] on span "Start Order" at bounding box center [494, 44] width 19 height 4
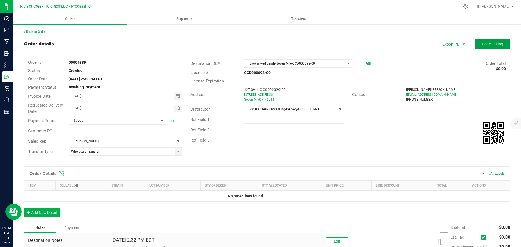
drag, startPoint x: 491, startPoint y: 46, endPoint x: 486, endPoint y: 45, distance: 4.7
click at [491, 45] on span "Done Editing" at bounding box center [492, 44] width 21 height 4
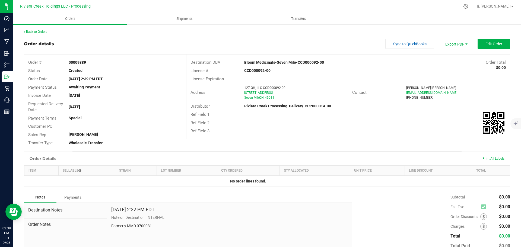
drag, startPoint x: 67, startPoint y: 62, endPoint x: 90, endPoint y: 63, distance: 23.4
click at [90, 63] on div "00009389" at bounding box center [125, 63] width 121 height 6
click at [42, 32] on link "Back to Orders" at bounding box center [35, 32] width 23 height 4
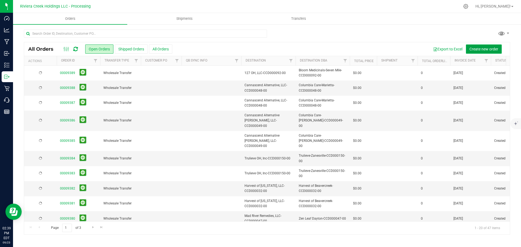
click at [487, 50] on span "Create new order" at bounding box center [484, 49] width 29 height 4
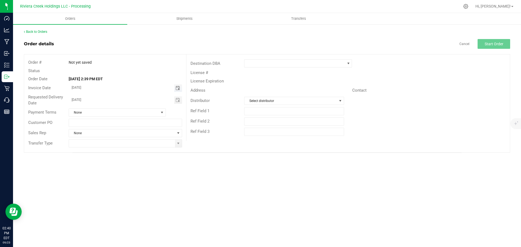
click at [177, 90] on span "Toggle calendar" at bounding box center [178, 88] width 4 height 4
click at [128, 144] on span "25" at bounding box center [125, 141] width 8 height 8
type input "09/25/2025"
click at [179, 102] on span "Toggle calendar" at bounding box center [178, 100] width 4 height 4
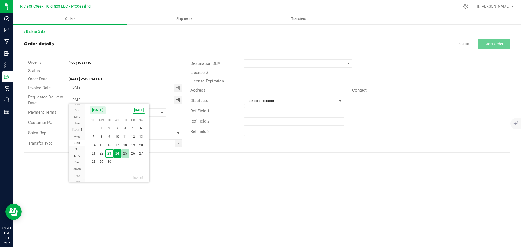
click at [125, 154] on span "25" at bounding box center [125, 154] width 8 height 8
type input "09/25/2025"
click at [178, 146] on span at bounding box center [178, 144] width 7 height 8
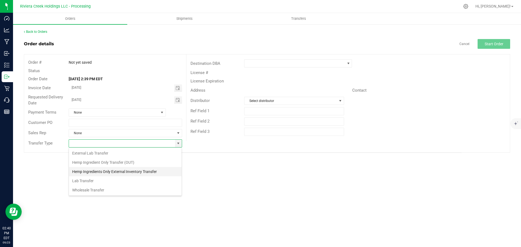
scroll to position [8, 114]
click at [92, 189] on li "Wholesale Transfer" at bounding box center [125, 190] width 113 height 9
type input "Wholesale Transfer"
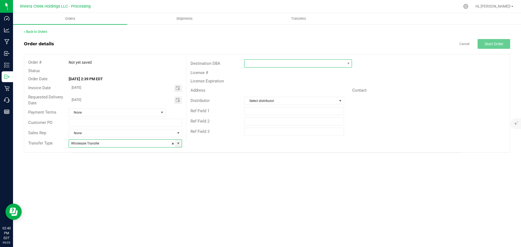
click at [261, 61] on span at bounding box center [295, 64] width 100 height 8
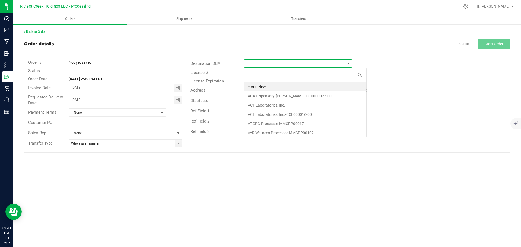
scroll to position [8, 108]
type input "blo"
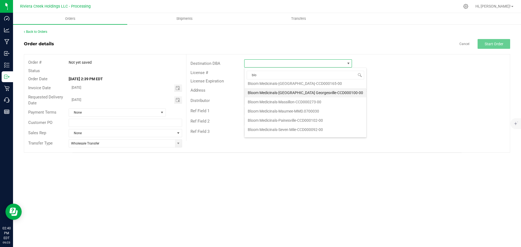
scroll to position [20, 0]
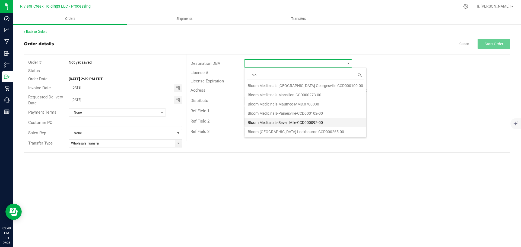
click at [272, 121] on li "Bloom Medicinals-Seven Mile-CCD000092-00" at bounding box center [306, 122] width 122 height 9
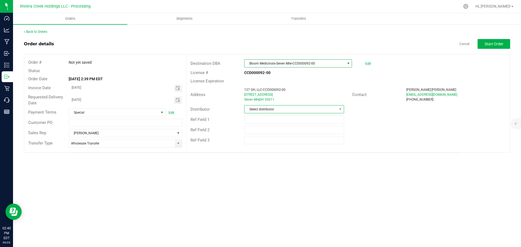
click at [272, 111] on span "Select distributor" at bounding box center [291, 110] width 92 height 8
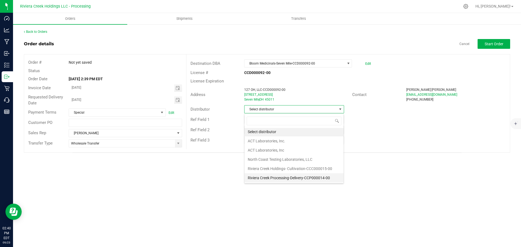
scroll to position [1, 0]
click at [270, 180] on li "Riviera Creek Processing-Delivery-CCP000014-00" at bounding box center [294, 177] width 99 height 9
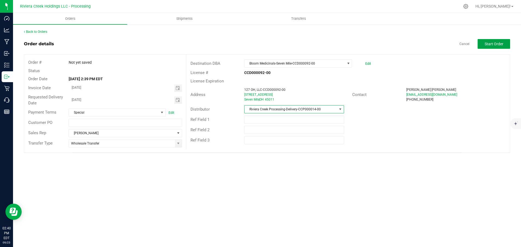
click at [495, 44] on span "Start Order" at bounding box center [494, 44] width 19 height 4
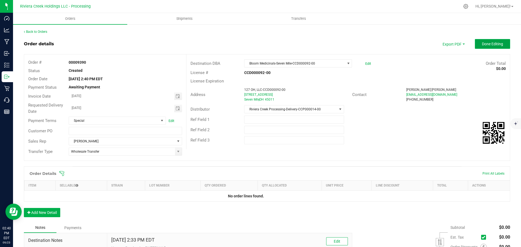
click at [494, 44] on span "Done Editing" at bounding box center [492, 44] width 21 height 4
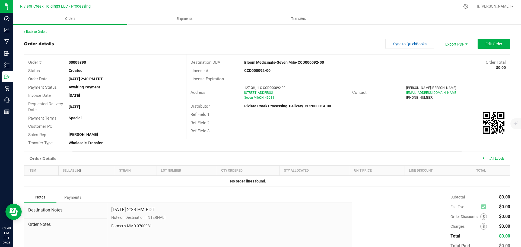
drag, startPoint x: 68, startPoint y: 62, endPoint x: 89, endPoint y: 63, distance: 21.5
click at [89, 63] on div "00009390" at bounding box center [125, 63] width 121 height 6
click at [36, 32] on link "Back to Orders" at bounding box center [35, 32] width 23 height 4
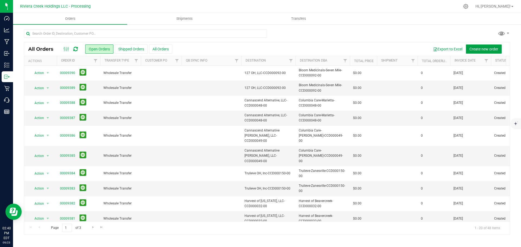
click at [484, 49] on span "Create new order" at bounding box center [484, 49] width 29 height 4
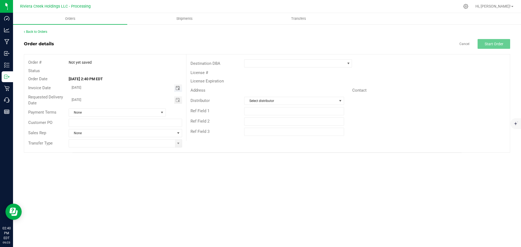
click at [178, 87] on span "Toggle calendar" at bounding box center [178, 88] width 4 height 4
click at [127, 142] on span "25" at bounding box center [125, 141] width 8 height 8
type input "09/25/2025"
click at [179, 100] on span "Toggle calendar" at bounding box center [178, 100] width 4 height 4
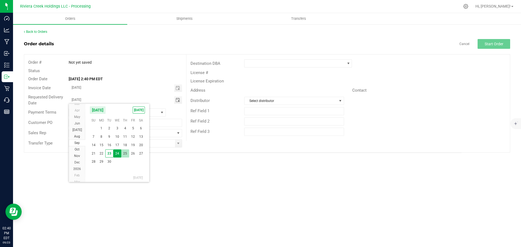
click at [125, 153] on span "25" at bounding box center [125, 154] width 8 height 8
type input "09/25/2025"
click at [178, 145] on span at bounding box center [178, 143] width 4 height 4
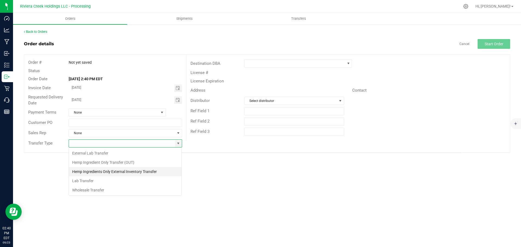
scroll to position [8, 114]
drag, startPoint x: 100, startPoint y: 188, endPoint x: 109, endPoint y: 182, distance: 10.6
click at [100, 189] on li "Wholesale Transfer" at bounding box center [125, 190] width 113 height 9
type input "Wholesale Transfer"
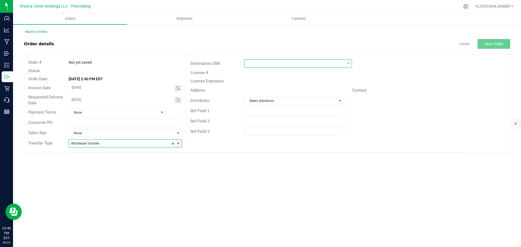
click at [262, 64] on span at bounding box center [295, 64] width 100 height 8
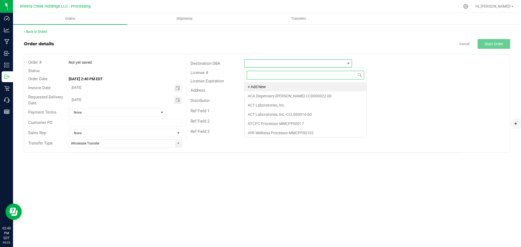
scroll to position [8, 108]
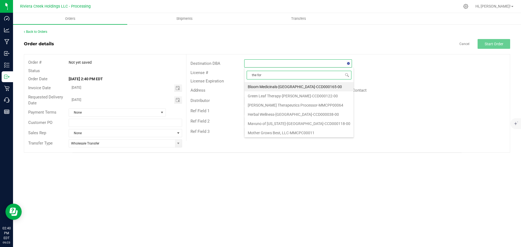
type input "the fore"
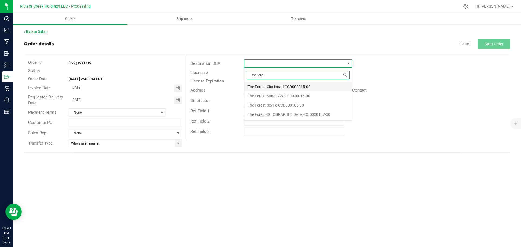
click at [274, 88] on li "The Forest-Cincinnati-CCD000015-00" at bounding box center [298, 86] width 107 height 9
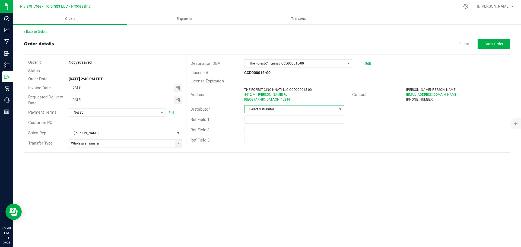
click at [272, 111] on span "Select distributor" at bounding box center [291, 110] width 92 height 8
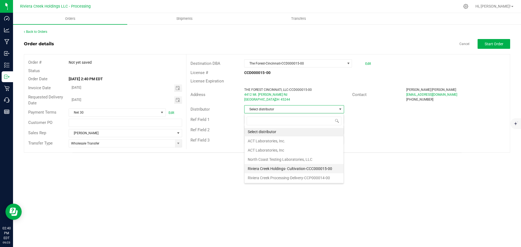
scroll to position [1, 0]
click at [271, 175] on li "Riviera Creek Processing-Delivery-CCP000014-00" at bounding box center [294, 177] width 99 height 9
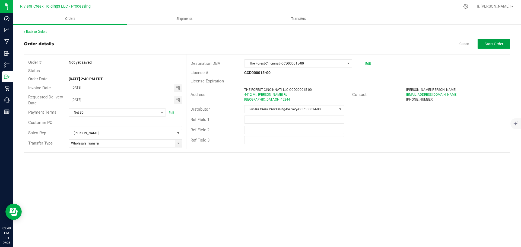
click at [491, 43] on span "Start Order" at bounding box center [494, 44] width 19 height 4
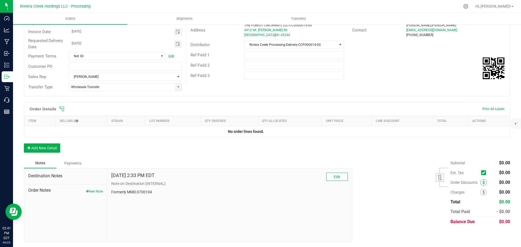
click at [483, 182] on icon at bounding box center [484, 183] width 2 height 4
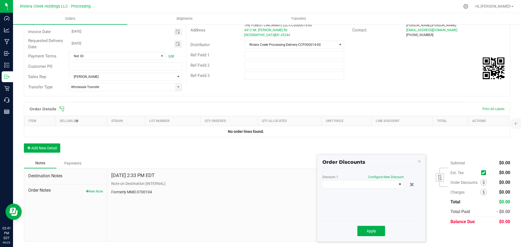
scroll to position [65, 0]
click at [364, 185] on span at bounding box center [360, 185] width 74 height 8
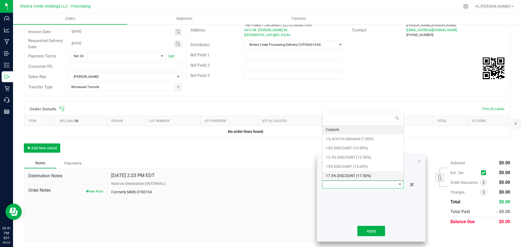
scroll to position [8, 81]
click at [344, 166] on li "15% DISCOUNT (15.00%)" at bounding box center [363, 166] width 81 height 9
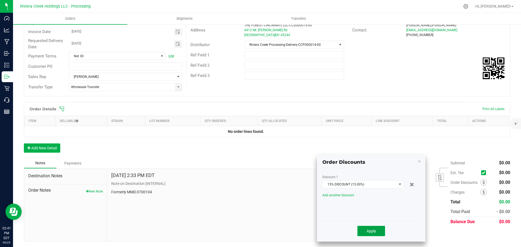
click at [369, 231] on span "Apply" at bounding box center [372, 231] width 10 height 4
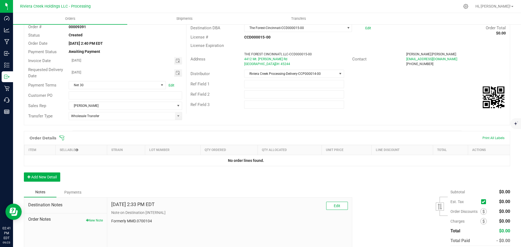
scroll to position [0, 0]
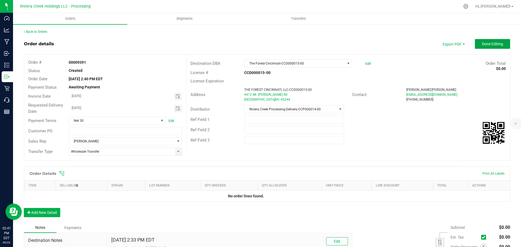
click at [480, 46] on button "Done Editing" at bounding box center [492, 44] width 35 height 10
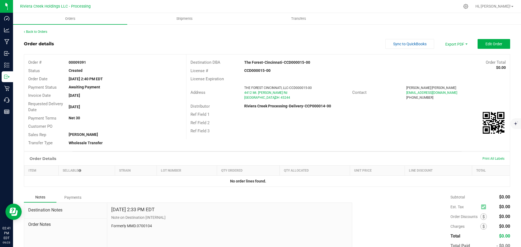
click at [476, 219] on span "Order Discounts" at bounding box center [466, 217] width 30 height 4
click at [481, 217] on span at bounding box center [484, 217] width 7 height 7
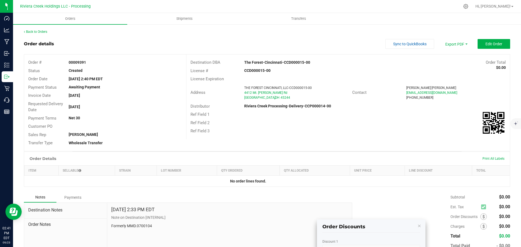
drag, startPoint x: 67, startPoint y: 60, endPoint x: 87, endPoint y: 64, distance: 20.2
click at [87, 64] on div "00009391" at bounding box center [125, 63] width 121 height 6
click at [34, 33] on link "Back to Orders" at bounding box center [35, 32] width 23 height 4
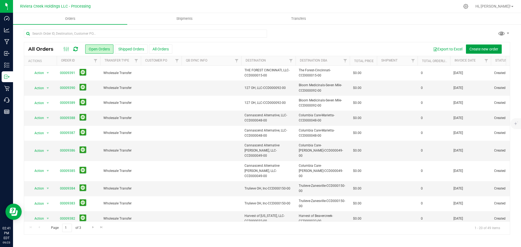
click at [490, 50] on span "Create new order" at bounding box center [484, 49] width 29 height 4
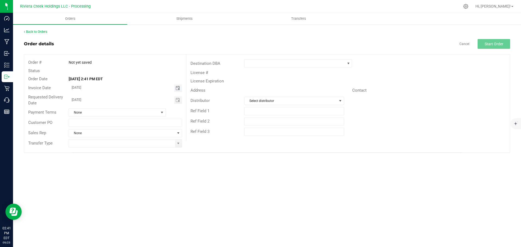
click at [178, 90] on span "Toggle calendar" at bounding box center [178, 88] width 4 height 4
click at [133, 143] on span "26" at bounding box center [133, 141] width 8 height 8
click at [177, 91] on span "Toggle calendar" at bounding box center [178, 88] width 8 height 8
drag, startPoint x: 127, startPoint y: 141, endPoint x: 153, endPoint y: 129, distance: 29.8
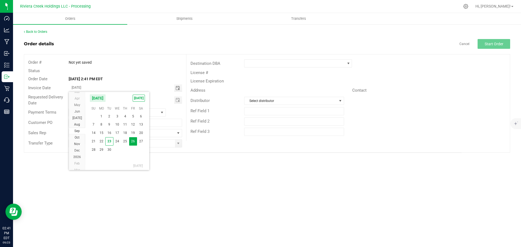
click at [127, 141] on span "25" at bounding box center [125, 141] width 8 height 8
type input "09/25/2025"
click at [177, 102] on span "Toggle calendar" at bounding box center [178, 100] width 4 height 4
click at [125, 155] on span "25" at bounding box center [125, 154] width 8 height 8
type input "09/25/2025"
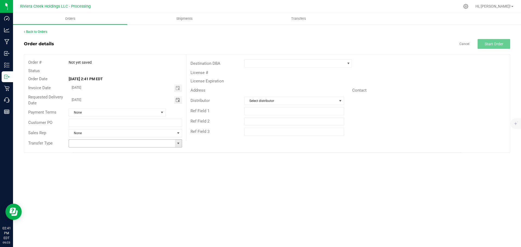
click at [178, 145] on span at bounding box center [178, 143] width 4 height 4
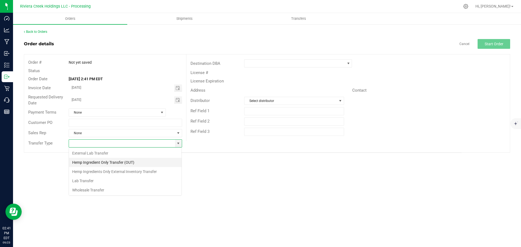
scroll to position [8, 114]
click at [84, 190] on li "Wholesale Transfer" at bounding box center [125, 190] width 113 height 9
type input "Wholesale Transfer"
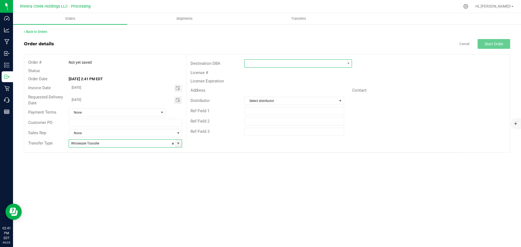
click at [254, 64] on span at bounding box center [295, 64] width 100 height 8
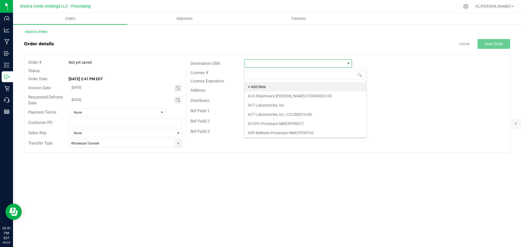
scroll to position [8, 108]
type input "the for"
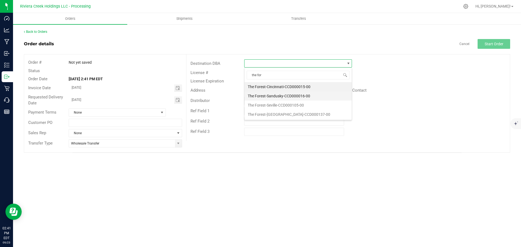
click at [274, 100] on li "The Forest-Sandusky-CCD000016-00" at bounding box center [298, 96] width 107 height 9
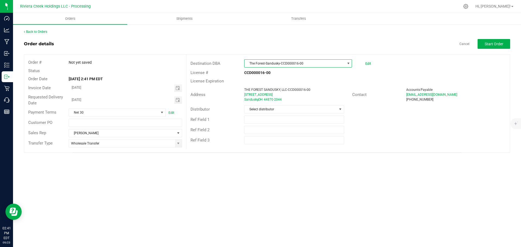
click at [347, 64] on span at bounding box center [349, 63] width 4 height 4
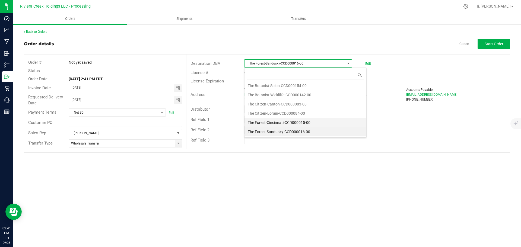
click at [274, 122] on li "The Forest-Cincinnati-CCD000015-00" at bounding box center [306, 122] width 122 height 9
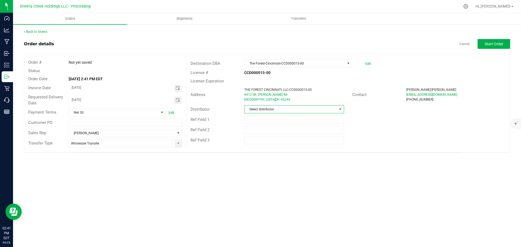
click at [295, 110] on span "Select distributor" at bounding box center [291, 110] width 92 height 8
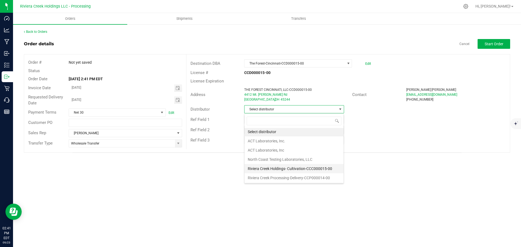
scroll to position [1, 0]
click at [285, 178] on li "Riviera Creek Processing-Delivery-CCP000014-00" at bounding box center [294, 177] width 99 height 9
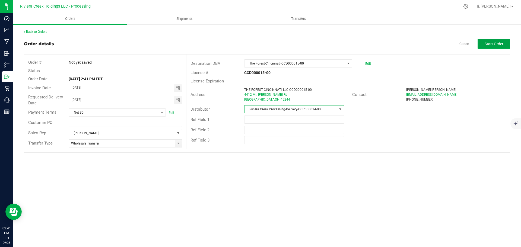
click at [484, 46] on button "Start Order" at bounding box center [494, 44] width 33 height 10
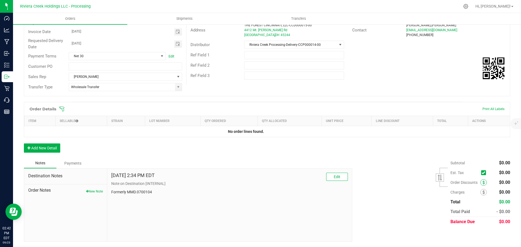
click at [483, 182] on icon at bounding box center [484, 183] width 2 height 4
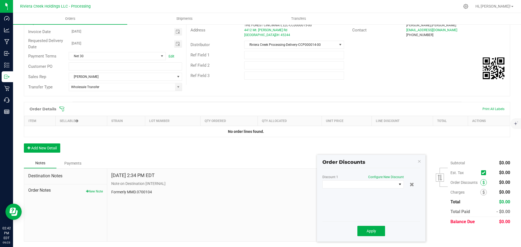
scroll to position [65, 0]
click at [367, 185] on span at bounding box center [360, 185] width 74 height 8
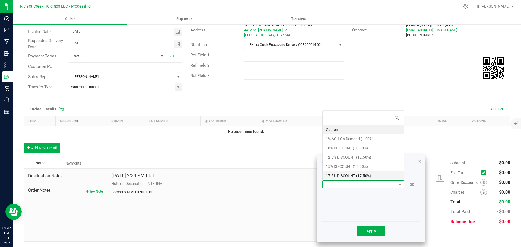
scroll to position [8, 81]
click at [338, 166] on li "15% DISCOUNT (15.00%)" at bounding box center [363, 166] width 81 height 9
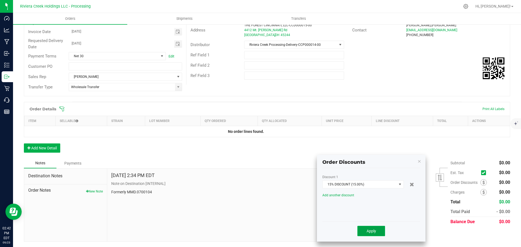
click at [366, 233] on button "Apply" at bounding box center [372, 231] width 28 height 10
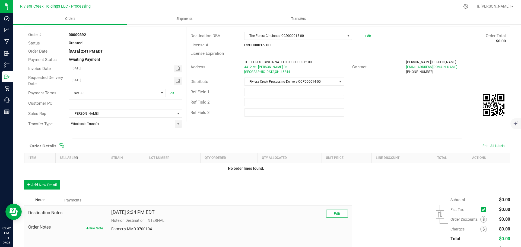
scroll to position [0, 0]
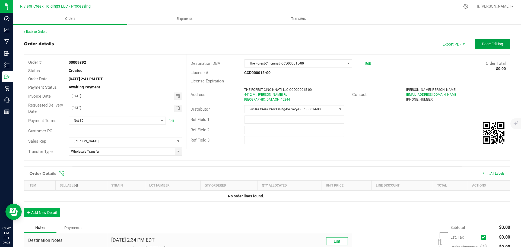
click at [482, 45] on span "Done Editing" at bounding box center [492, 44] width 21 height 4
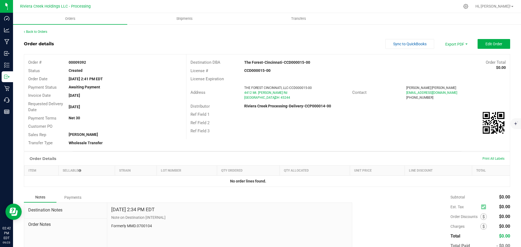
drag, startPoint x: 68, startPoint y: 62, endPoint x: 91, endPoint y: 64, distance: 22.9
click at [91, 64] on div "00009392" at bounding box center [125, 63] width 121 height 6
click at [40, 32] on link "Back to Orders" at bounding box center [35, 32] width 23 height 4
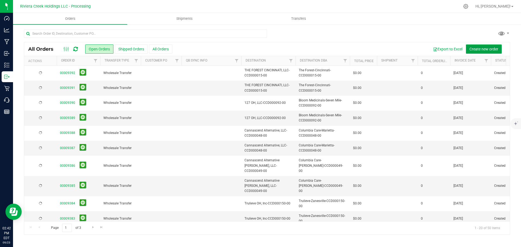
click at [474, 49] on span "Create new order" at bounding box center [484, 49] width 29 height 4
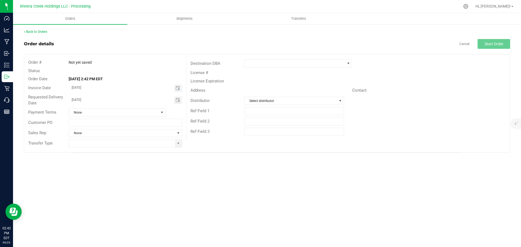
drag, startPoint x: 177, startPoint y: 87, endPoint x: 173, endPoint y: 92, distance: 6.4
click at [177, 87] on span "Toggle calendar" at bounding box center [178, 88] width 4 height 4
click at [126, 141] on span "25" at bounding box center [125, 141] width 8 height 8
type input "09/25/2025"
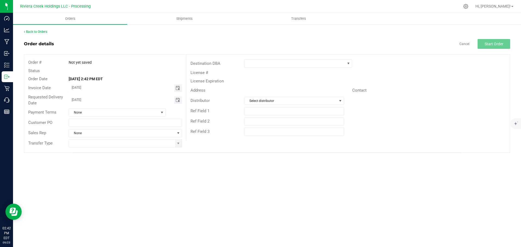
click at [179, 102] on span "Toggle calendar" at bounding box center [178, 100] width 4 height 4
click at [126, 156] on span "25" at bounding box center [125, 154] width 8 height 8
type input "09/25/2025"
drag, startPoint x: 180, startPoint y: 146, endPoint x: 176, endPoint y: 146, distance: 3.6
click at [180, 146] on span at bounding box center [178, 144] width 7 height 8
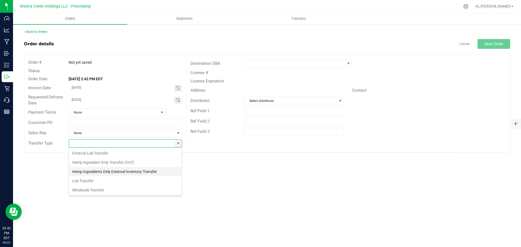
scroll to position [8, 114]
click at [86, 190] on li "Wholesale Transfer" at bounding box center [125, 190] width 113 height 9
type input "Wholesale Transfer"
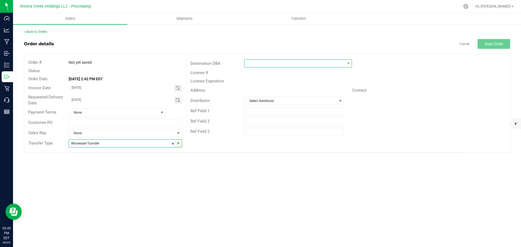
click at [250, 64] on span at bounding box center [295, 64] width 100 height 8
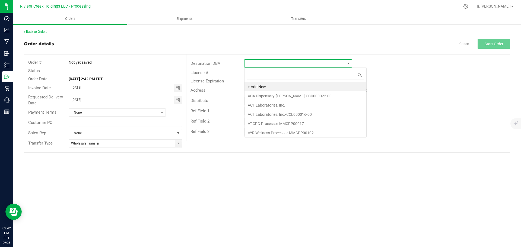
scroll to position [8, 108]
type input "colu"
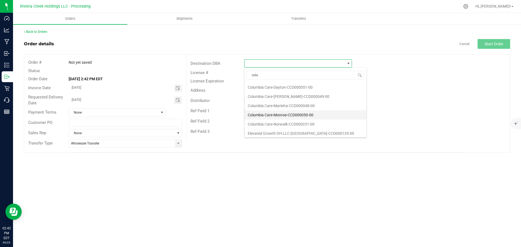
click at [273, 112] on li "Columbia Care-Monroe-CCD000050-00" at bounding box center [306, 115] width 122 height 9
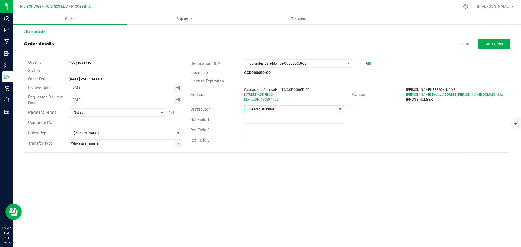
click at [324, 111] on span "Select distributor" at bounding box center [291, 110] width 92 height 8
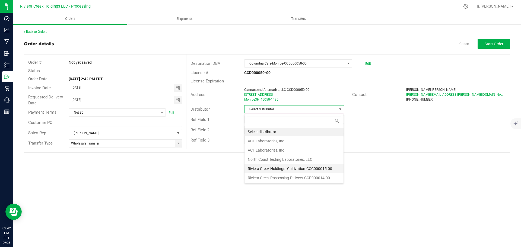
scroll to position [1, 0]
click at [295, 180] on li "Riviera Creek Processing-Delivery-CCP000014-00" at bounding box center [294, 177] width 99 height 9
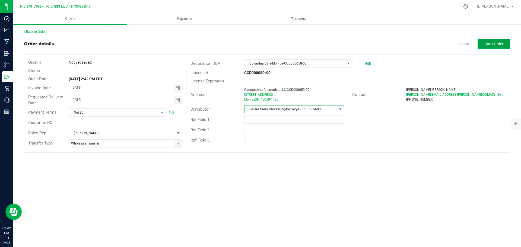
click at [485, 44] on button "Start Order" at bounding box center [494, 44] width 33 height 10
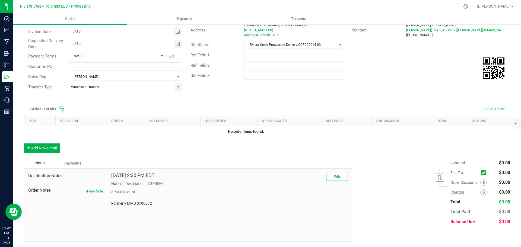
drag, startPoint x: 481, startPoint y: 182, endPoint x: 477, endPoint y: 185, distance: 4.6
click at [483, 182] on icon at bounding box center [484, 183] width 2 height 4
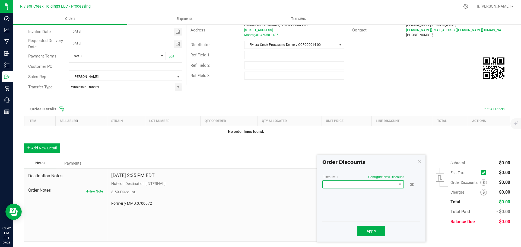
click at [375, 187] on span at bounding box center [360, 185] width 74 height 8
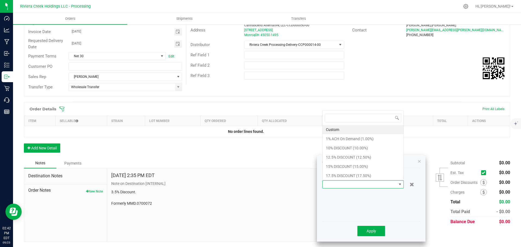
scroll to position [8, 81]
click at [345, 177] on li "17.5% DISCOUNT (17.50%)" at bounding box center [363, 175] width 81 height 9
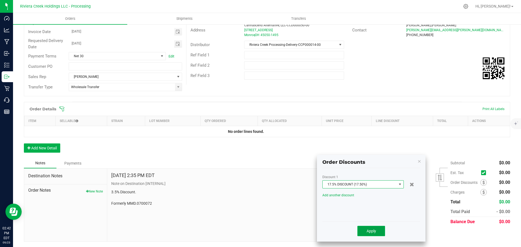
click at [369, 232] on span "Apply" at bounding box center [372, 231] width 10 height 4
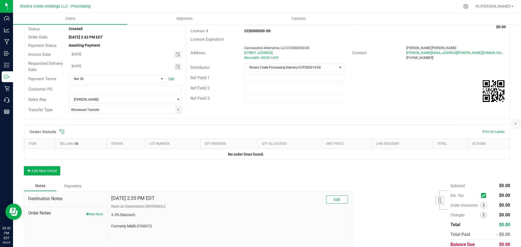
scroll to position [0, 0]
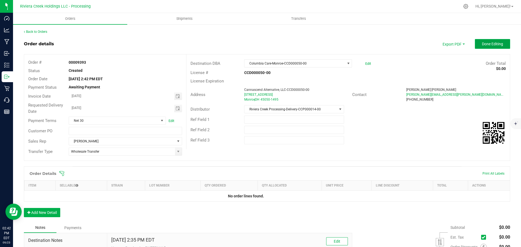
click at [488, 43] on span "Done Editing" at bounding box center [492, 44] width 21 height 4
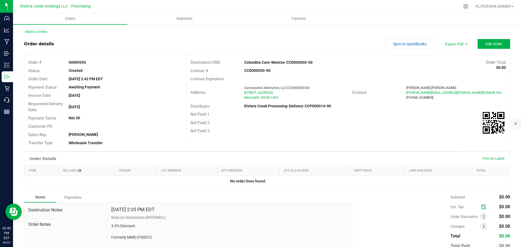
drag, startPoint x: 67, startPoint y: 63, endPoint x: 86, endPoint y: 64, distance: 19.6
click at [86, 64] on div "00009393" at bounding box center [125, 63] width 121 height 6
click at [39, 31] on link "Back to Orders" at bounding box center [35, 32] width 23 height 4
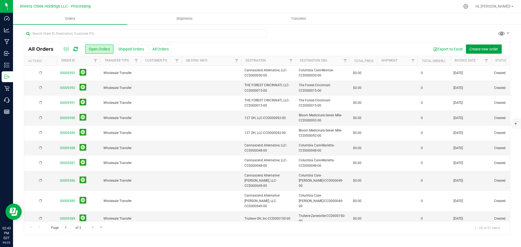
click at [477, 49] on span "Create new order" at bounding box center [484, 49] width 29 height 4
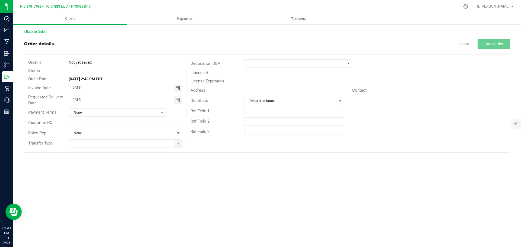
click at [177, 87] on span "Toggle calendar" at bounding box center [178, 88] width 4 height 4
click at [125, 142] on span "25" at bounding box center [125, 141] width 8 height 8
type input "09/25/2025"
click at [176, 100] on span "Toggle calendar" at bounding box center [178, 100] width 4 height 4
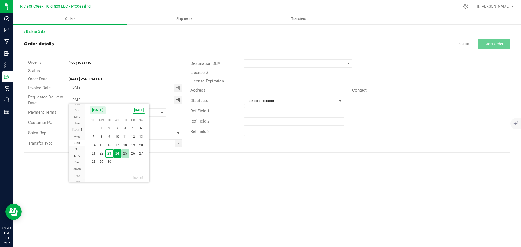
click at [126, 154] on span "25" at bounding box center [125, 154] width 8 height 8
type input "09/25/2025"
click at [178, 147] on span at bounding box center [178, 144] width 7 height 8
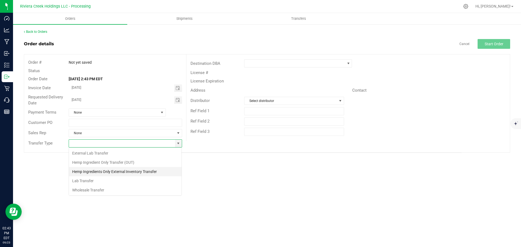
scroll to position [8, 114]
click at [96, 189] on li "Wholesale Transfer" at bounding box center [125, 190] width 113 height 9
type input "Wholesale Transfer"
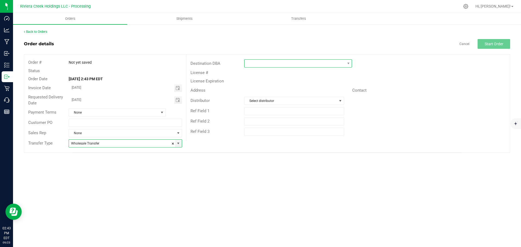
click at [259, 66] on span at bounding box center [295, 64] width 100 height 8
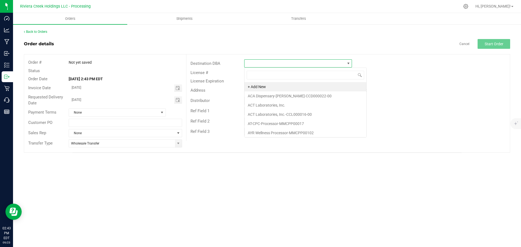
scroll to position [8, 108]
type input "colu"
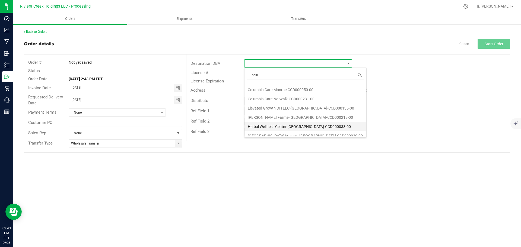
scroll to position [54, 0]
click at [291, 89] on li "Columbia Care-Monroe-CCD000050-00" at bounding box center [306, 87] width 122 height 9
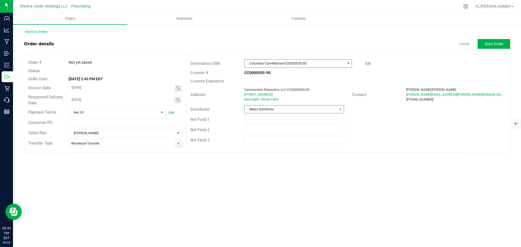
click at [289, 109] on span "Select distributor" at bounding box center [291, 110] width 92 height 8
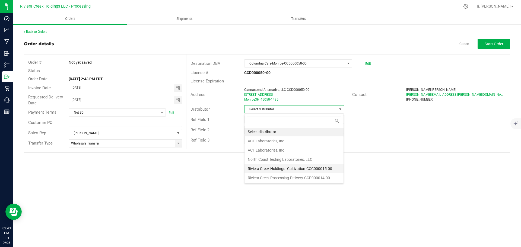
scroll to position [1, 0]
click at [268, 177] on li "Riviera Creek Processing-Delivery-CCP000014-00" at bounding box center [294, 177] width 99 height 9
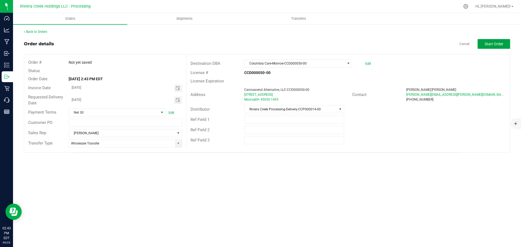
click at [492, 44] on span "Start Order" at bounding box center [494, 44] width 19 height 4
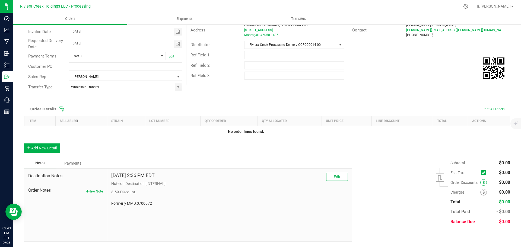
click at [481, 185] on span at bounding box center [484, 183] width 7 height 7
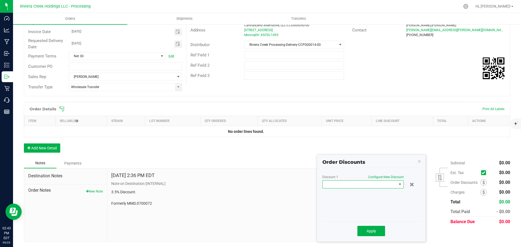
click at [388, 183] on span at bounding box center [360, 185] width 74 height 8
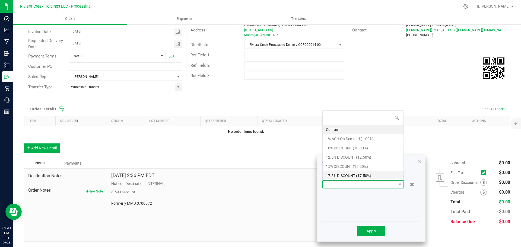
click at [340, 174] on li "17.5% DISCOUNT (17.50%)" at bounding box center [363, 175] width 81 height 9
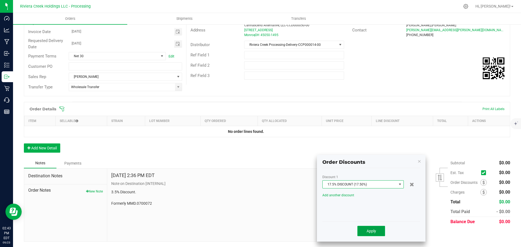
click at [366, 232] on button "Apply" at bounding box center [372, 231] width 28 height 10
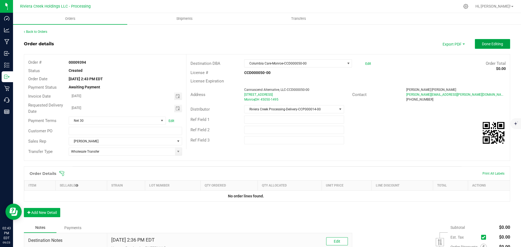
click at [488, 45] on span "Done Editing" at bounding box center [492, 44] width 21 height 4
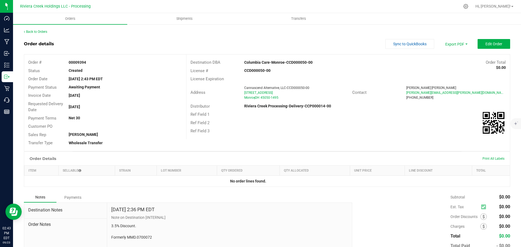
drag, startPoint x: 67, startPoint y: 63, endPoint x: 89, endPoint y: 65, distance: 22.1
click at [89, 65] on div "00009394" at bounding box center [125, 63] width 121 height 6
click at [42, 31] on link "Back to Orders" at bounding box center [35, 32] width 23 height 4
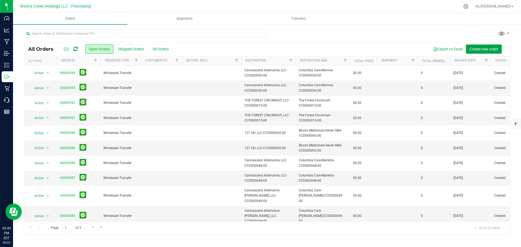
click at [481, 48] on span "Create new order" at bounding box center [484, 49] width 29 height 4
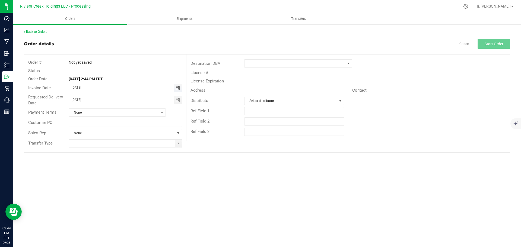
click at [177, 88] on span "Toggle calendar" at bounding box center [178, 88] width 4 height 4
click at [125, 139] on span "25" at bounding box center [125, 141] width 8 height 8
type input "09/25/2025"
click at [177, 100] on span "Toggle calendar" at bounding box center [178, 100] width 4 height 4
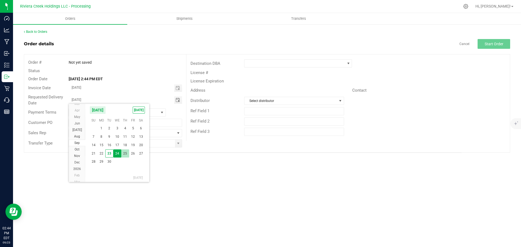
click at [126, 154] on span "25" at bounding box center [125, 154] width 8 height 8
type input "09/25/2025"
click at [179, 146] on span at bounding box center [178, 144] width 7 height 8
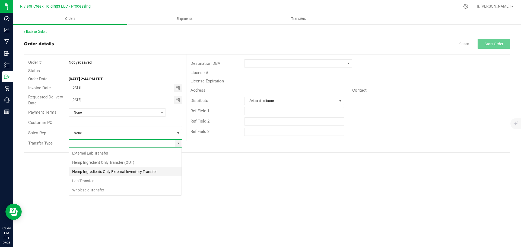
scroll to position [8, 114]
click at [97, 188] on li "Wholesale Transfer" at bounding box center [125, 190] width 113 height 9
type input "Wholesale Transfer"
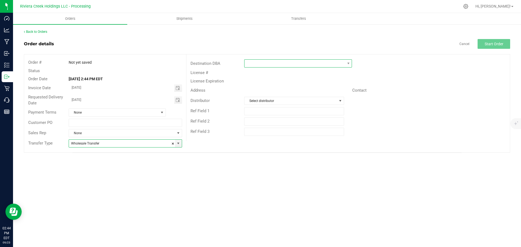
click at [255, 64] on span at bounding box center [295, 64] width 100 height 8
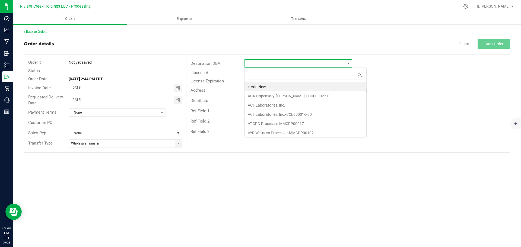
scroll to position [8, 108]
type input "colum"
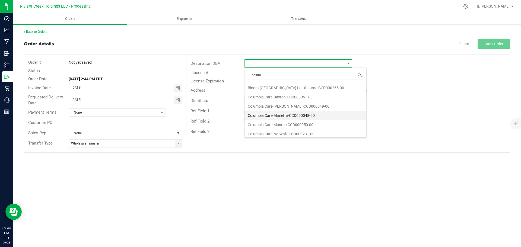
scroll to position [27, 0]
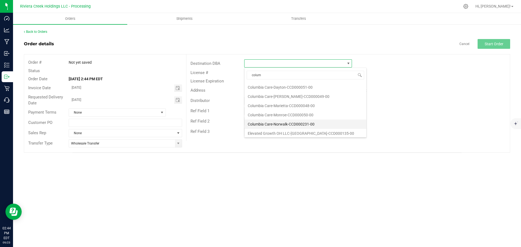
click at [272, 124] on li "Columbia Care-Norwalk-CCD000231-00" at bounding box center [306, 124] width 122 height 9
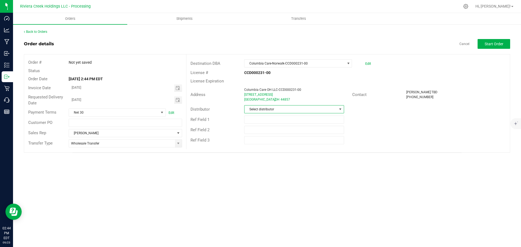
click at [276, 112] on span "Select distributor" at bounding box center [291, 110] width 92 height 8
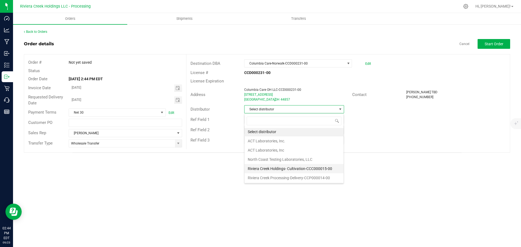
scroll to position [1, 0]
click at [272, 176] on li "Riviera Creek Processing-Delivery-CCP000014-00" at bounding box center [294, 177] width 99 height 9
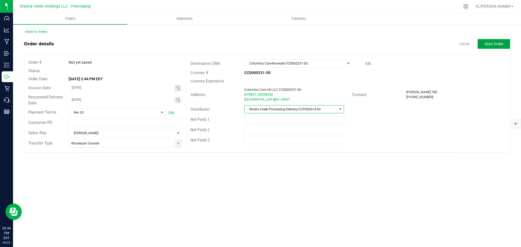
click at [488, 43] on span "Start Order" at bounding box center [494, 44] width 19 height 4
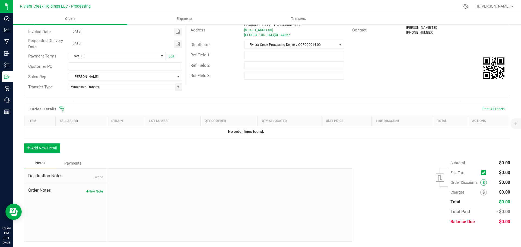
click at [481, 182] on span at bounding box center [484, 183] width 7 height 7
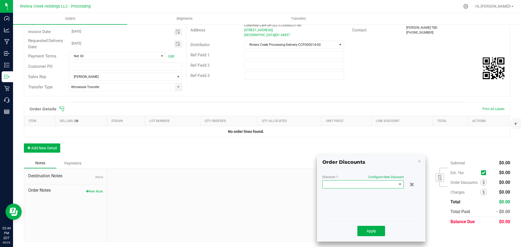
click at [366, 187] on span at bounding box center [360, 185] width 74 height 8
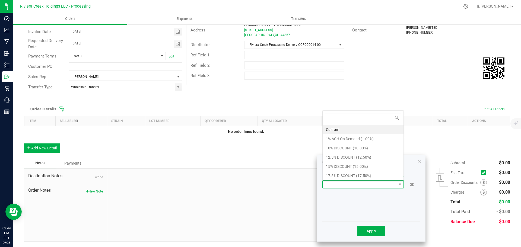
scroll to position [27149, 27075]
click at [339, 178] on li "17.5% DISCOUNT (17.50%)" at bounding box center [363, 175] width 81 height 9
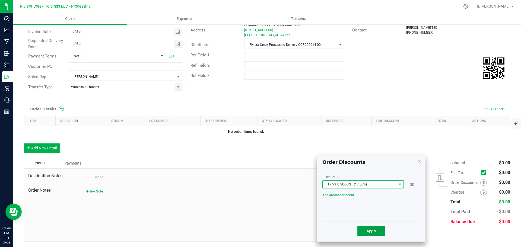
click at [367, 232] on span "Apply" at bounding box center [372, 231] width 10 height 4
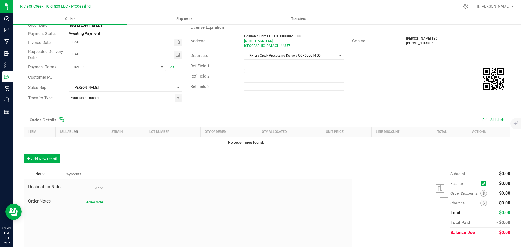
scroll to position [5, 0]
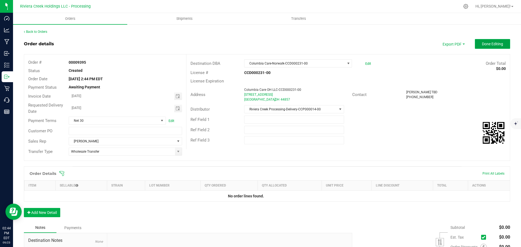
click at [487, 43] on span "Done Editing" at bounding box center [492, 44] width 21 height 4
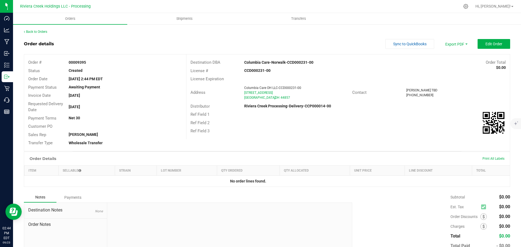
drag, startPoint x: 66, startPoint y: 61, endPoint x: 94, endPoint y: 62, distance: 28.0
click at [94, 62] on div "00009395" at bounding box center [125, 63] width 121 height 6
click at [483, 218] on icon at bounding box center [484, 217] width 2 height 4
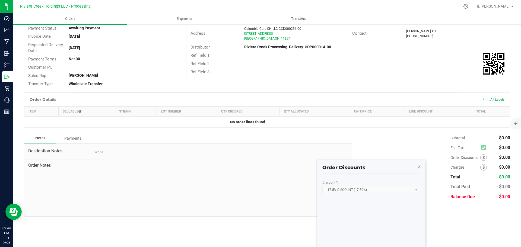
click at [420, 168] on icon "button" at bounding box center [420, 166] width 4 height 7
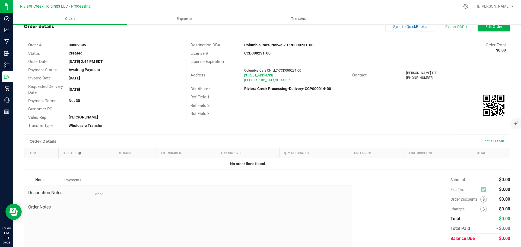
scroll to position [0, 0]
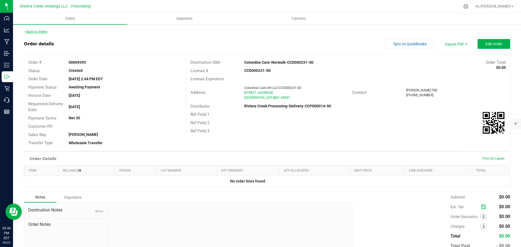
click at [39, 32] on link "Back to Orders" at bounding box center [35, 32] width 23 height 4
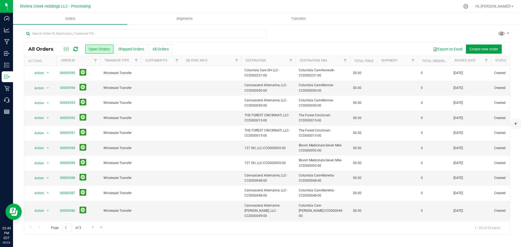
click at [476, 48] on span "Create new order" at bounding box center [484, 49] width 29 height 4
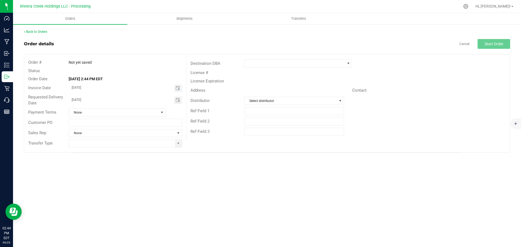
click at [180, 91] on span "Toggle calendar" at bounding box center [178, 88] width 8 height 8
click at [126, 143] on span "25" at bounding box center [125, 141] width 8 height 8
type input "09/25/2025"
click at [178, 100] on span "Toggle calendar" at bounding box center [178, 100] width 4 height 4
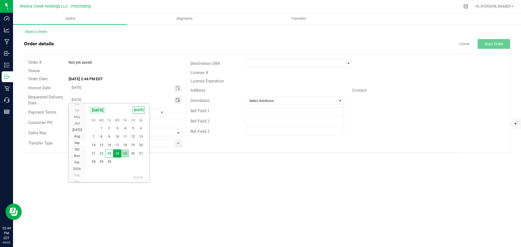
click at [127, 155] on span "25" at bounding box center [125, 154] width 8 height 8
type input "09/25/2025"
click at [179, 144] on span at bounding box center [178, 143] width 4 height 4
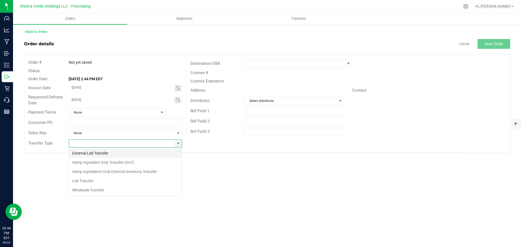
scroll to position [8, 114]
click at [99, 189] on li "Wholesale Transfer" at bounding box center [125, 190] width 113 height 9
type input "Wholesale Transfer"
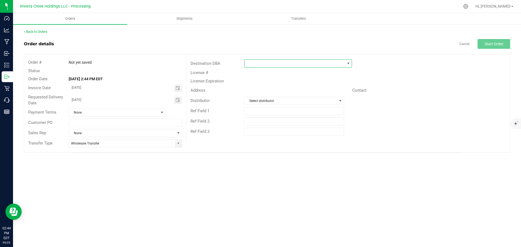
click at [257, 65] on span at bounding box center [295, 64] width 100 height 8
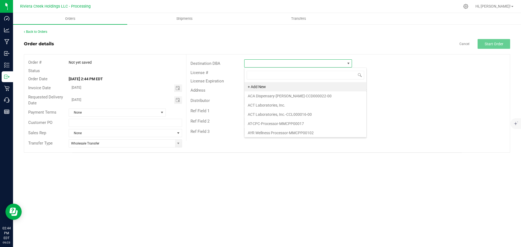
scroll to position [8, 108]
type input "col"
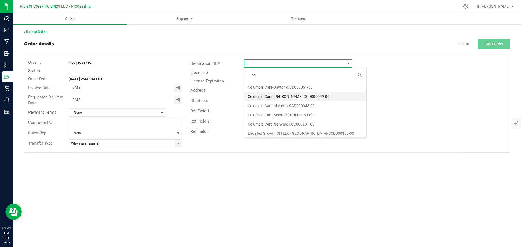
click at [262, 124] on li "Columbia Care-Norwalk-CCD000231-00" at bounding box center [306, 124] width 122 height 9
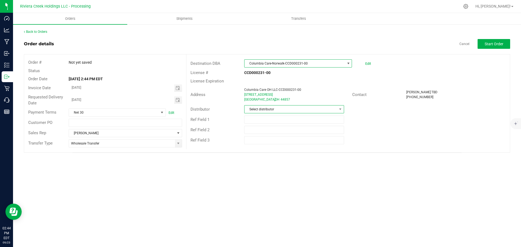
click at [295, 111] on span "Select distributor" at bounding box center [291, 110] width 92 height 8
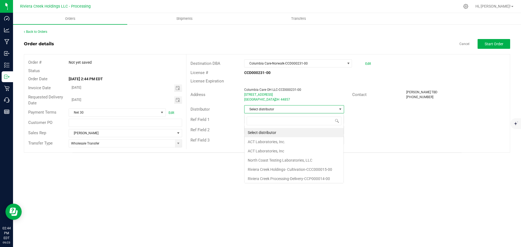
scroll to position [27149, 27057]
click at [300, 176] on li "Riviera Creek Processing-Delivery-CCP000014-00" at bounding box center [294, 177] width 99 height 9
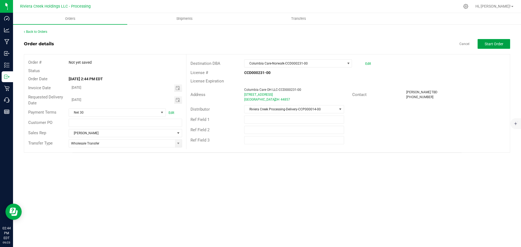
click at [493, 43] on span "Start Order" at bounding box center [494, 44] width 19 height 4
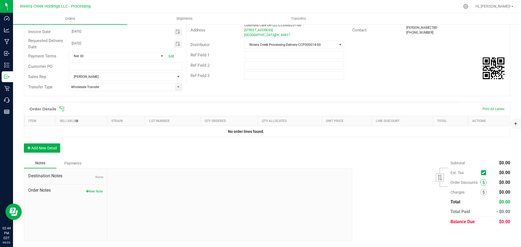
click at [481, 184] on span at bounding box center [484, 183] width 7 height 7
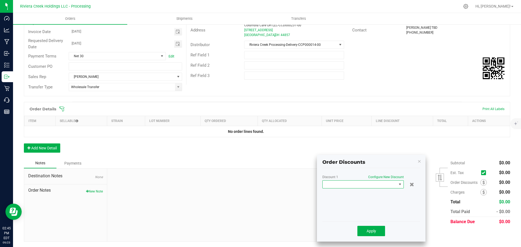
click at [366, 185] on span at bounding box center [360, 185] width 74 height 8
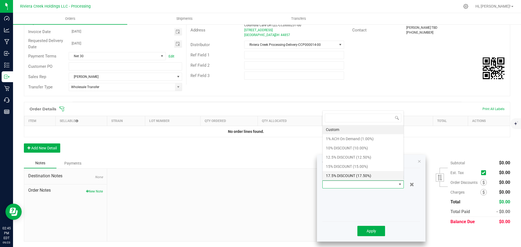
click at [350, 175] on li "17.5% DISCOUNT (17.50%)" at bounding box center [363, 175] width 81 height 9
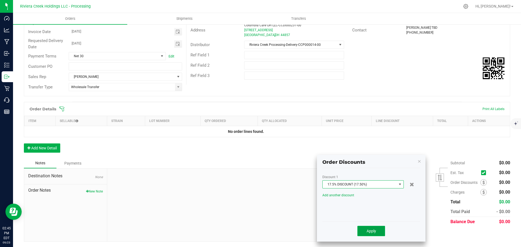
click at [371, 232] on span "Apply" at bounding box center [372, 231] width 10 height 4
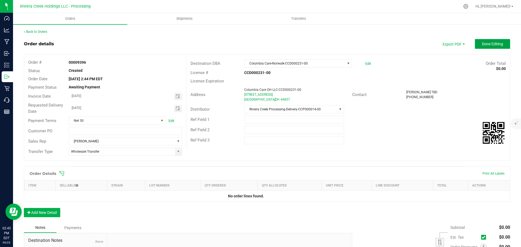
click at [491, 44] on span "Done Editing" at bounding box center [492, 44] width 21 height 4
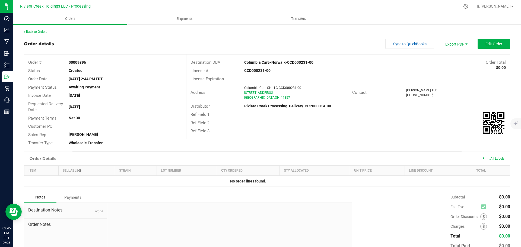
click at [41, 31] on link "Back to Orders" at bounding box center [35, 32] width 23 height 4
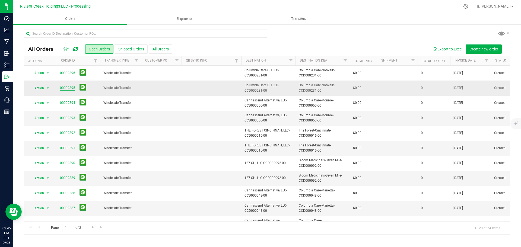
click at [69, 87] on link "00009395" at bounding box center [67, 88] width 15 height 5
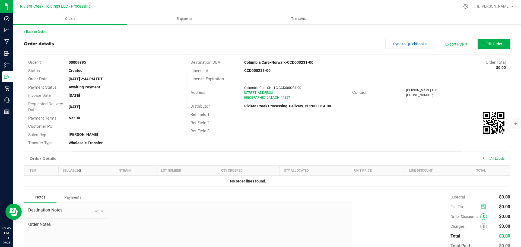
click at [482, 218] on span at bounding box center [484, 217] width 7 height 7
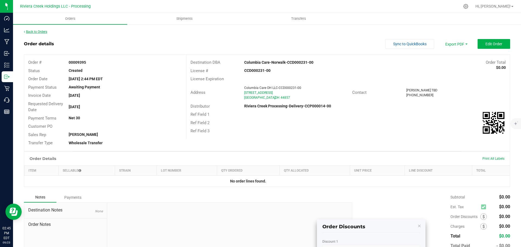
click at [38, 30] on link "Back to Orders" at bounding box center [35, 32] width 23 height 4
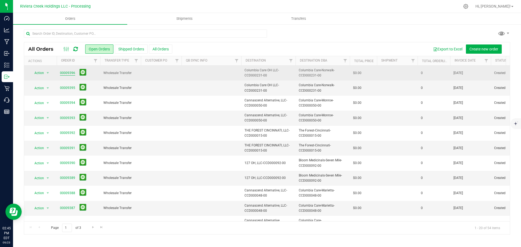
click at [70, 74] on link "00009396" at bounding box center [67, 73] width 15 height 5
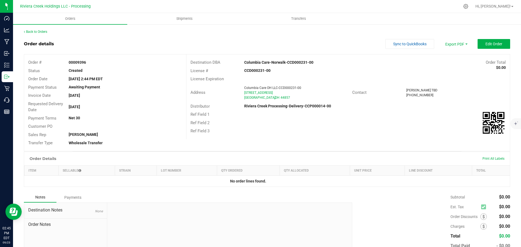
drag, startPoint x: 67, startPoint y: 61, endPoint x: 94, endPoint y: 63, distance: 26.5
click at [94, 63] on div "00009396" at bounding box center [125, 63] width 121 height 6
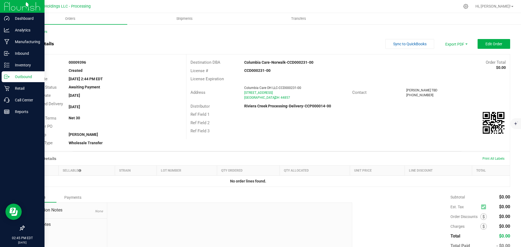
copy strong "00009396"
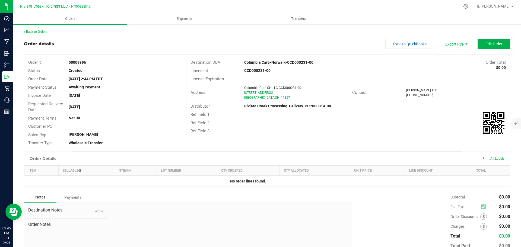
click at [33, 32] on link "Back to Orders" at bounding box center [35, 32] width 23 height 4
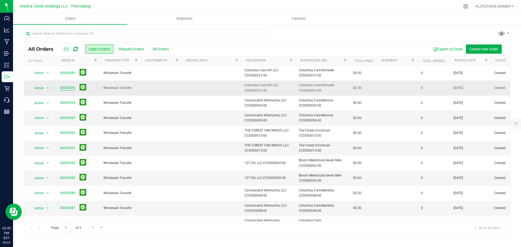
click at [72, 88] on link "00009395" at bounding box center [67, 88] width 15 height 5
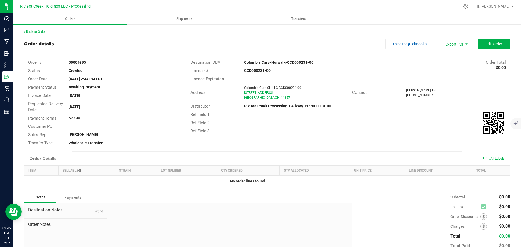
drag, startPoint x: 65, startPoint y: 61, endPoint x: 88, endPoint y: 62, distance: 22.6
click at [88, 62] on div "00009395" at bounding box center [125, 63] width 121 height 6
copy strong "00009395"
click at [109, 70] on div "Created" at bounding box center [125, 71] width 121 height 6
drag, startPoint x: 67, startPoint y: 62, endPoint x: 90, endPoint y: 64, distance: 23.1
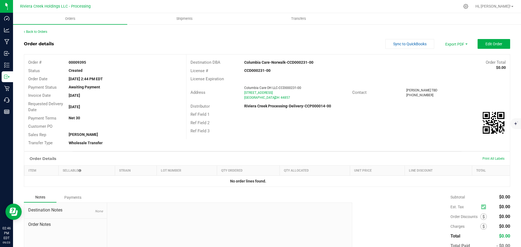
click at [90, 64] on div "00009395" at bounding box center [125, 63] width 121 height 6
copy strong "00009395"
click at [70, 19] on span "Orders" at bounding box center [70, 18] width 25 height 5
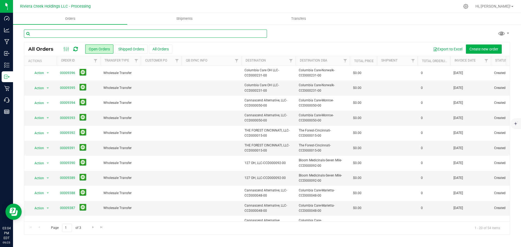
click at [68, 30] on input "text" at bounding box center [145, 34] width 243 height 8
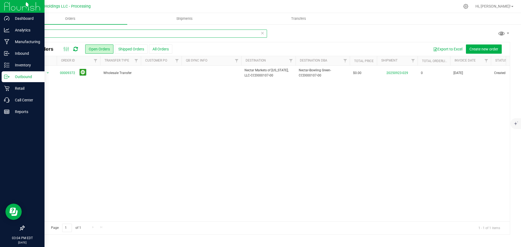
type input "9372"
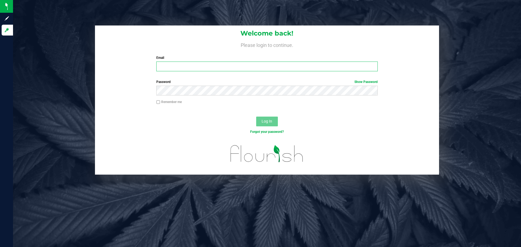
type input "[EMAIL_ADDRESS][DOMAIN_NAME]"
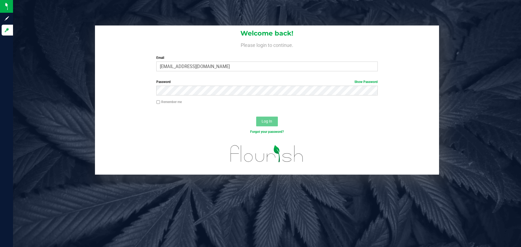
click at [266, 126] on button "Log In" at bounding box center [267, 122] width 22 height 10
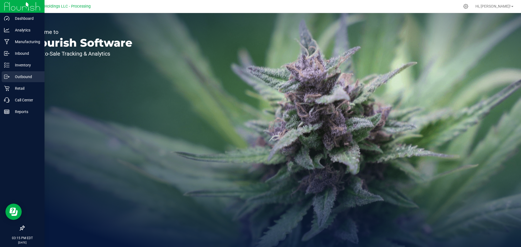
click at [23, 78] on p "Outbound" at bounding box center [26, 77] width 33 height 7
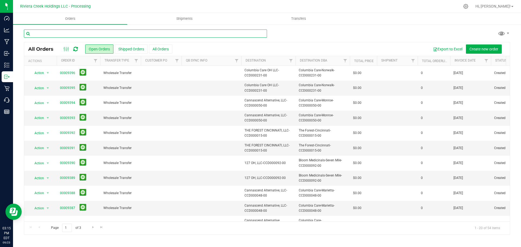
click at [43, 33] on input "text" at bounding box center [145, 34] width 243 height 8
type input "9372"
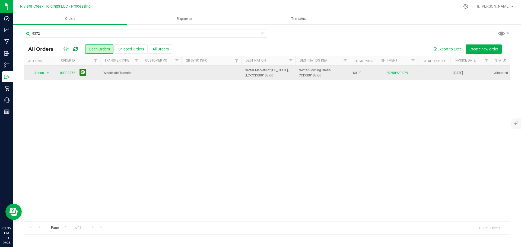
click at [80, 72] on button at bounding box center [83, 72] width 7 height 7
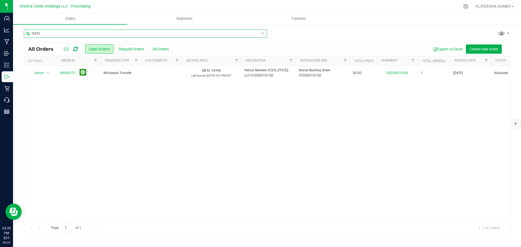
drag, startPoint x: 42, startPoint y: 34, endPoint x: 30, endPoint y: 34, distance: 11.7
click at [30, 34] on input "9372" at bounding box center [145, 34] width 243 height 8
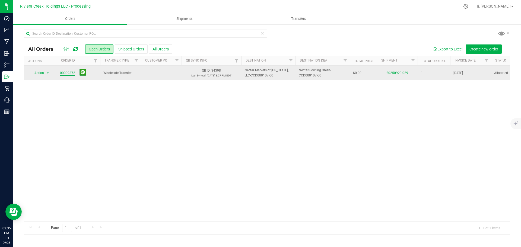
click at [65, 72] on div "Orders Shipments Transfers All Orders Open Orders Shipped Orders" at bounding box center [267, 130] width 508 height 234
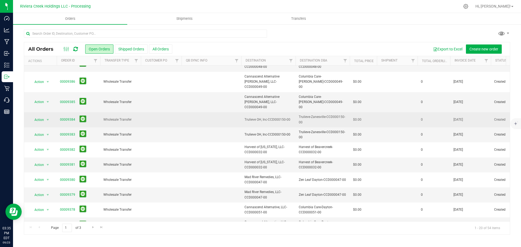
scroll to position [149, 0]
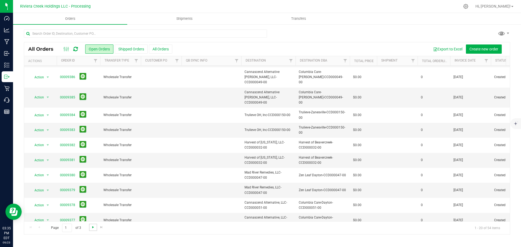
click at [93, 228] on span "Go to the next page" at bounding box center [93, 227] width 4 height 4
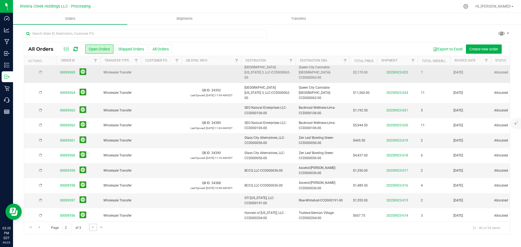
scroll to position [0, 0]
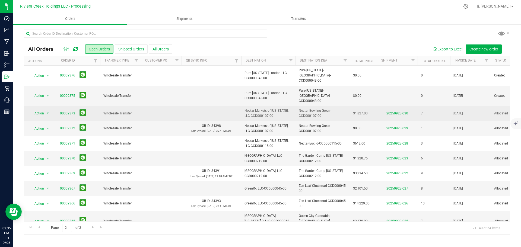
click at [64, 111] on link "00009373" at bounding box center [67, 113] width 15 height 5
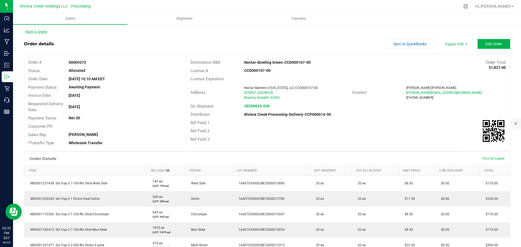
click at [43, 32] on link "Back to Orders" at bounding box center [35, 32] width 23 height 4
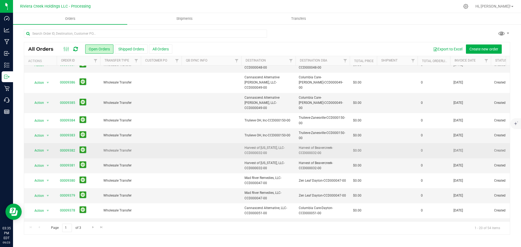
scroll to position [149, 0]
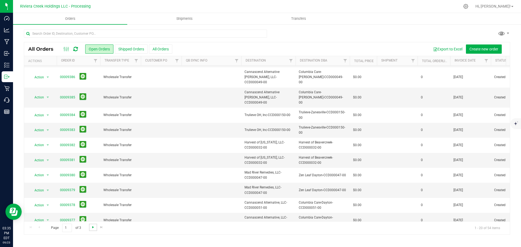
click at [93, 228] on span "Go to the next page" at bounding box center [93, 227] width 4 height 4
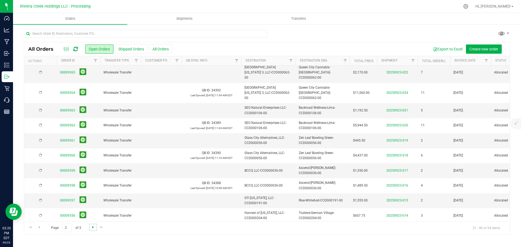
scroll to position [0, 0]
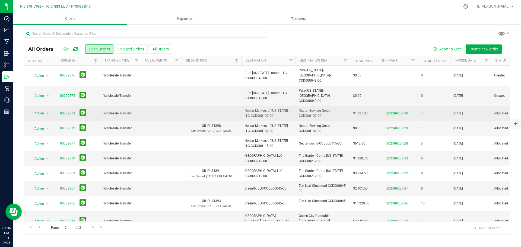
click at [72, 111] on link "00009373" at bounding box center [67, 113] width 15 height 5
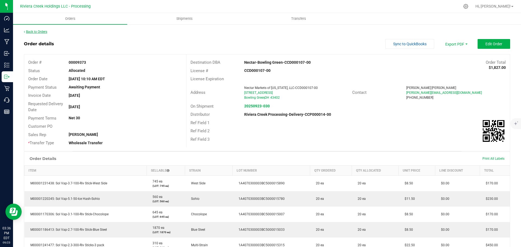
click at [47, 31] on link "Back to Orders" at bounding box center [35, 32] width 23 height 4
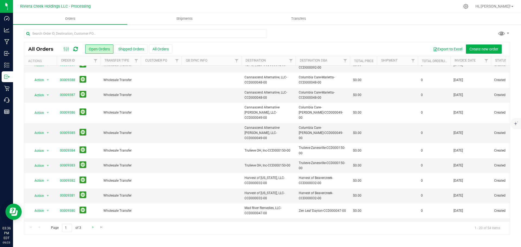
scroll to position [122, 0]
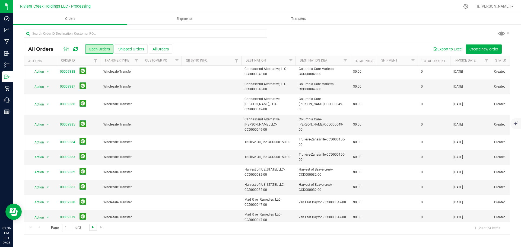
click at [93, 229] on span "Go to the next page" at bounding box center [93, 227] width 4 height 4
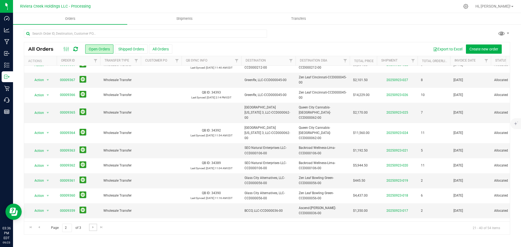
scroll to position [136, 0]
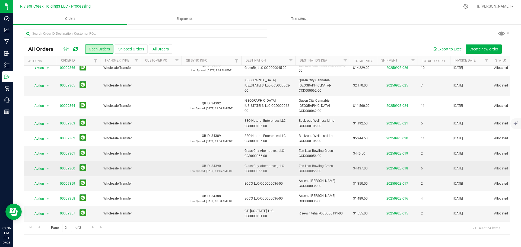
click at [70, 166] on link "00009360" at bounding box center [67, 168] width 15 height 5
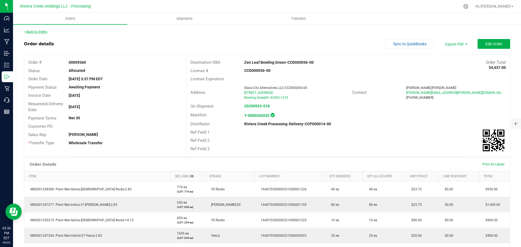
click at [40, 32] on link "Back to Orders" at bounding box center [35, 32] width 23 height 4
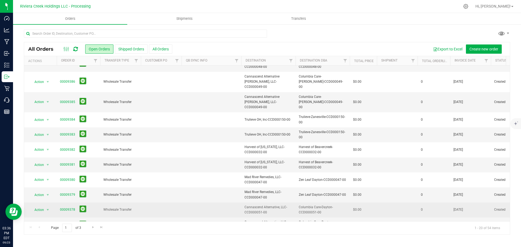
scroll to position [149, 0]
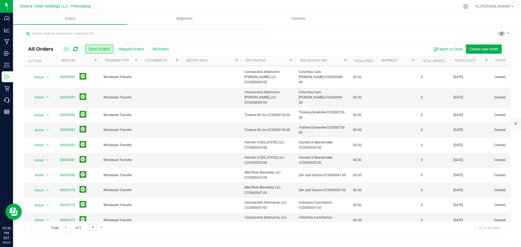
click at [93, 229] on span "Go to the next page" at bounding box center [93, 227] width 4 height 4
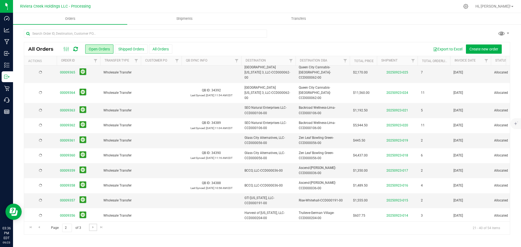
scroll to position [0, 0]
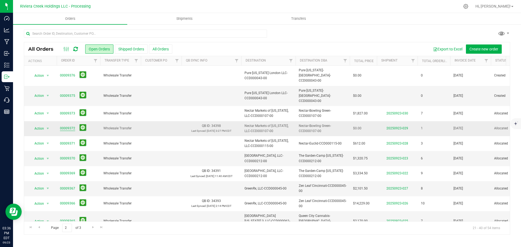
click at [69, 126] on link "00009372" at bounding box center [67, 128] width 15 height 5
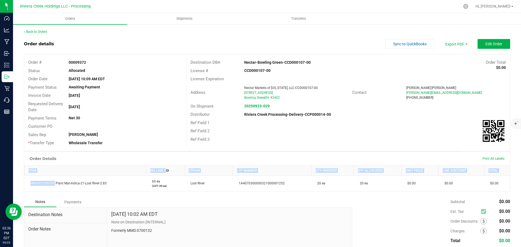
drag, startPoint x: 53, startPoint y: 184, endPoint x: 23, endPoint y: 186, distance: 30.5
click at [23, 186] on div "Back to Orders Order details Sync to QuickBooks Export PDF Edit Order Order # 0…" at bounding box center [267, 155] width 508 height 262
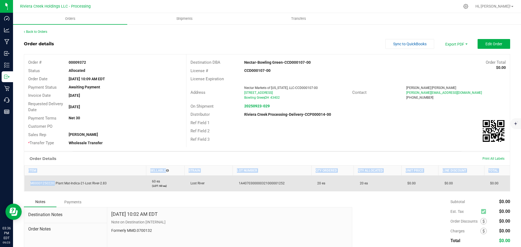
click at [39, 185] on span "M00001250220: Plant Mat-Indica-21-Lost River-2.83" at bounding box center [67, 184] width 79 height 4
drag, startPoint x: 53, startPoint y: 184, endPoint x: 30, endPoint y: 185, distance: 23.4
click at [30, 185] on span "M00001250220: Plant Mat-Indica-21-Lost River-2.83" at bounding box center [67, 184] width 79 height 4
copy span "M00001250220"
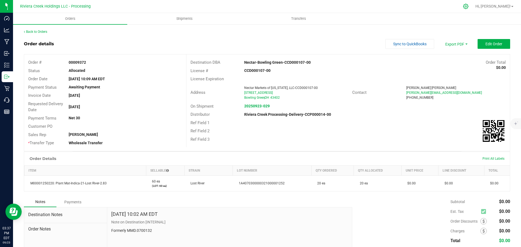
click at [470, 4] on div at bounding box center [466, 7] width 8 height 6
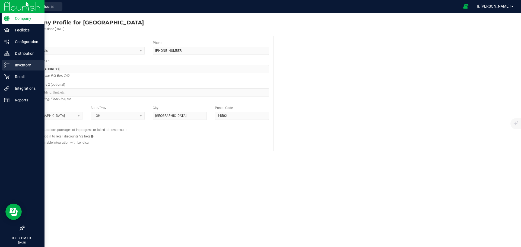
click at [23, 67] on p "Inventory" at bounding box center [26, 65] width 33 height 7
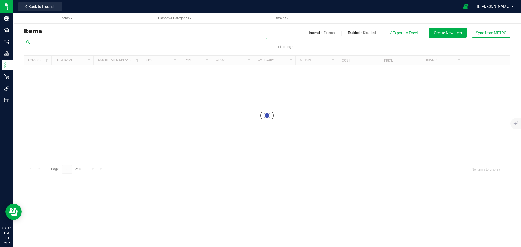
click at [53, 41] on input "text" at bounding box center [145, 42] width 243 height 8
paste input "M00001250220"
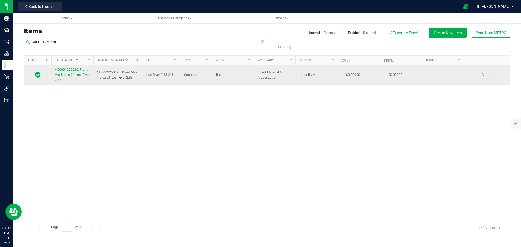
type input "M00001250220"
click at [67, 75] on span "M00001250220: Plant Mat-Indica-21-Lost River-2.83" at bounding box center [73, 75] width 36 height 14
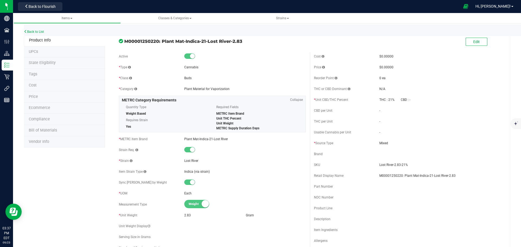
click at [32, 94] on li "Price" at bounding box center [64, 97] width 81 height 11
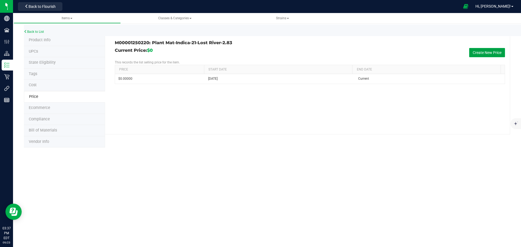
click at [474, 50] on button "Create New Price" at bounding box center [488, 52] width 36 height 9
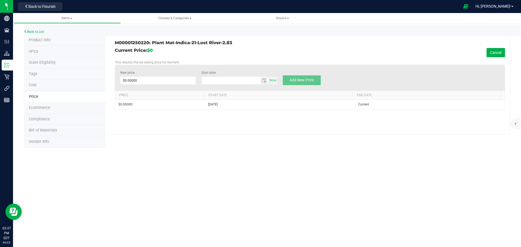
type input "[DATE]"
click at [156, 84] on span at bounding box center [158, 81] width 76 height 8
type input "21.50"
click at [301, 80] on span "Add New Price" at bounding box center [302, 80] width 24 height 4
type input "$0.00000"
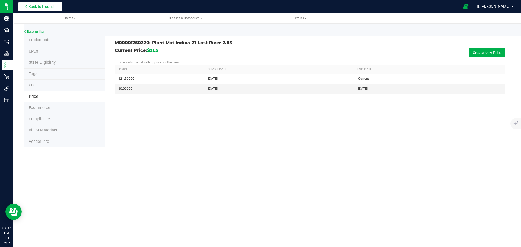
click at [48, 6] on span "Back to Flourish" at bounding box center [42, 6] width 27 height 4
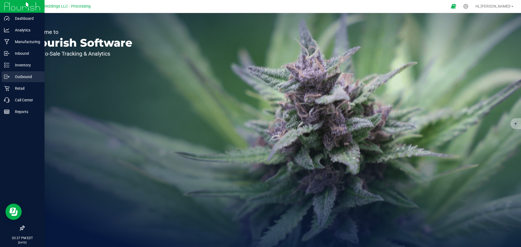
click at [18, 77] on p "Outbound" at bounding box center [26, 77] width 33 height 7
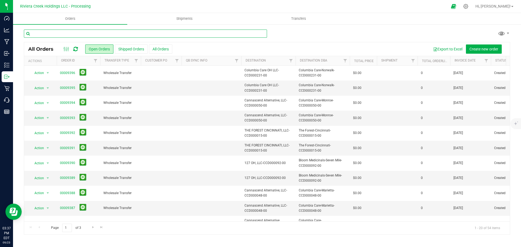
click at [50, 32] on input "text" at bounding box center [145, 34] width 243 height 8
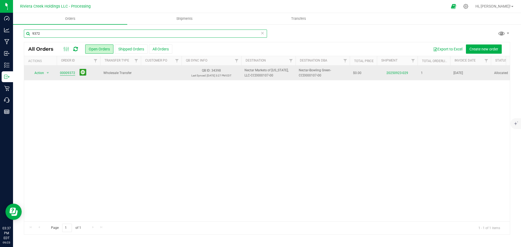
type input "9372"
click at [69, 74] on link "00009372" at bounding box center [67, 73] width 15 height 5
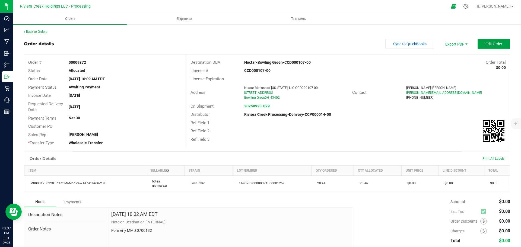
click at [478, 44] on button "Edit Order" at bounding box center [494, 44] width 33 height 10
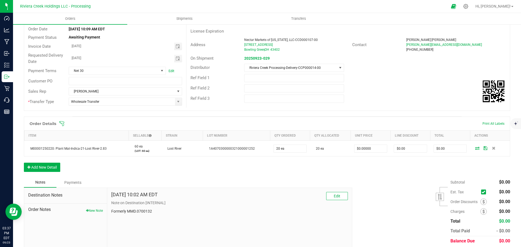
scroll to position [54, 0]
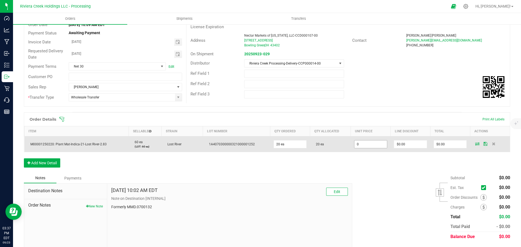
click at [370, 147] on input "0" at bounding box center [371, 145] width 33 height 8
type input "$21.50000"
type input "0"
type input "$430.00"
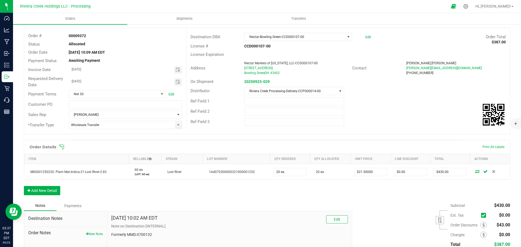
scroll to position [0, 0]
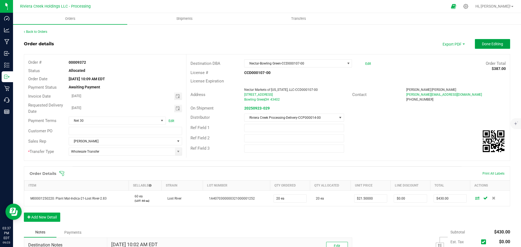
click at [477, 45] on button "Done Editing" at bounding box center [492, 44] width 35 height 10
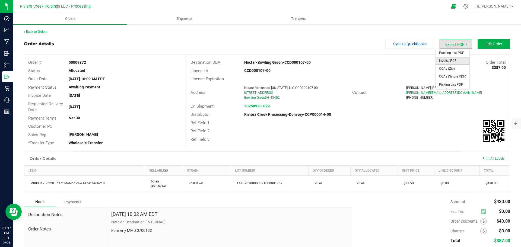
click at [449, 59] on span "Invoice PDF" at bounding box center [453, 61] width 34 height 8
click at [41, 31] on link "Back to Orders" at bounding box center [35, 32] width 23 height 4
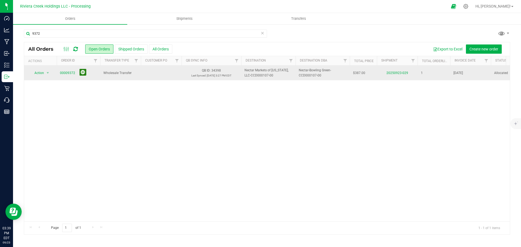
click at [81, 71] on button at bounding box center [83, 72] width 7 height 7
drag, startPoint x: 43, startPoint y: 33, endPoint x: 31, endPoint y: 32, distance: 12.3
click at [31, 32] on input "9372" at bounding box center [145, 34] width 243 height 8
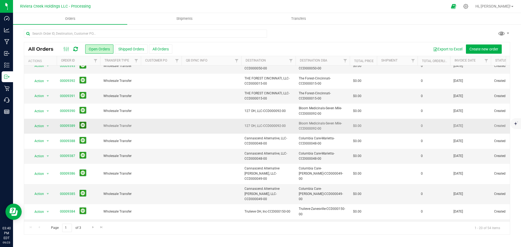
scroll to position [54, 0]
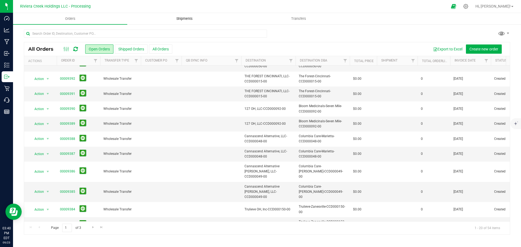
click at [182, 17] on span "Shipments" at bounding box center [184, 18] width 31 height 5
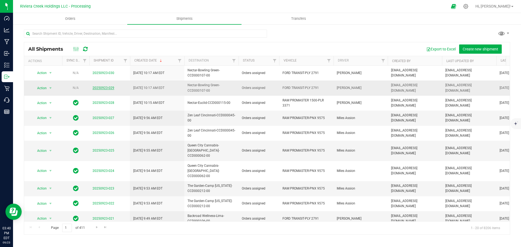
click at [102, 89] on link "20250923-029" at bounding box center [104, 88] width 22 height 4
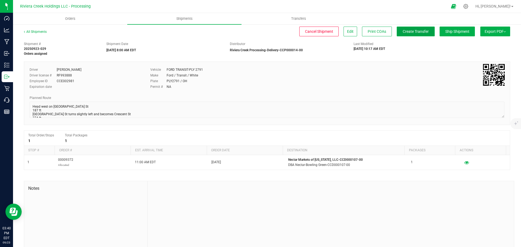
click at [410, 32] on span "Create Transfer" at bounding box center [416, 31] width 26 height 4
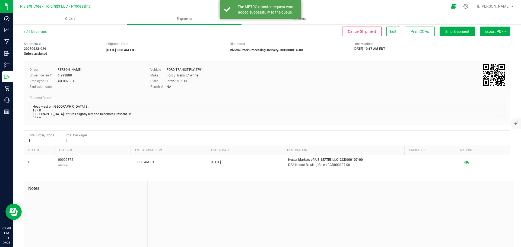
click at [39, 31] on link "All Shipments" at bounding box center [35, 32] width 23 height 4
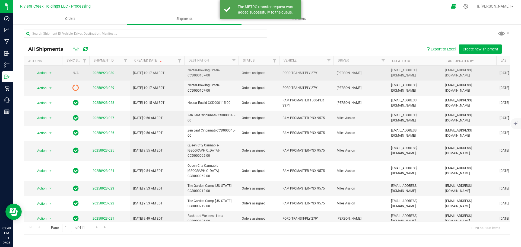
click at [106, 71] on span "20250923-030" at bounding box center [104, 73] width 22 height 5
click at [104, 73] on link "20250923-030" at bounding box center [104, 73] width 22 height 4
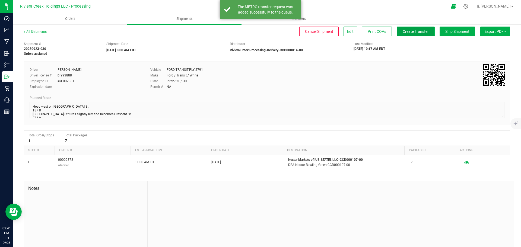
click at [414, 32] on span "Create Transfer" at bounding box center [416, 31] width 26 height 4
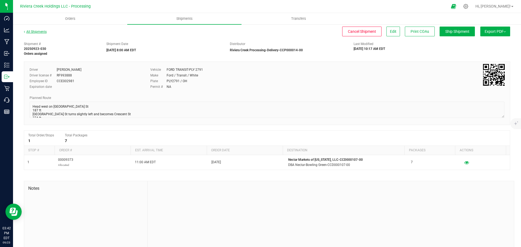
click at [41, 32] on link "All Shipments" at bounding box center [35, 32] width 23 height 4
